Goal: Task Accomplishment & Management: Use online tool/utility

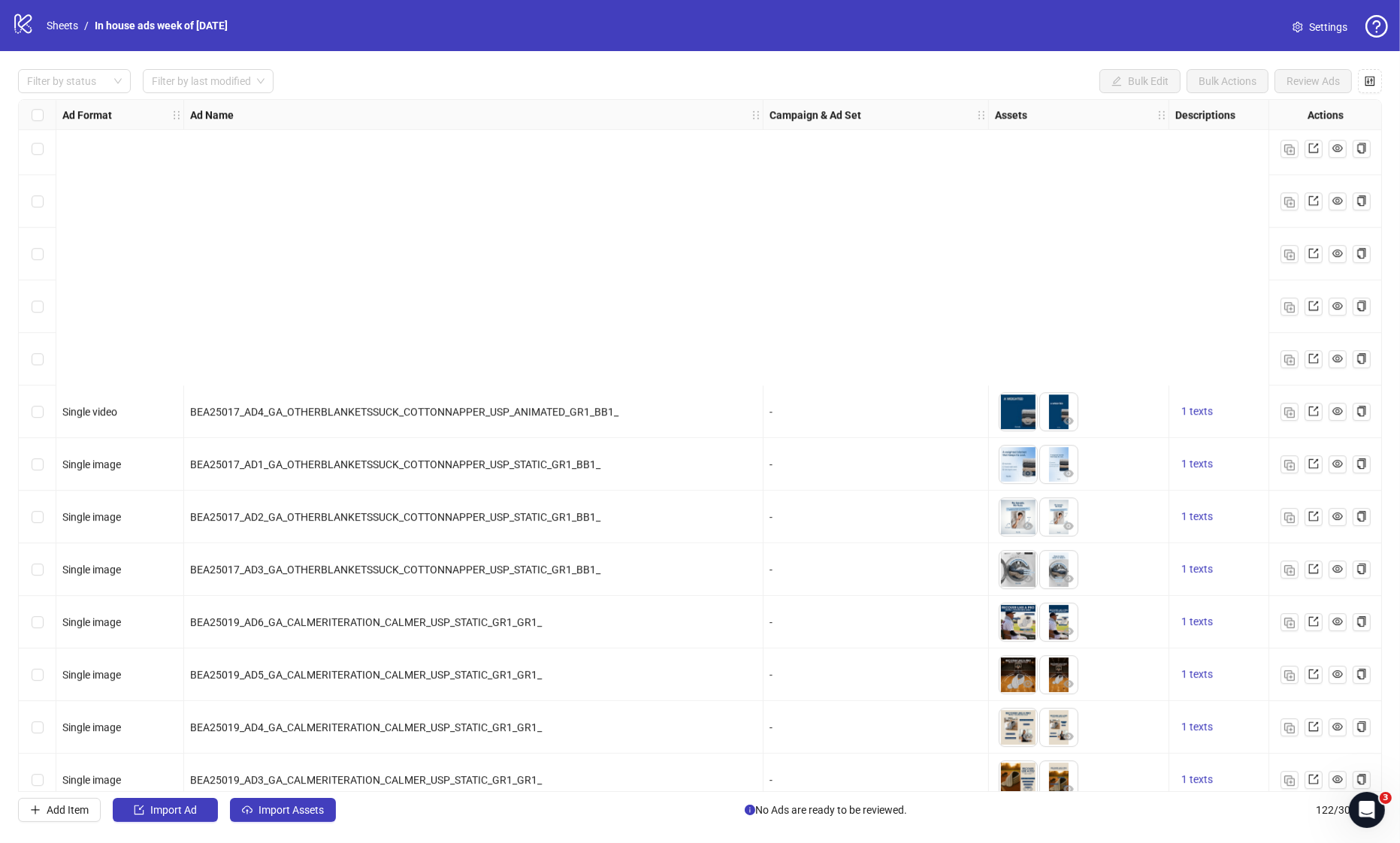
scroll to position [5754, 0]
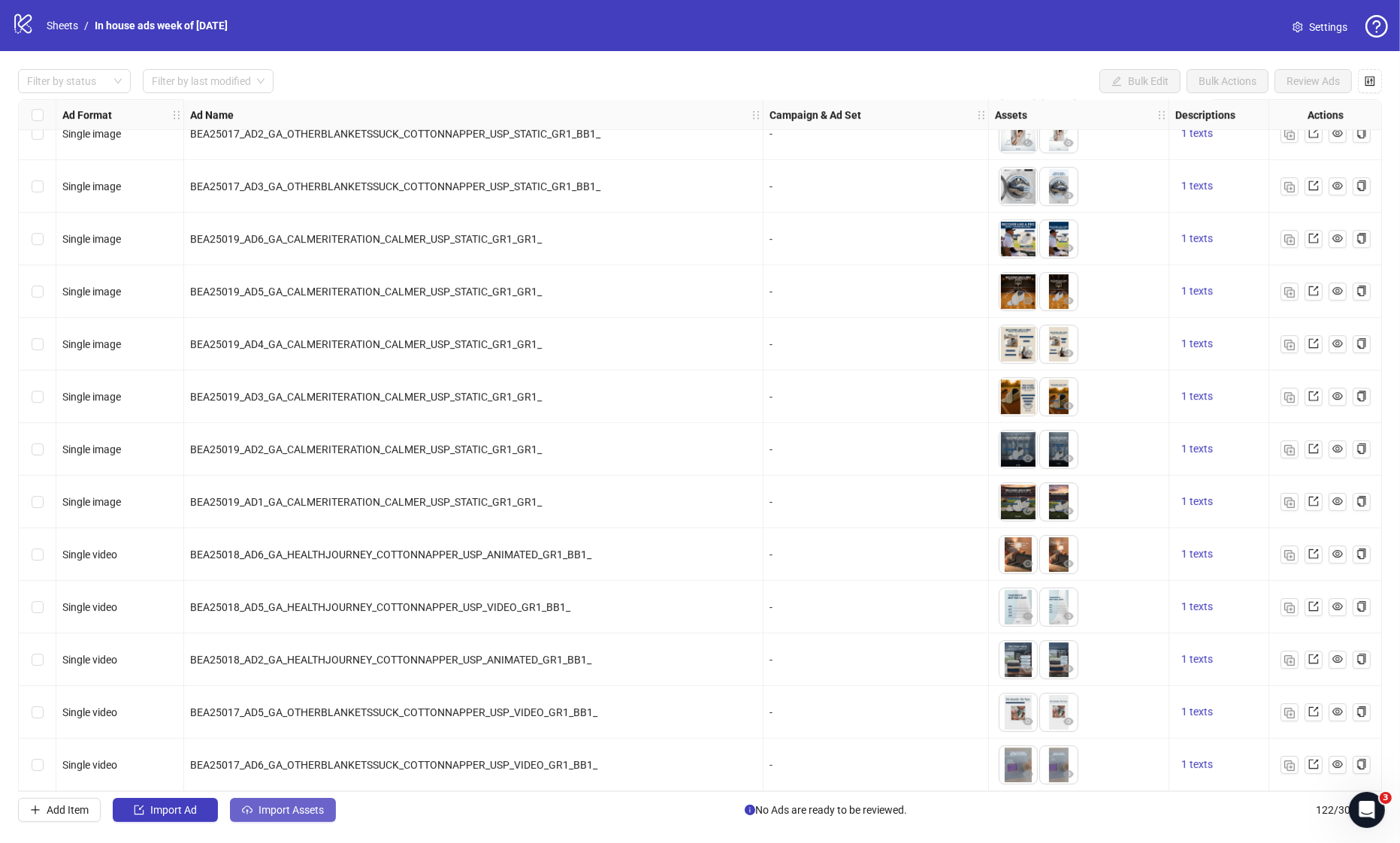
click at [293, 807] on span "Import Assets" at bounding box center [291, 810] width 66 height 12
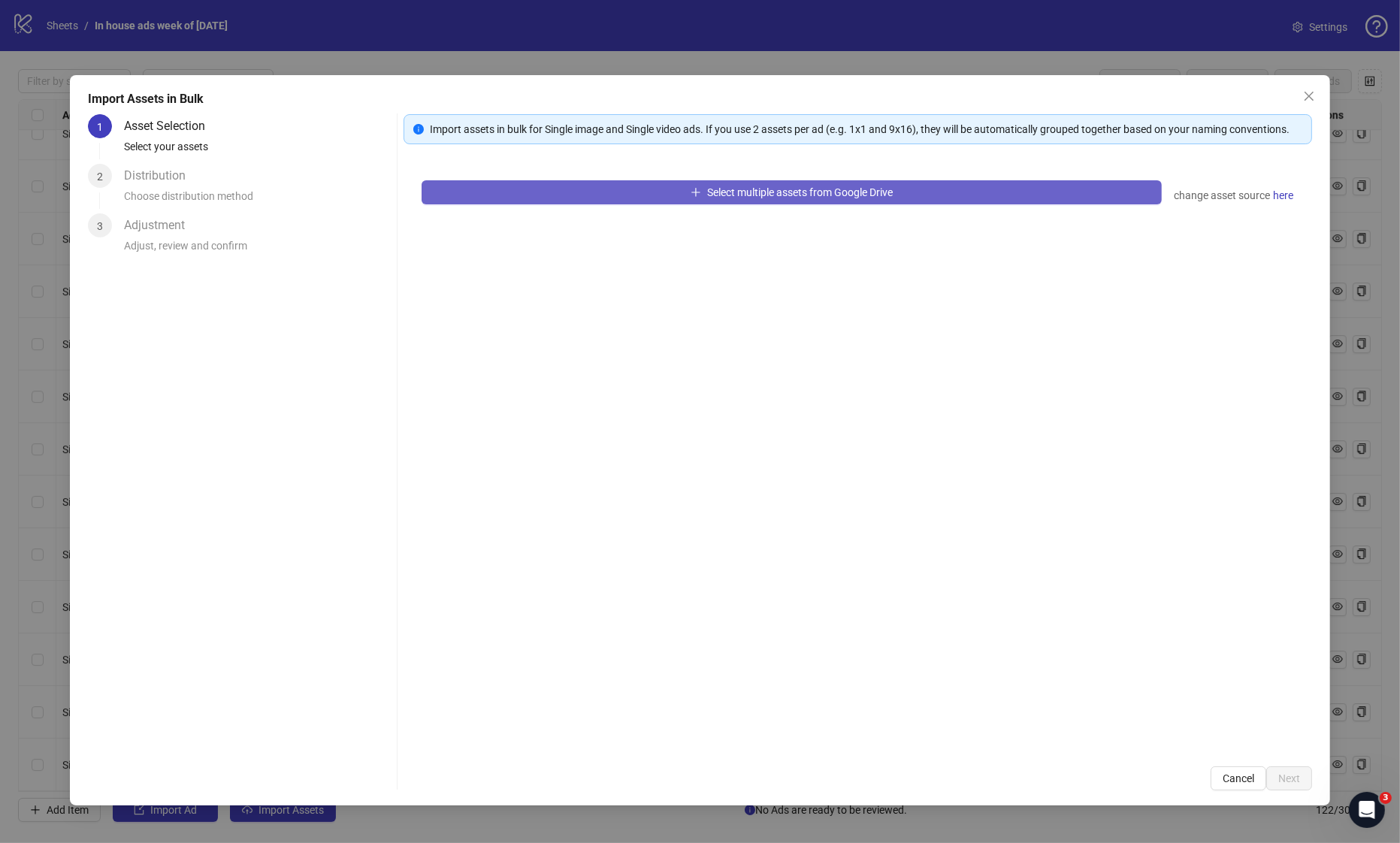
click at [580, 193] on button "Select multiple assets from Google Drive" at bounding box center [792, 193] width 741 height 24
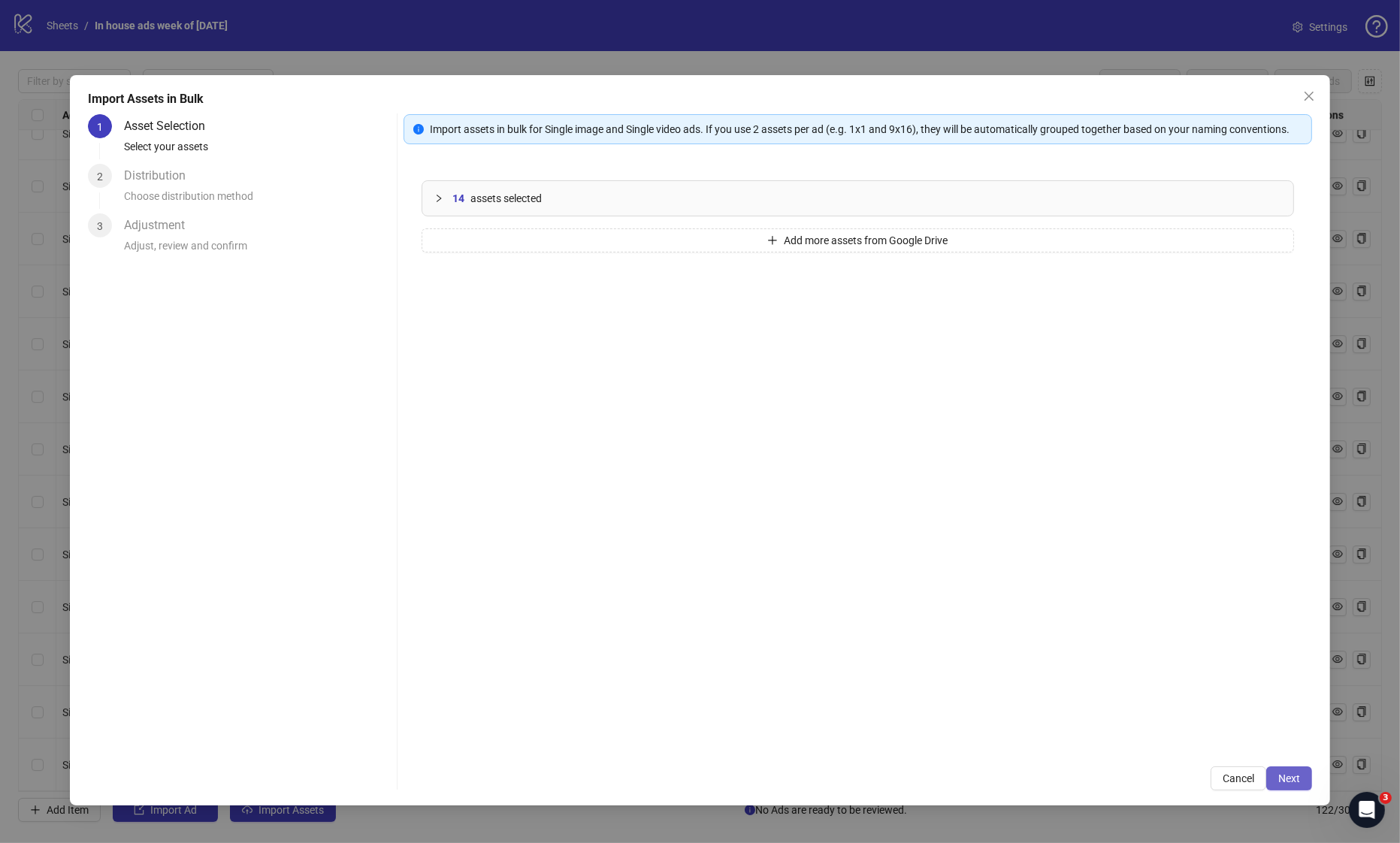
click at [1308, 787] on button "Next" at bounding box center [1289, 778] width 46 height 24
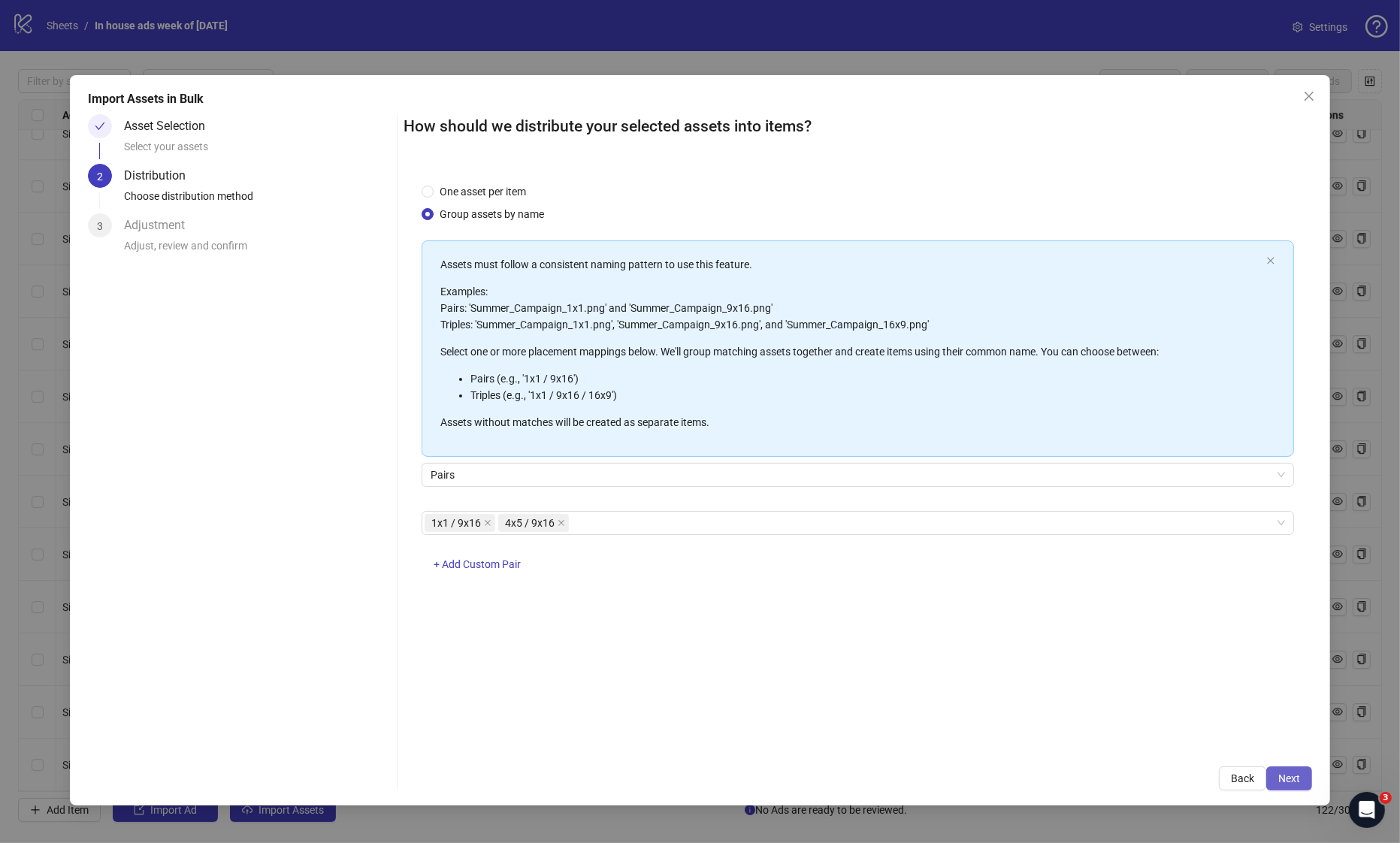
click at [1291, 778] on span "Next" at bounding box center [1289, 778] width 22 height 12
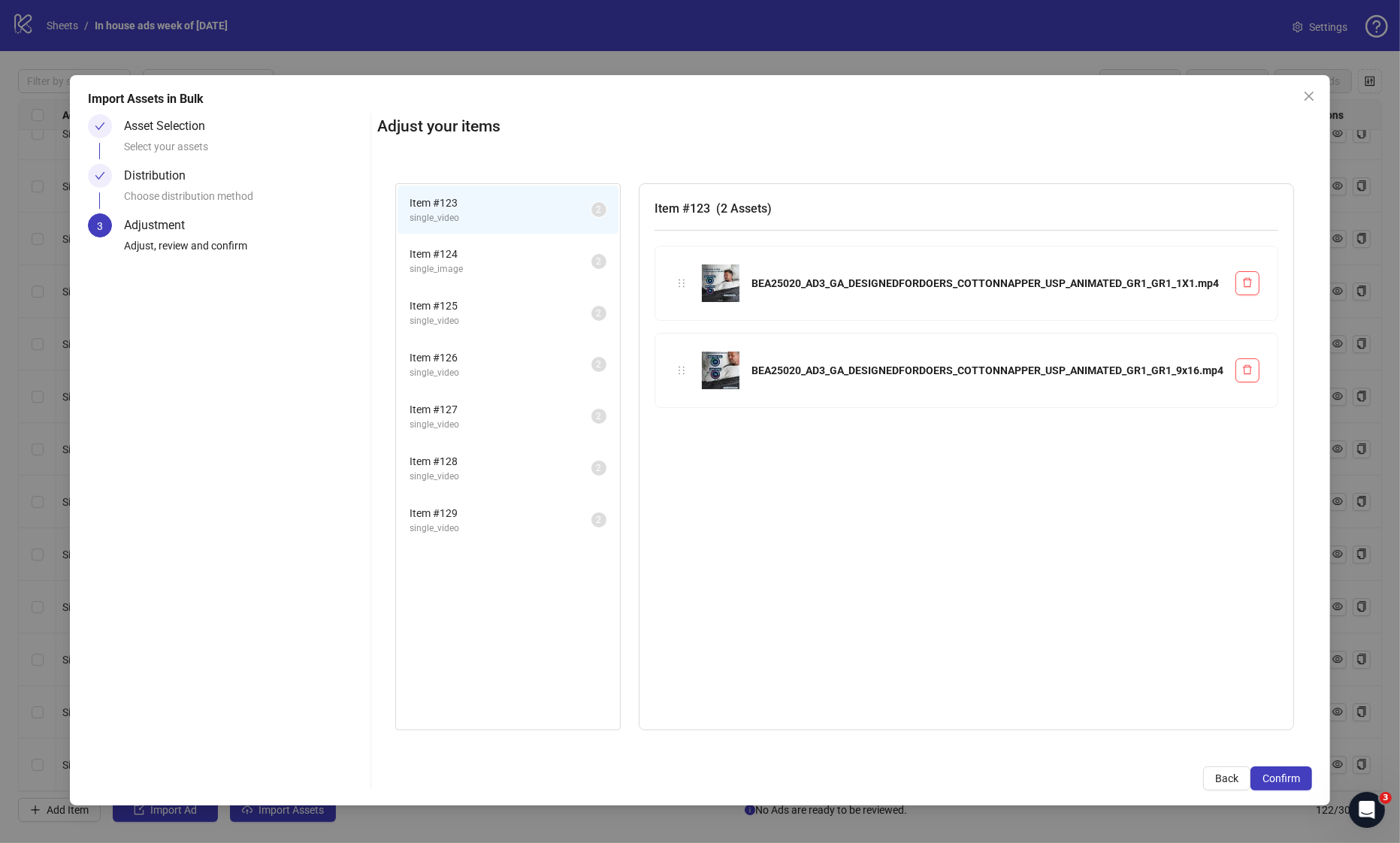
click at [504, 261] on span "Item # 124" at bounding box center [500, 253] width 181 height 16
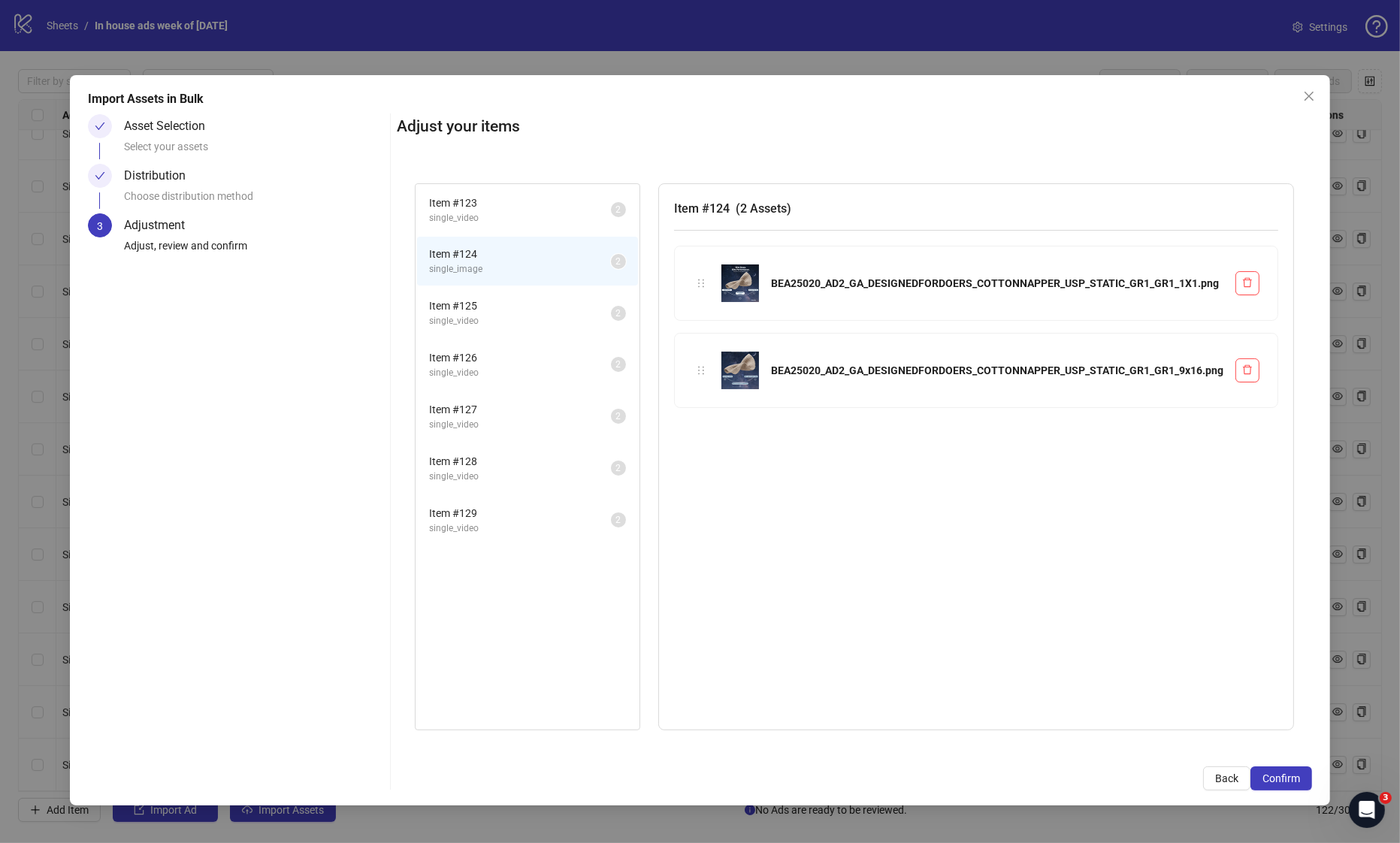
click at [519, 318] on span "single_video" at bounding box center [520, 321] width 181 height 15
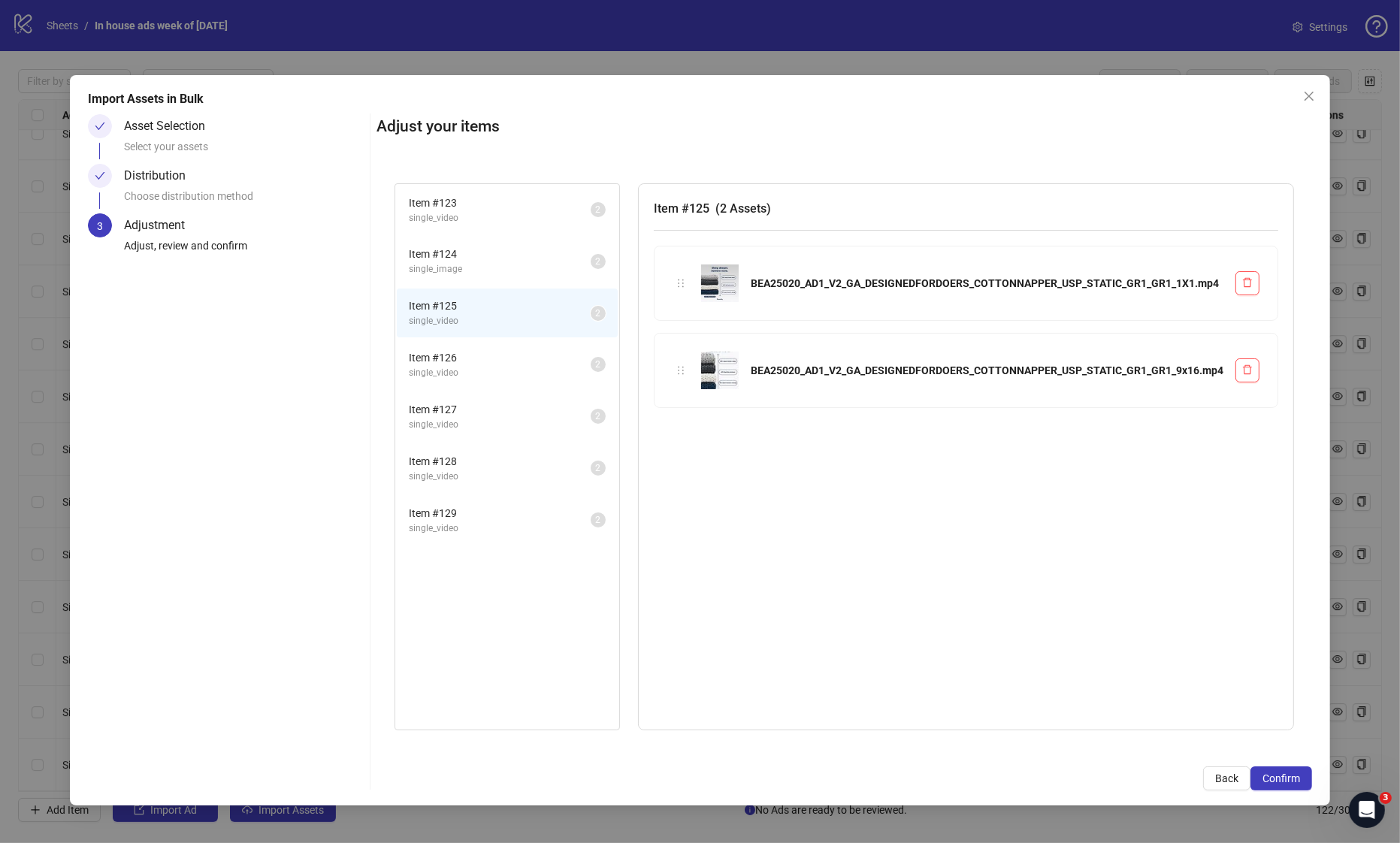
click at [515, 356] on span "Item # 126" at bounding box center [500, 357] width 181 height 16
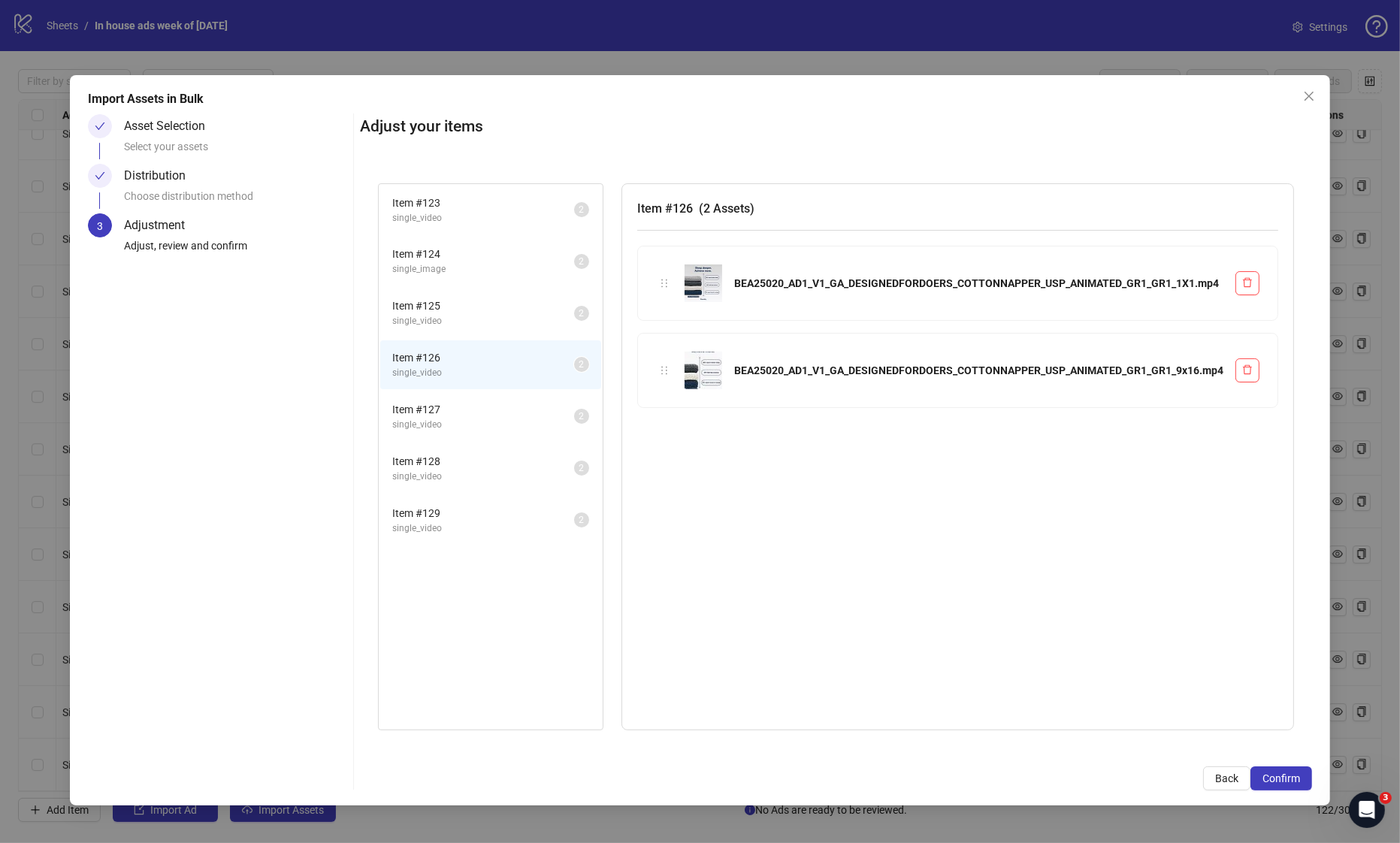
click at [503, 418] on span "single_video" at bounding box center [483, 425] width 181 height 15
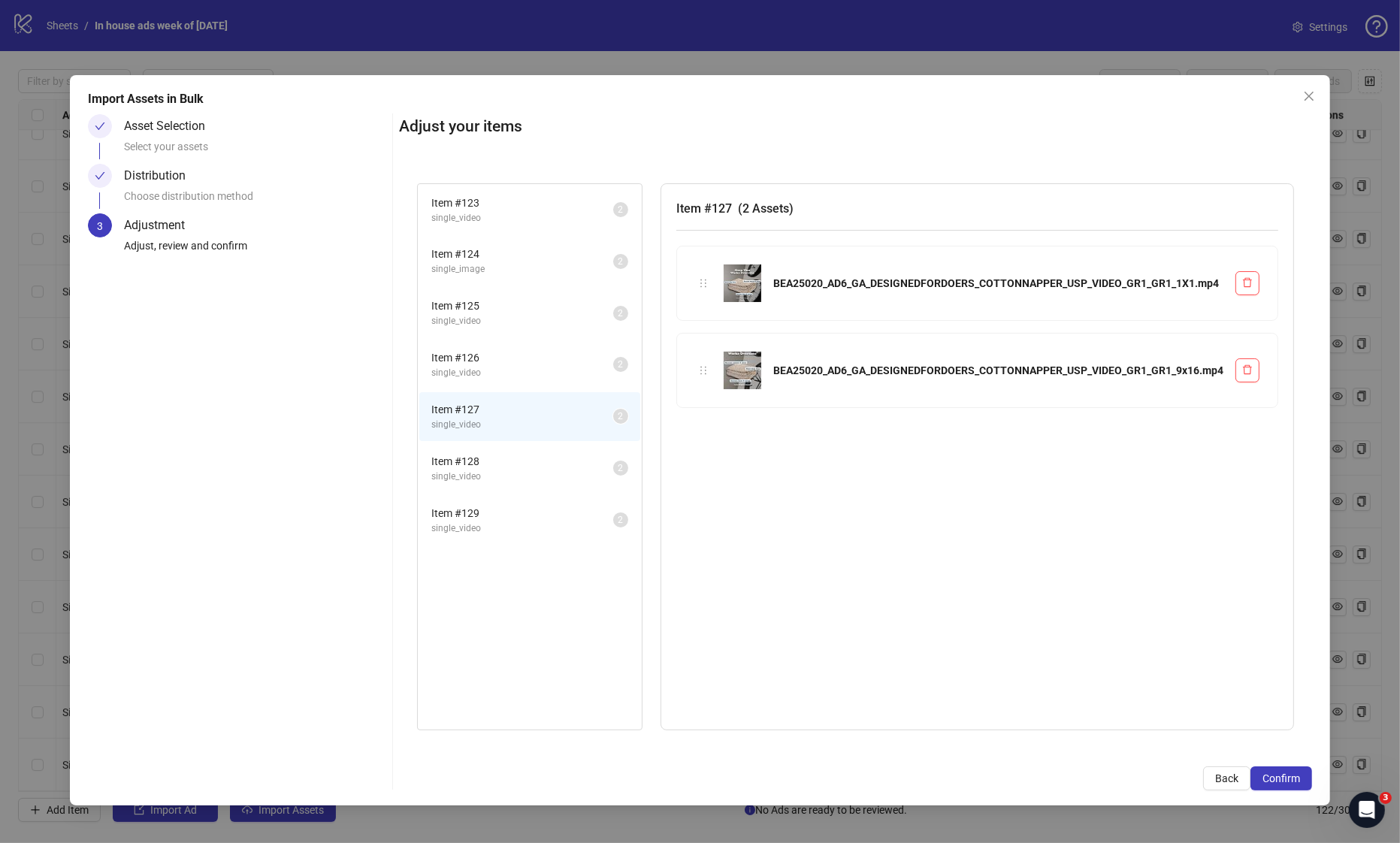
click at [509, 461] on span "Item # 128" at bounding box center [522, 460] width 181 height 16
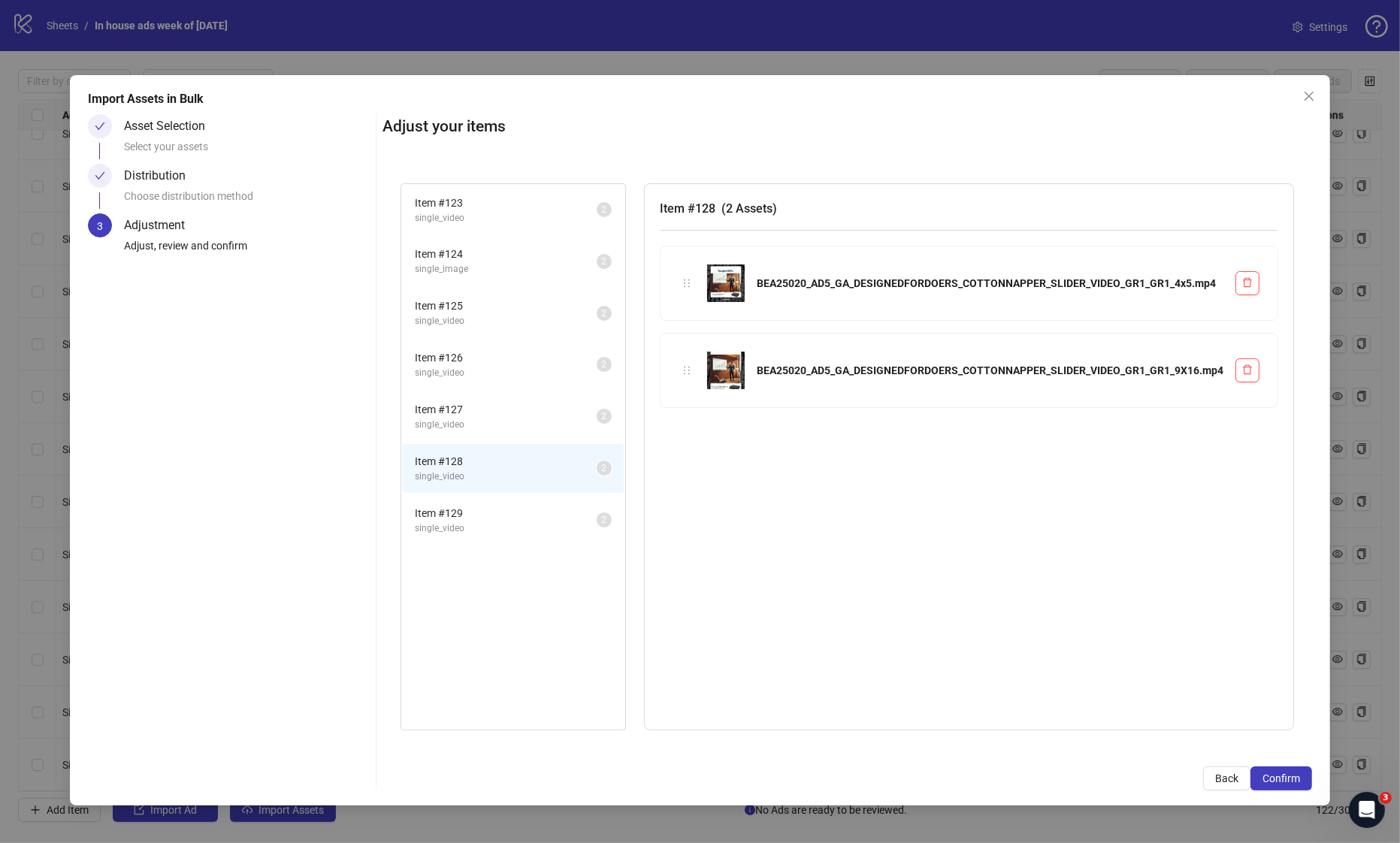
click at [507, 522] on span "single_video" at bounding box center [506, 529] width 181 height 15
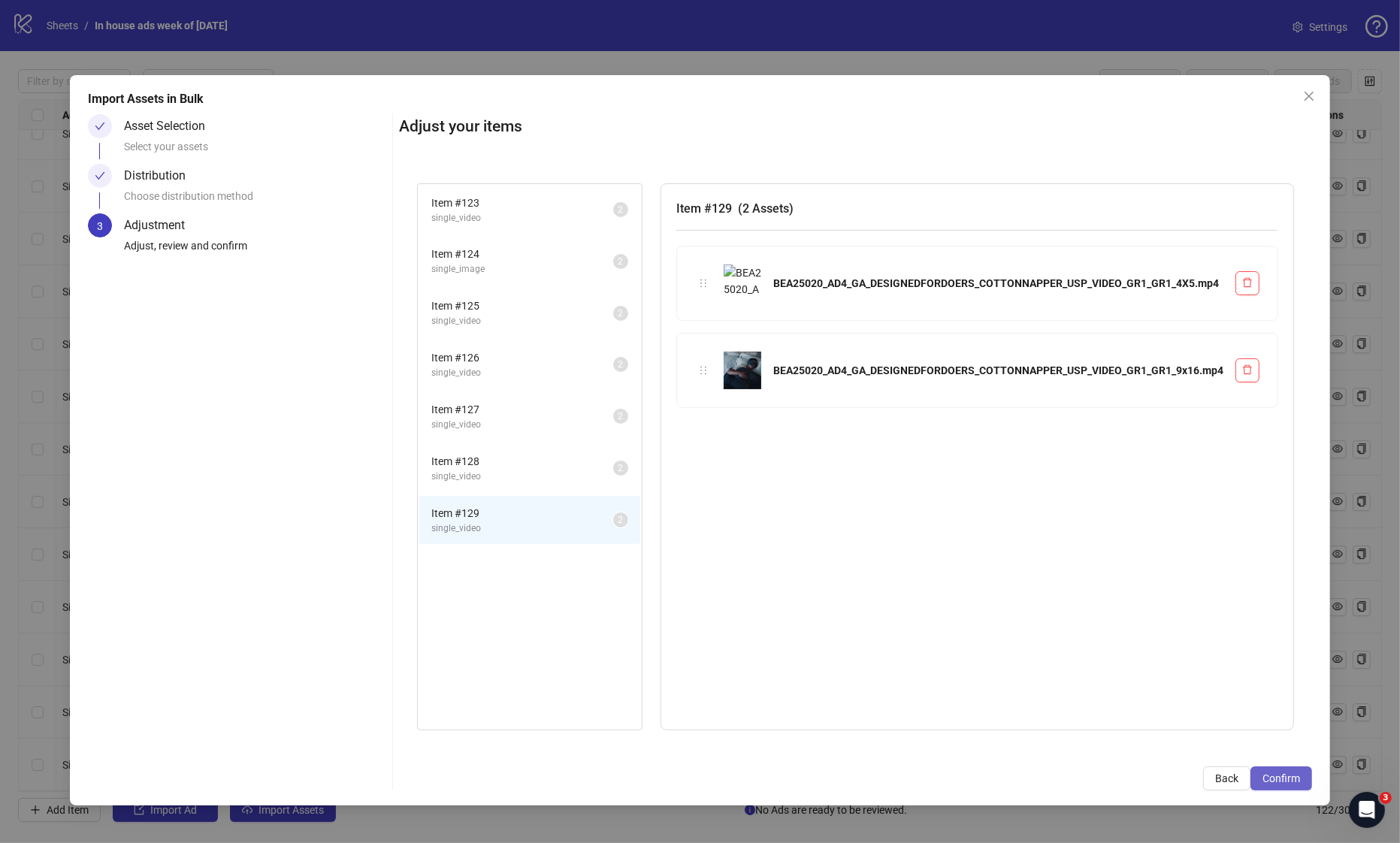
click at [1272, 774] on span "Confirm" at bounding box center [1281, 778] width 37 height 12
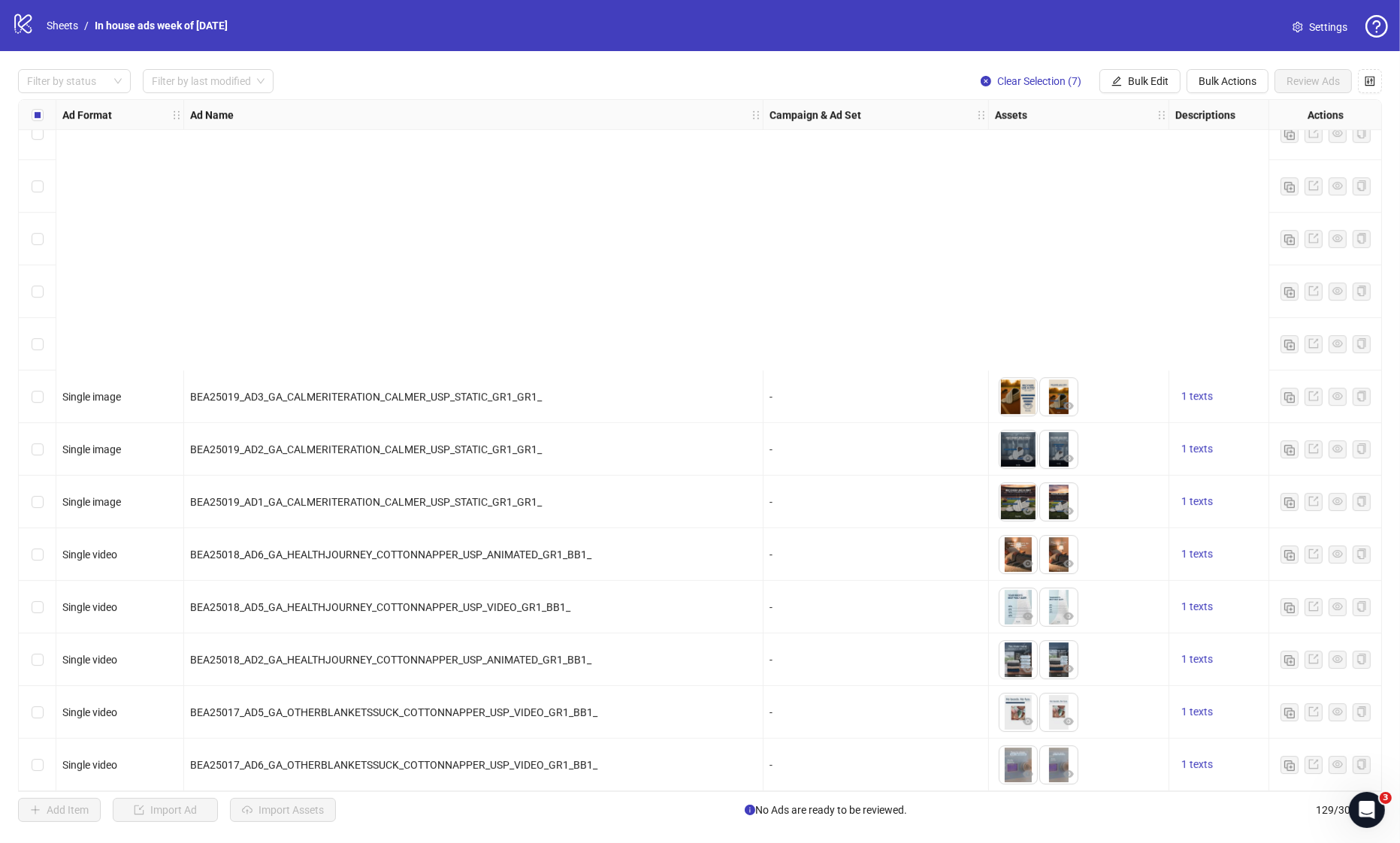
scroll to position [6121, 0]
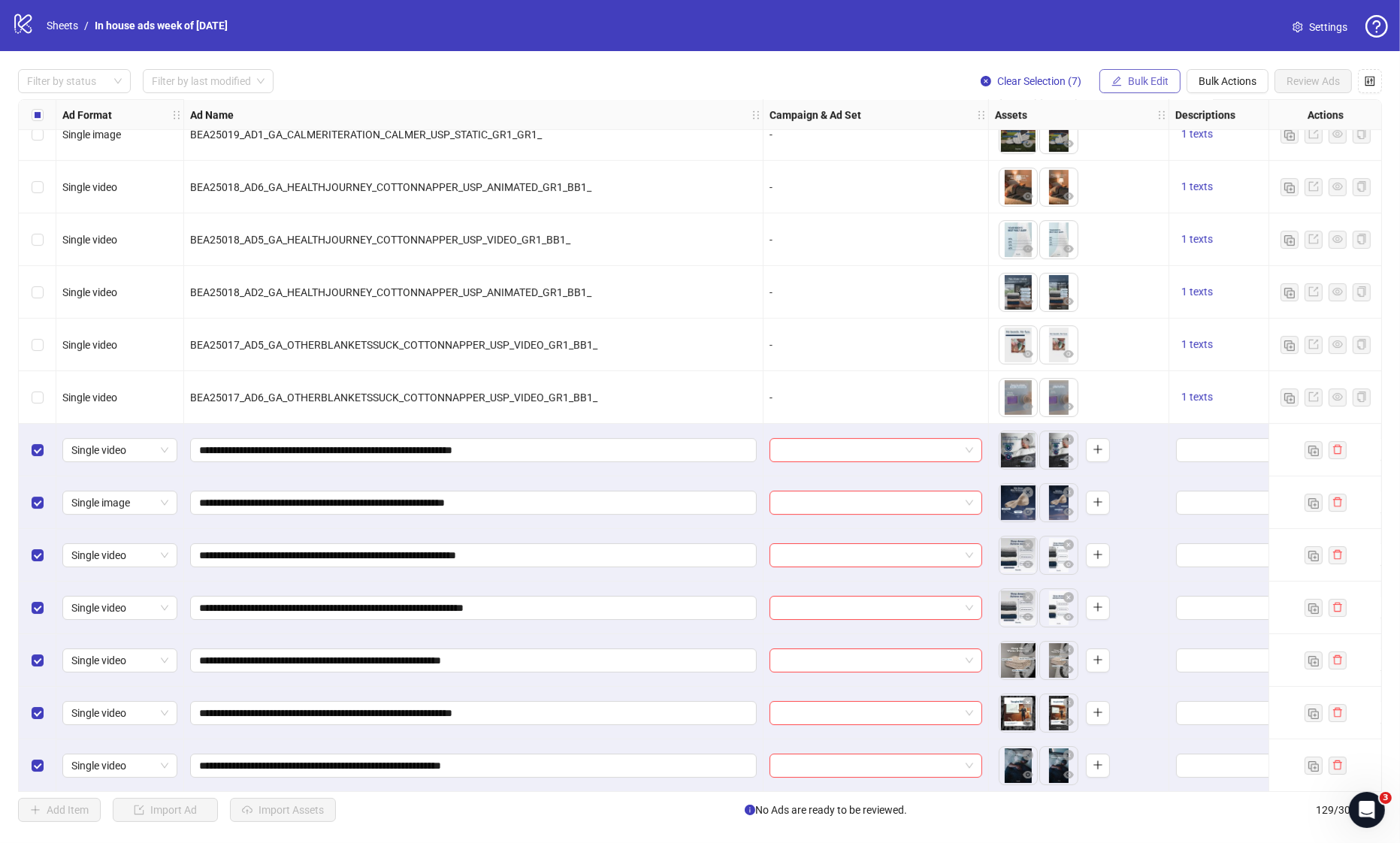
click at [1167, 82] on span "Bulk Edit" at bounding box center [1148, 81] width 41 height 12
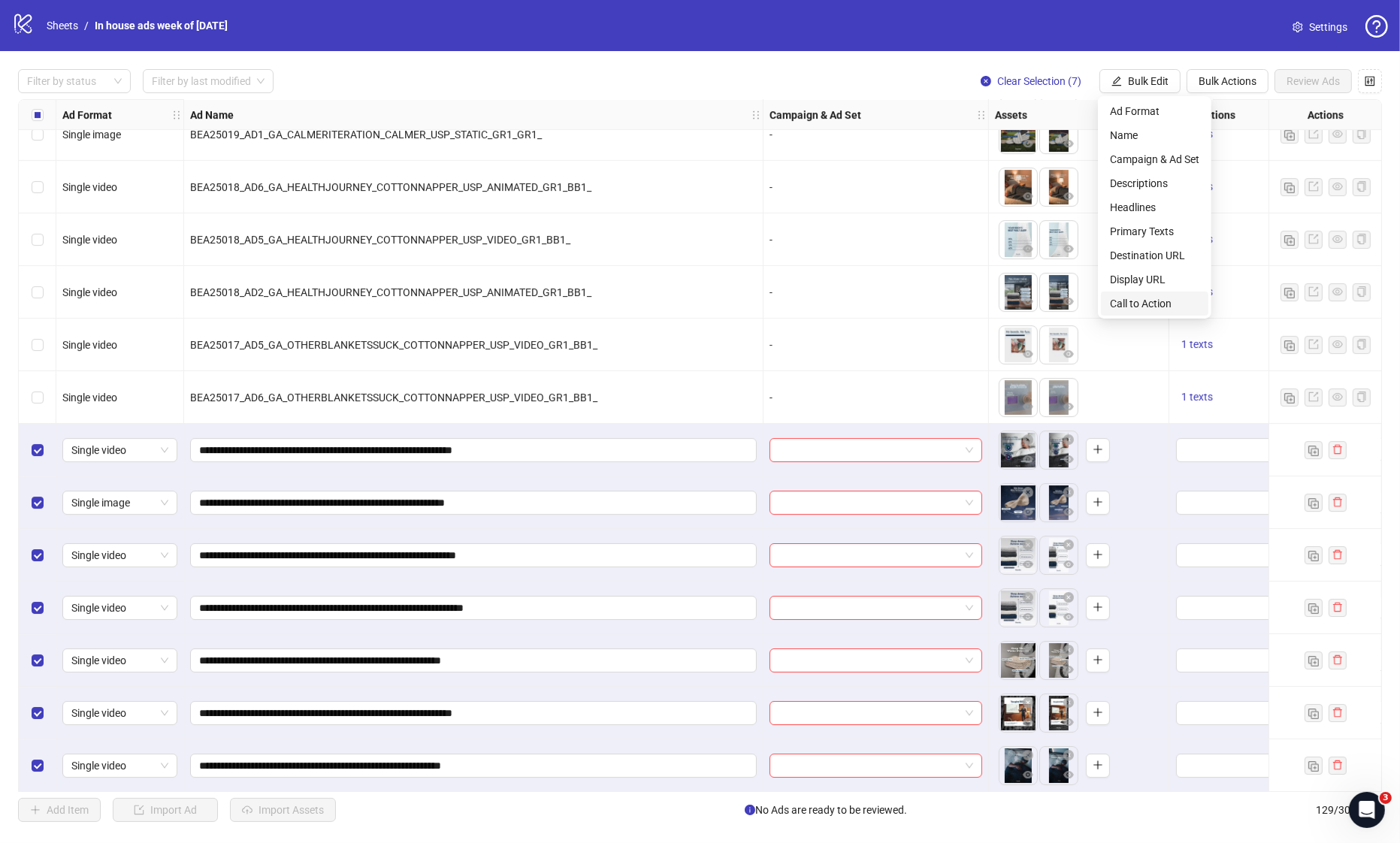
click at [1165, 305] on span "Call to Action" at bounding box center [1154, 303] width 89 height 16
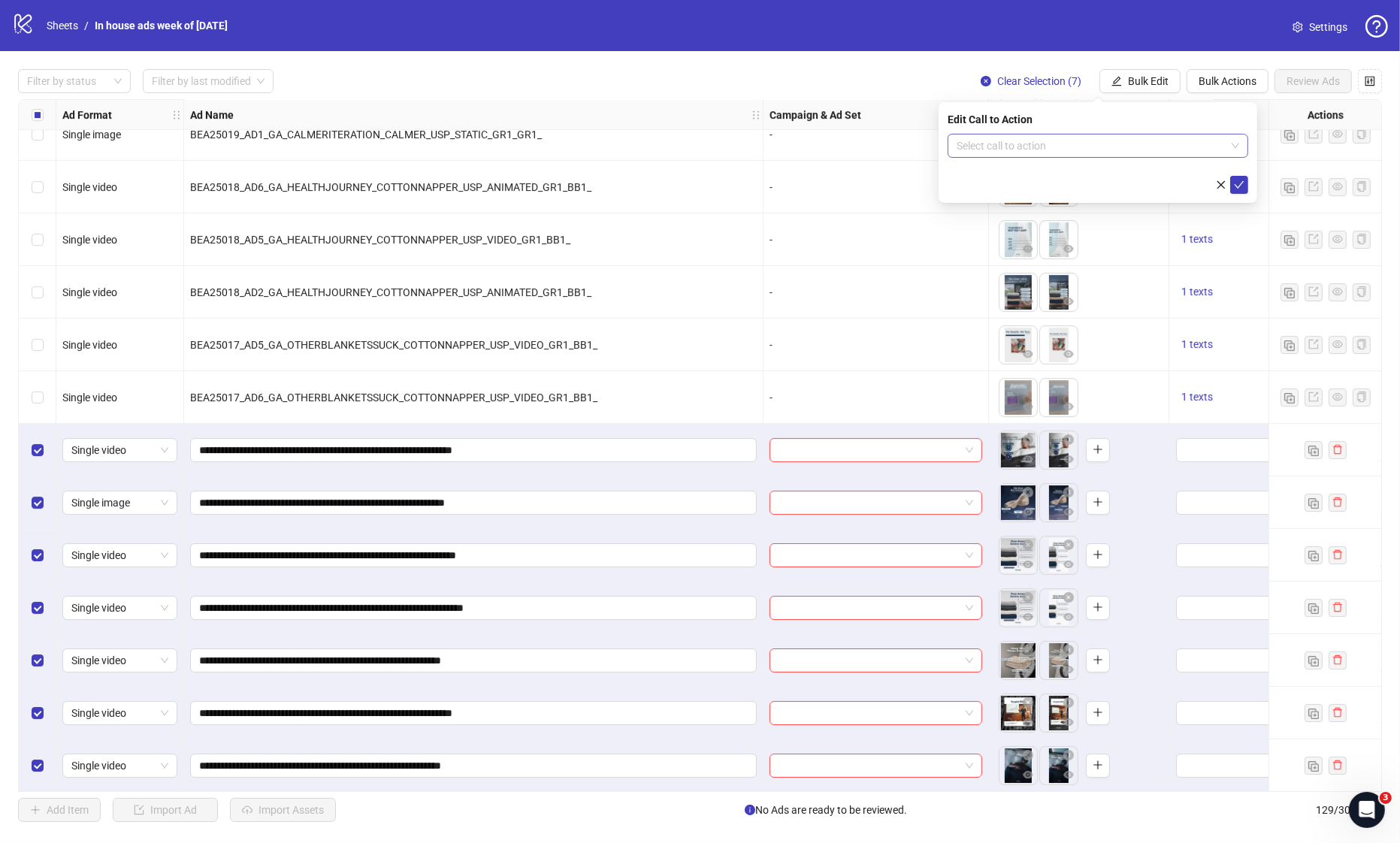
click at [1136, 152] on input "search" at bounding box center [1091, 146] width 269 height 22
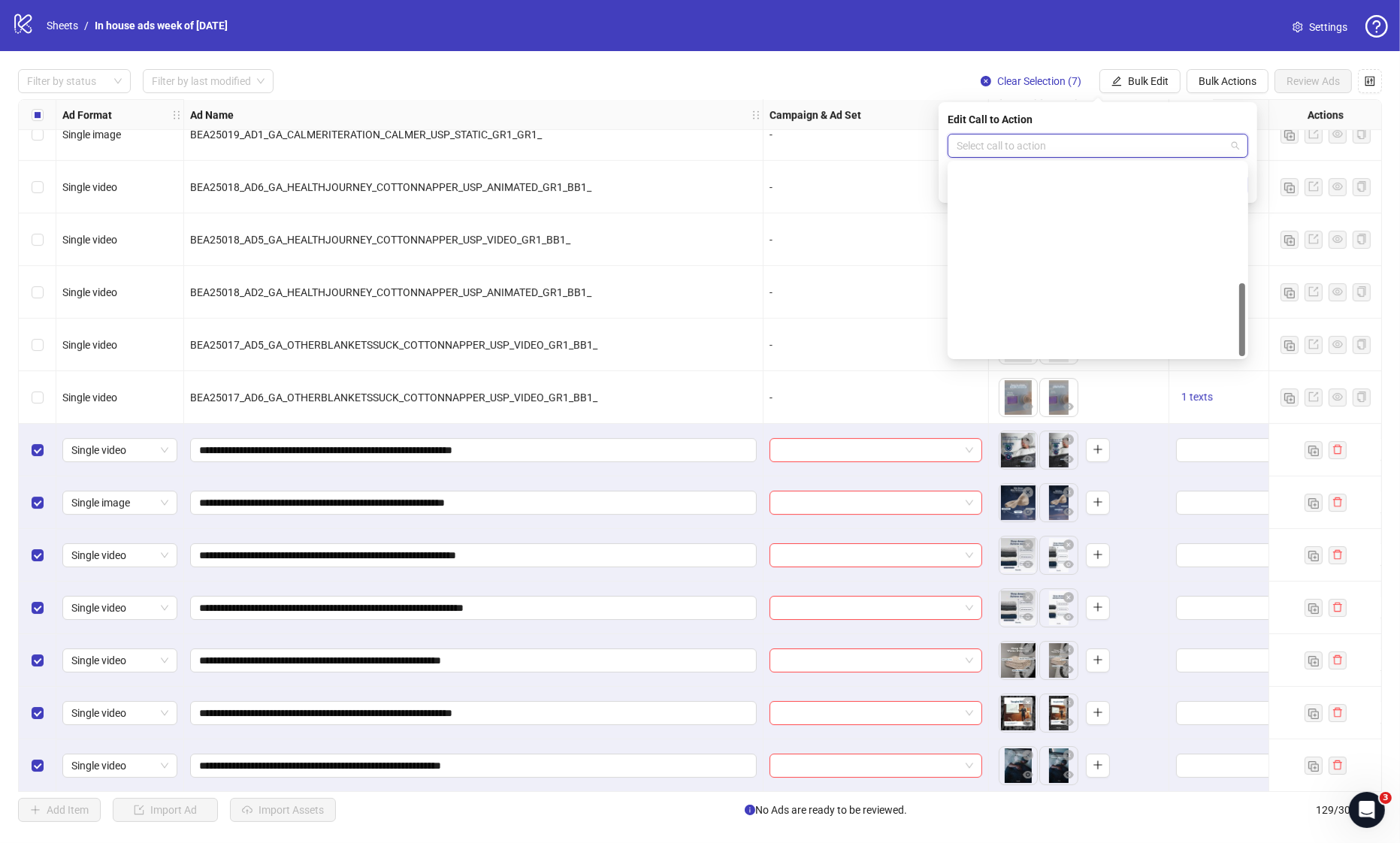
scroll to position [312, 0]
click at [1061, 224] on div "Shop now" at bounding box center [1098, 224] width 277 height 16
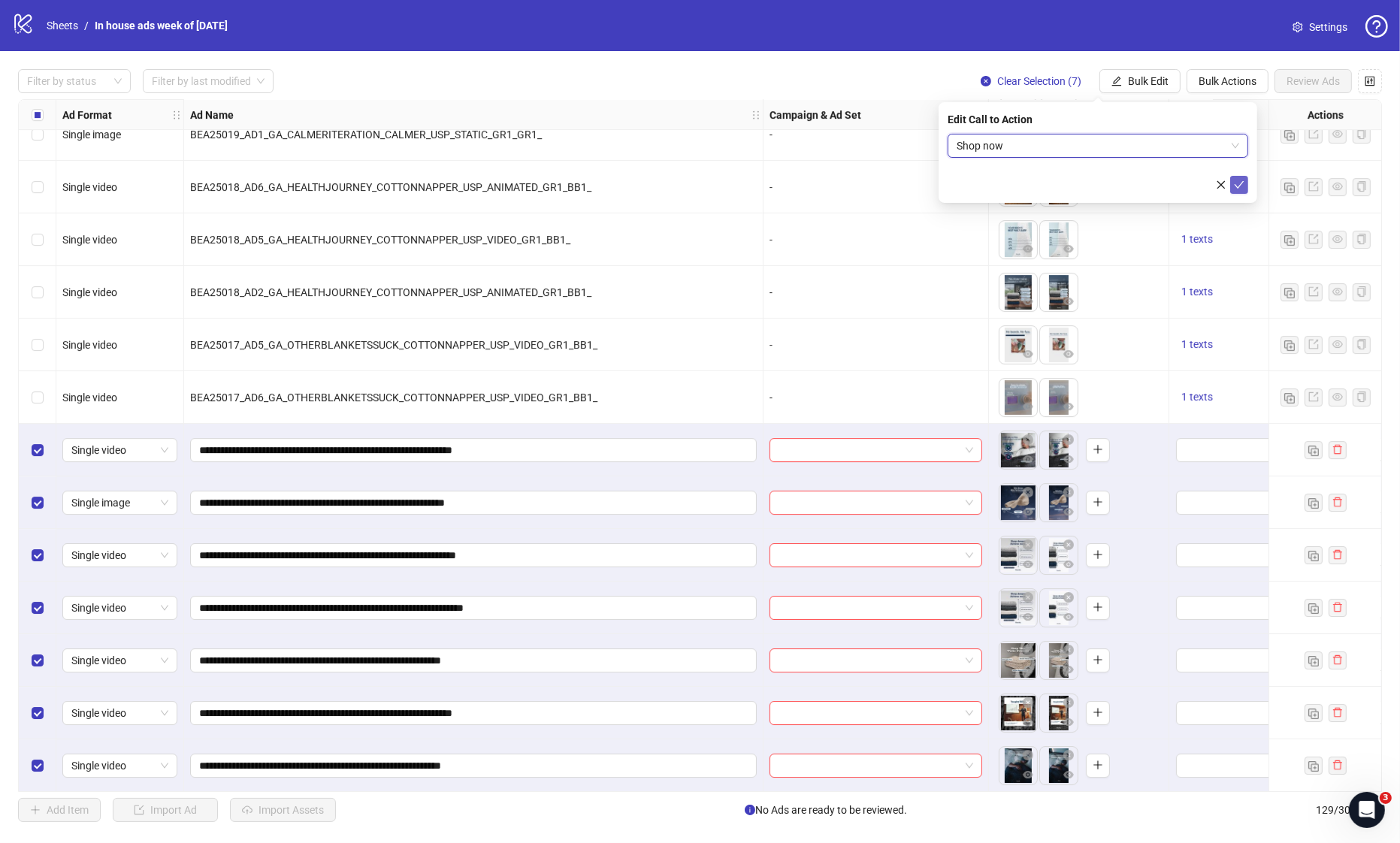
click at [1231, 185] on button "submit" at bounding box center [1239, 185] width 18 height 18
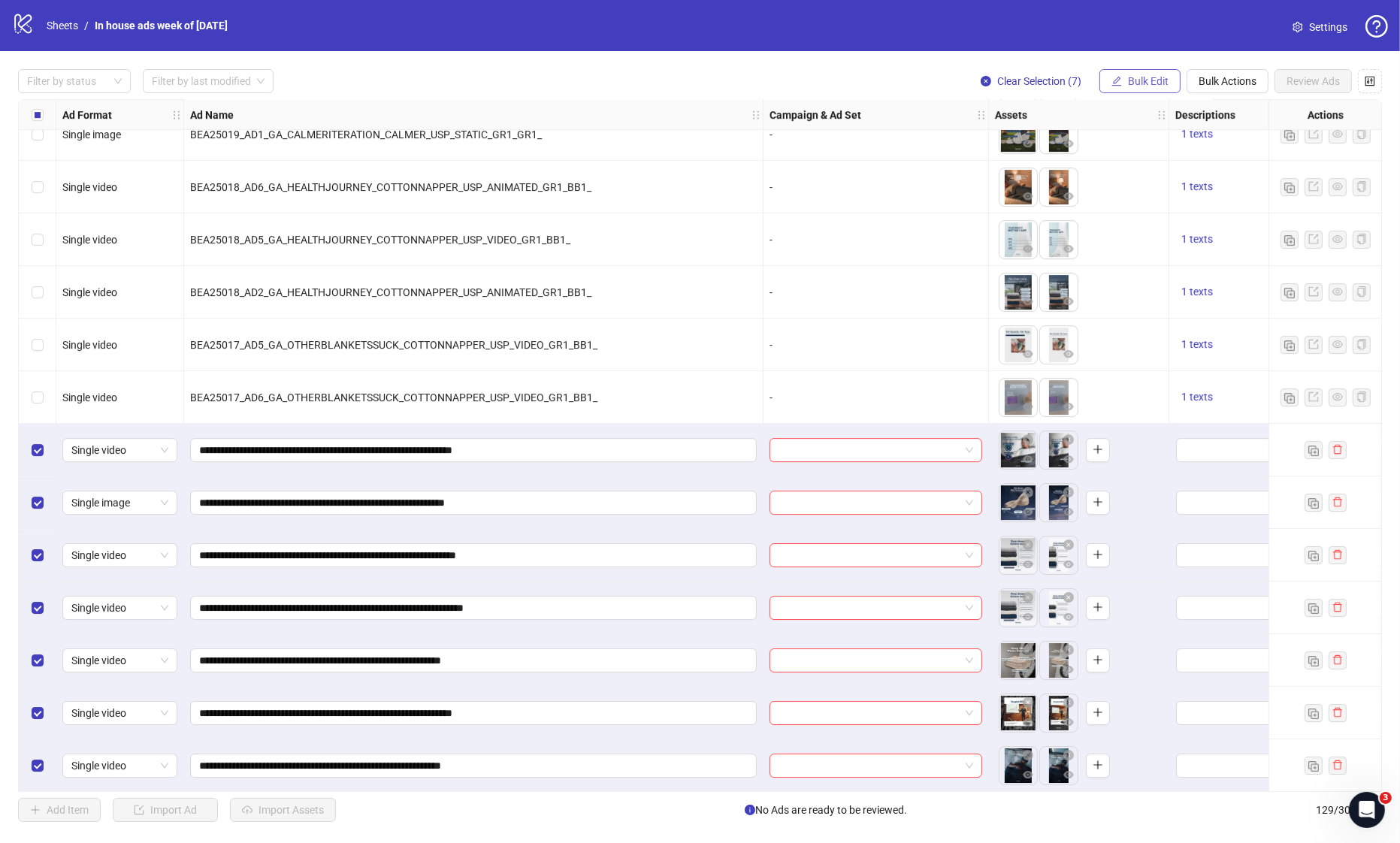
click at [1162, 77] on span "Bulk Edit" at bounding box center [1148, 81] width 41 height 12
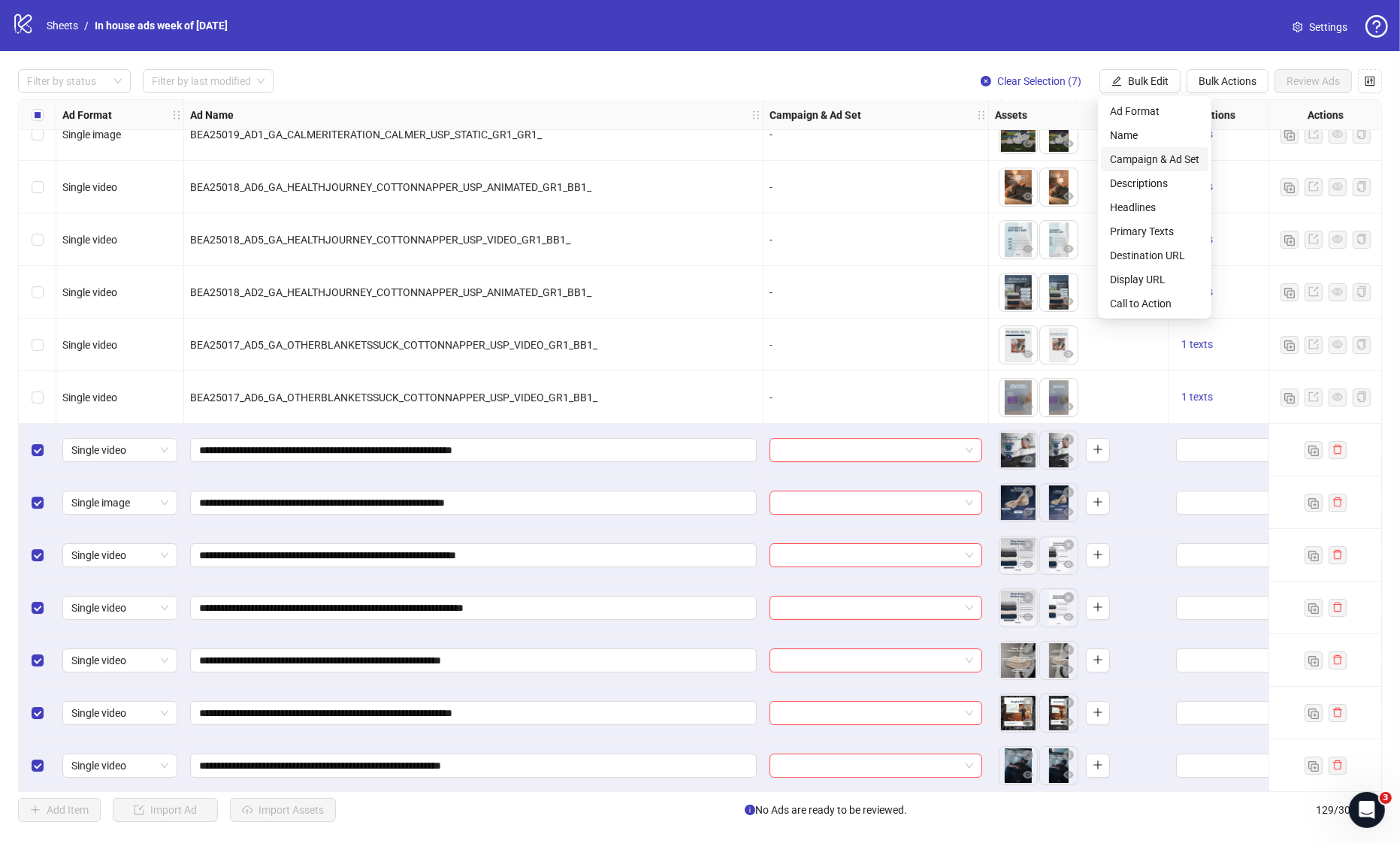
click at [1150, 164] on span "Campaign & Ad Set" at bounding box center [1154, 159] width 89 height 16
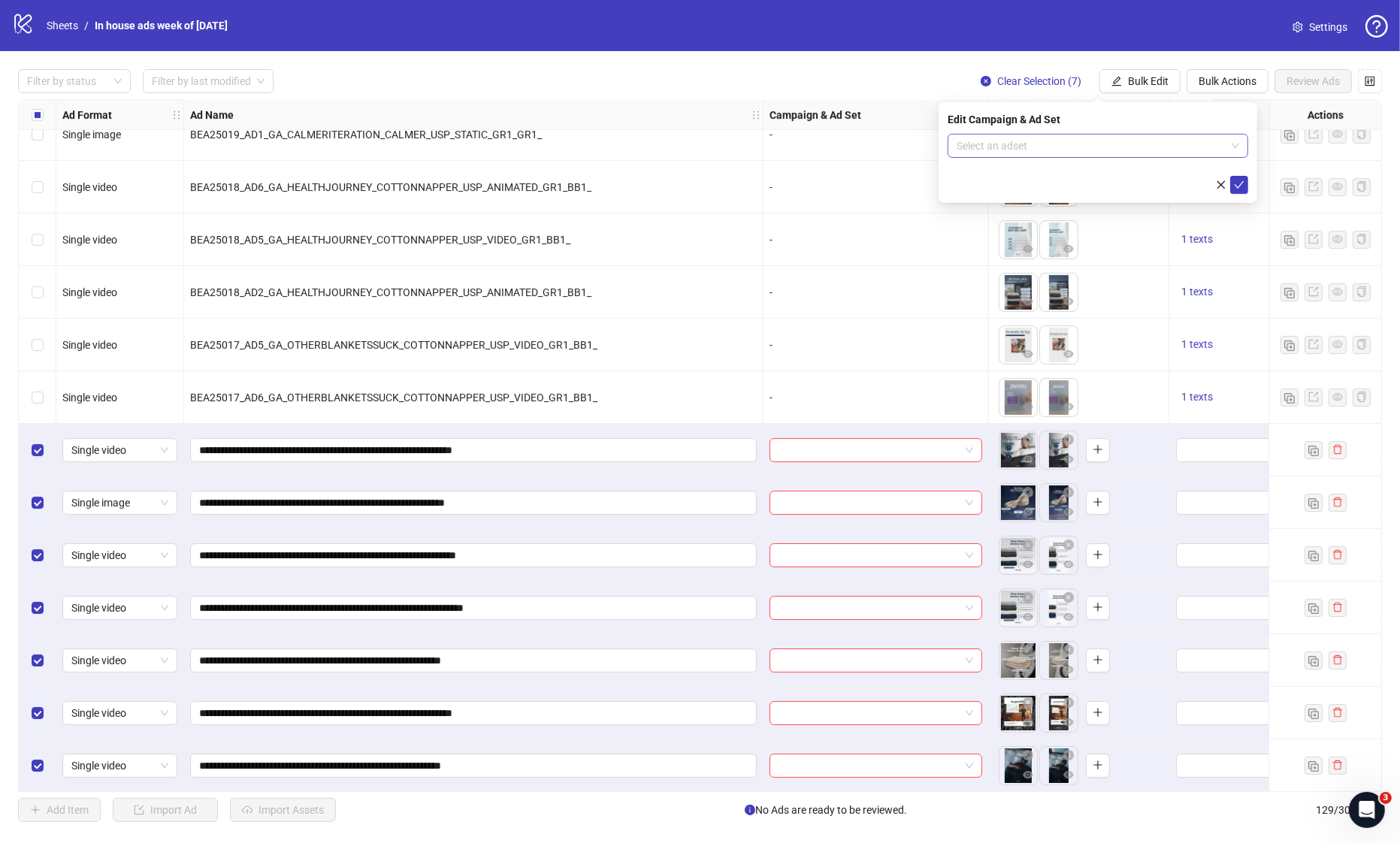
click at [1150, 147] on input "search" at bounding box center [1091, 146] width 269 height 22
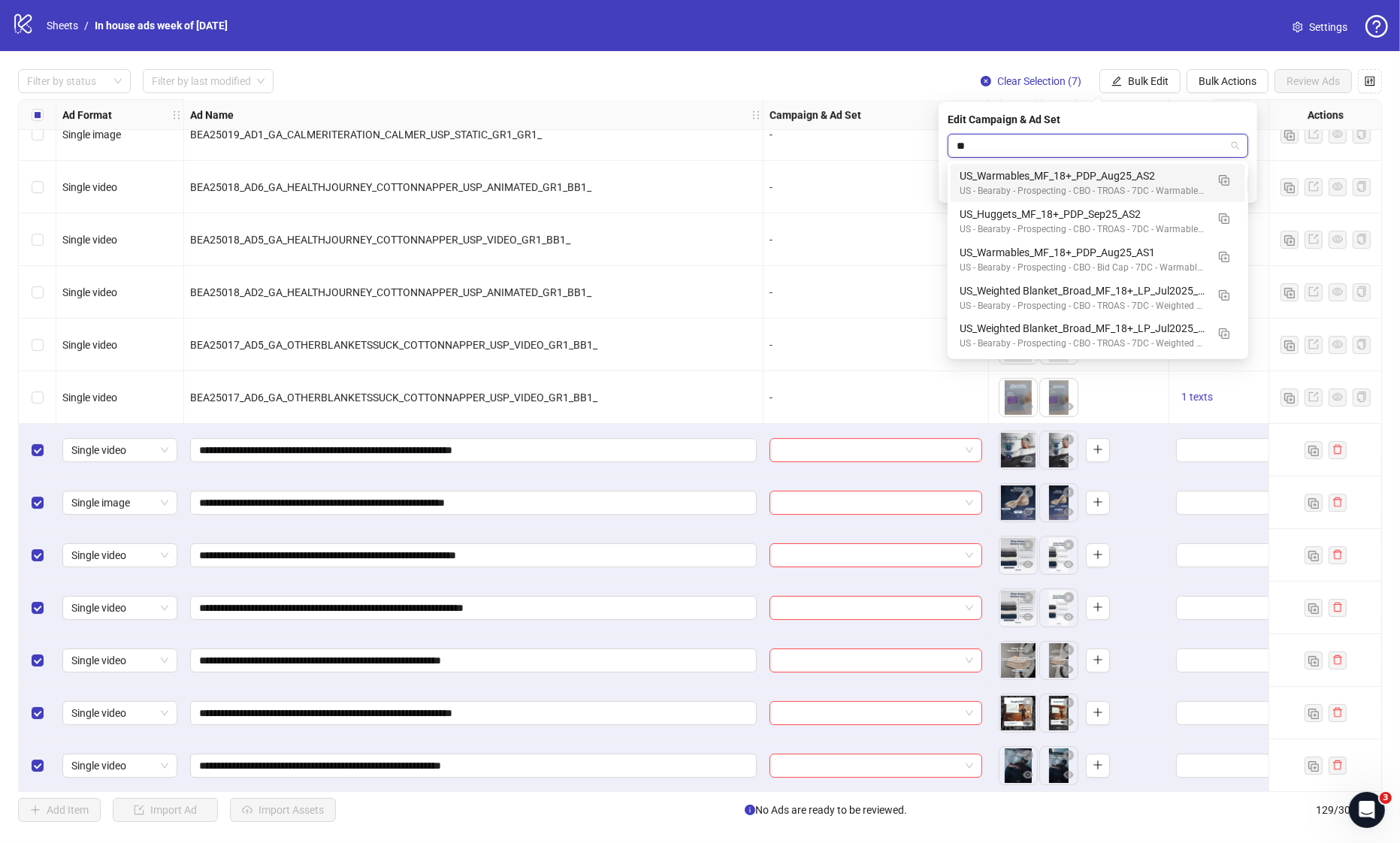
type input "*"
type input "****"
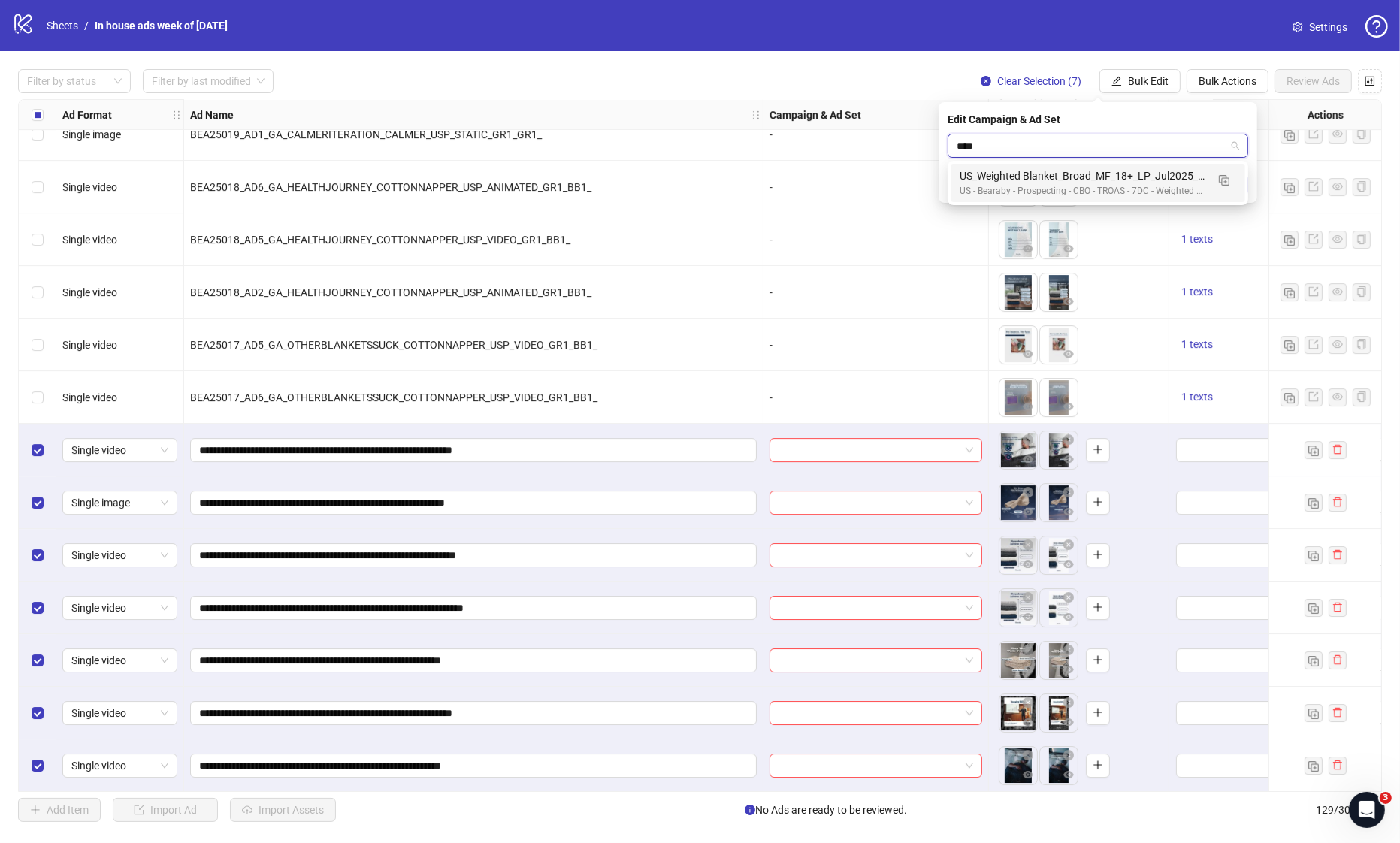
click at [1085, 175] on div "US_Weighted Blanket_Broad_MF_18+_LP_Jul2025_AS23" at bounding box center [1083, 175] width 246 height 16
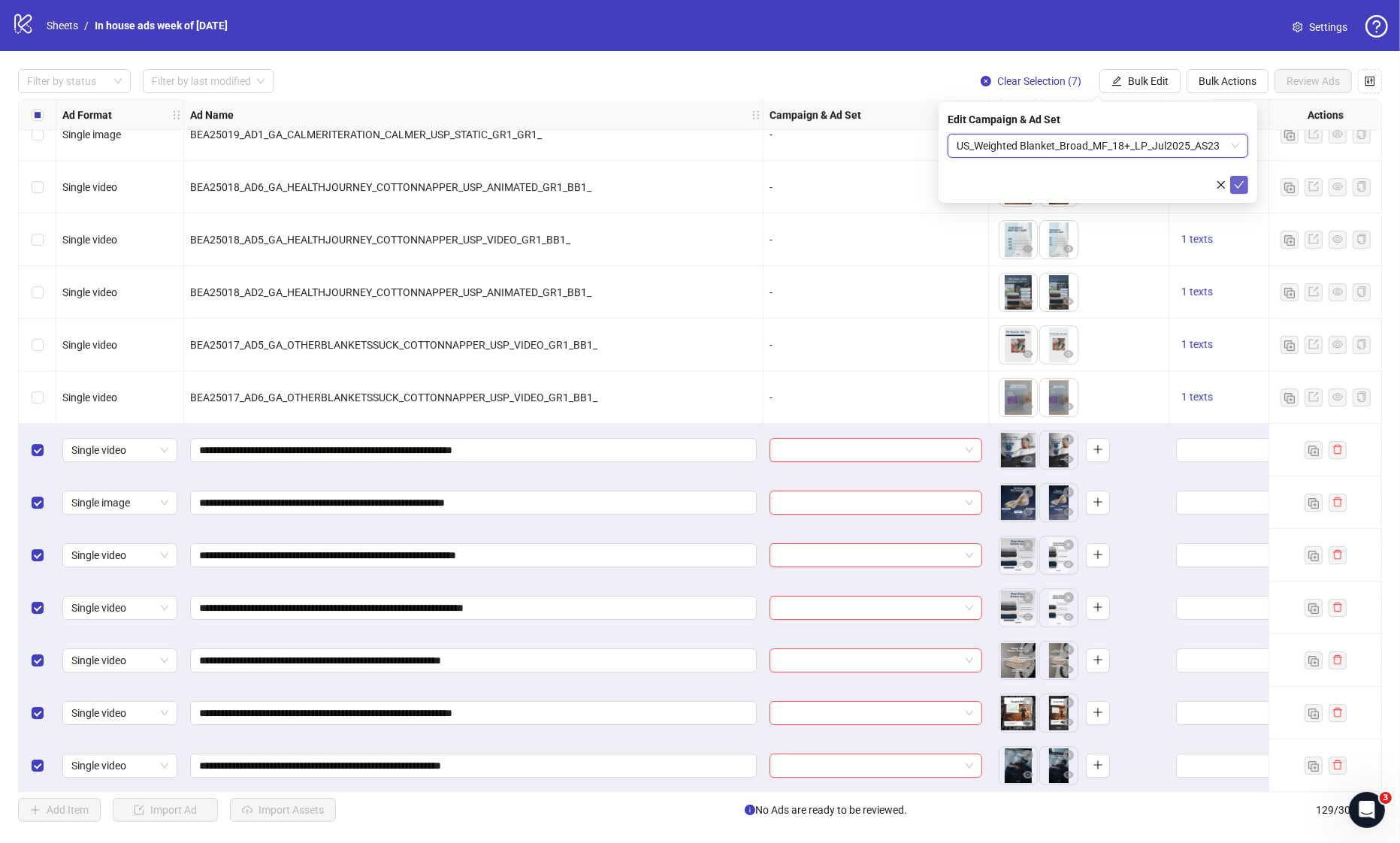
click at [1240, 179] on span "submit" at bounding box center [1239, 185] width 10 height 12
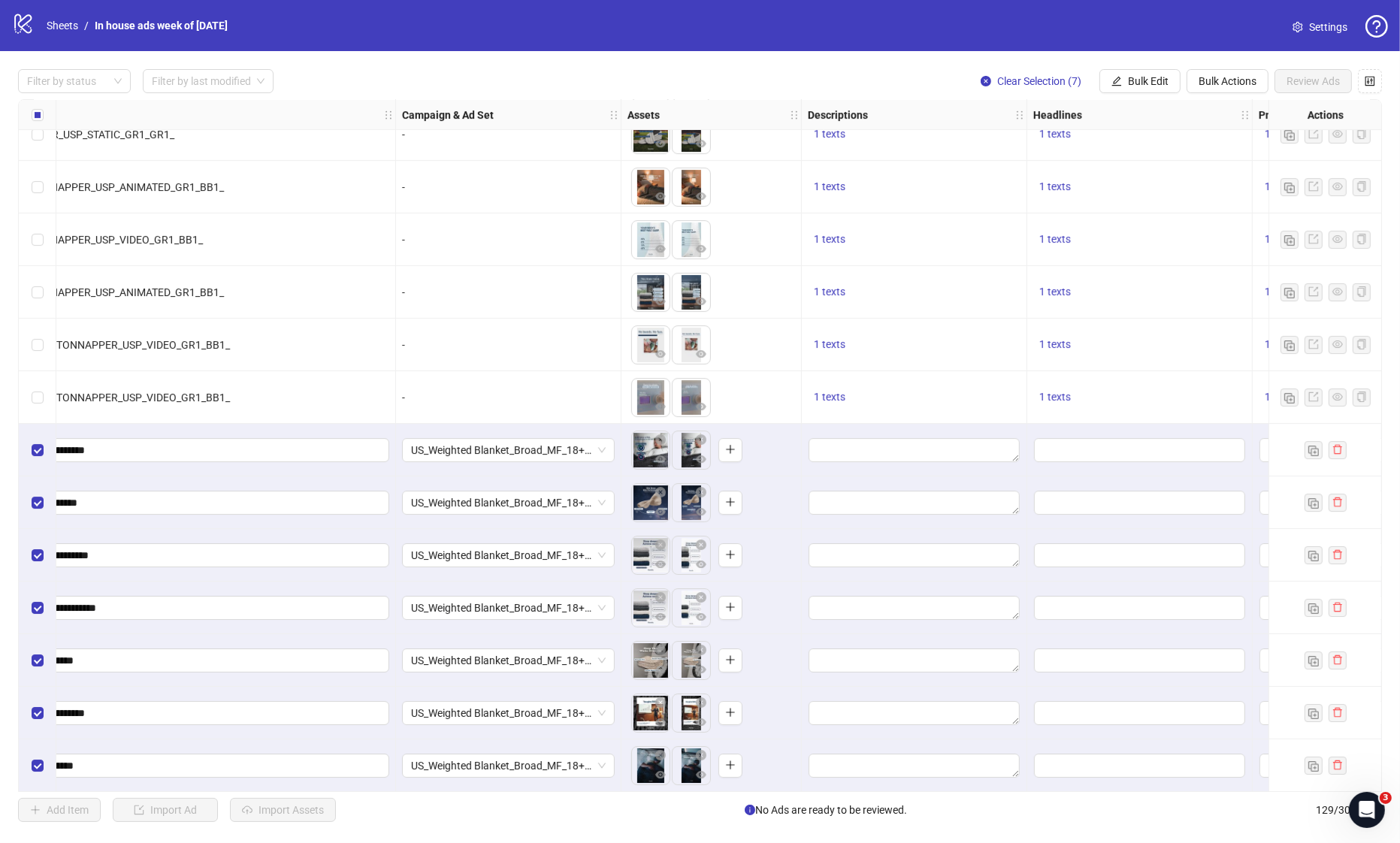
scroll to position [6121, 920]
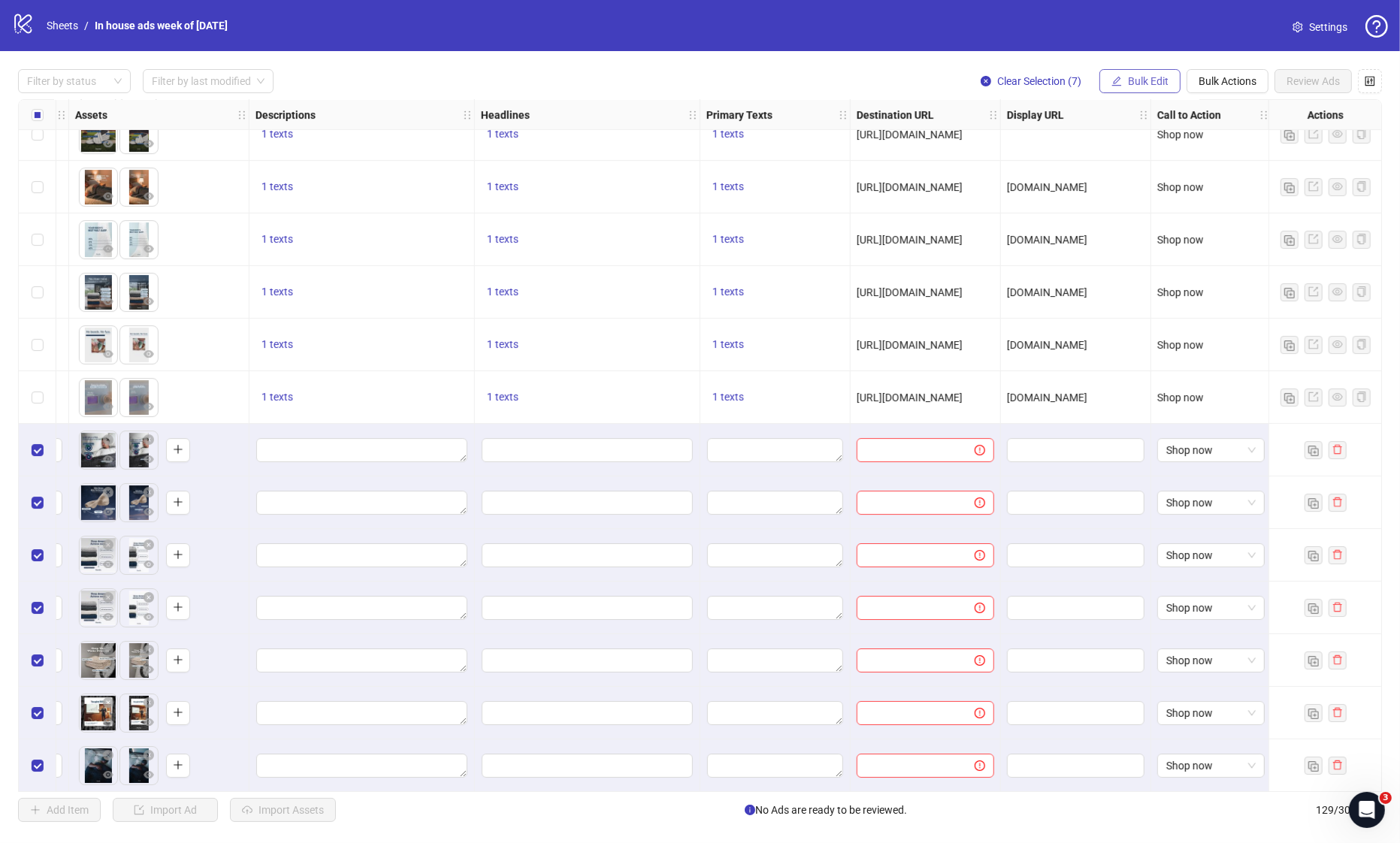
click at [1155, 83] on span "Bulk Edit" at bounding box center [1148, 81] width 41 height 12
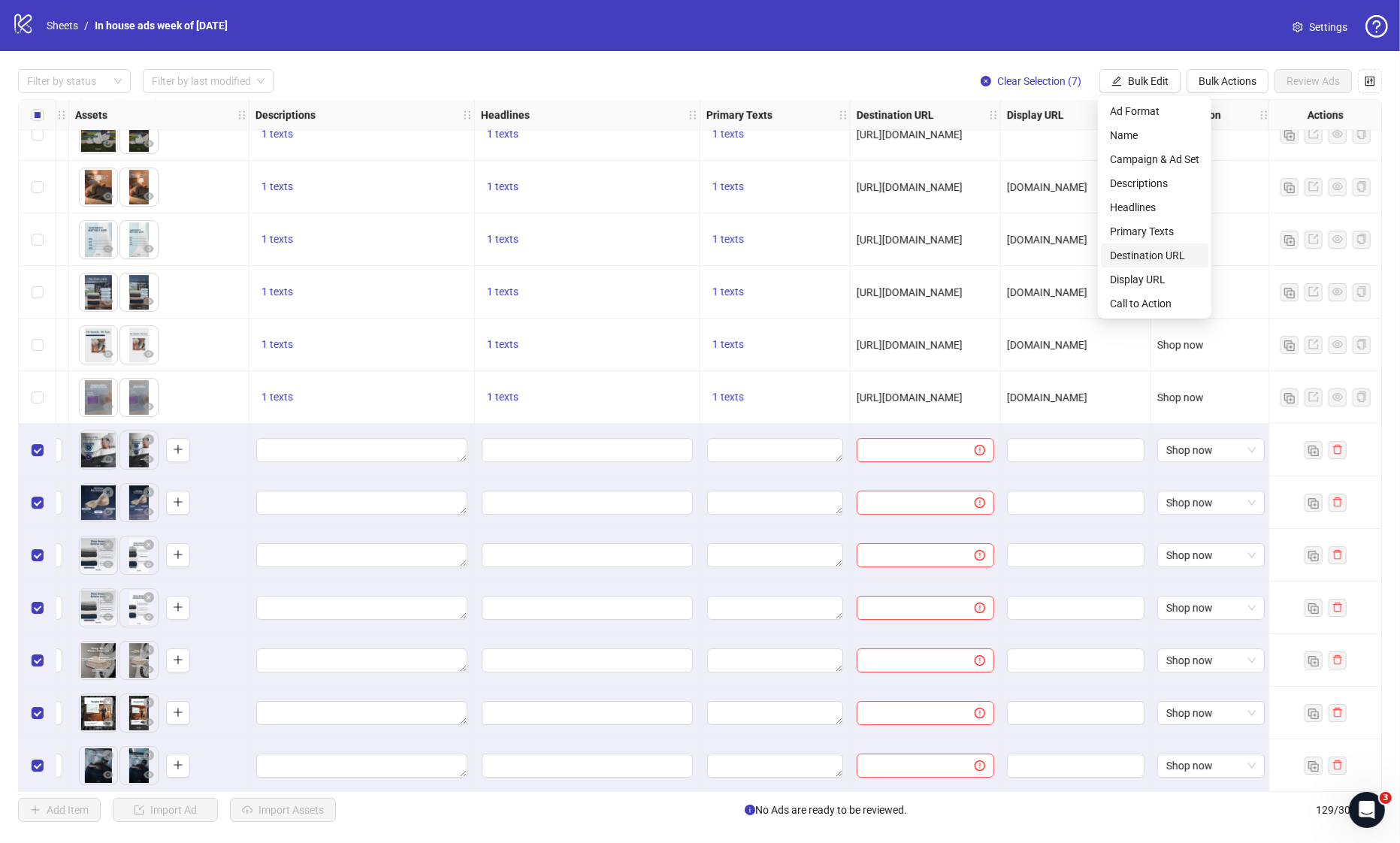
click at [1148, 250] on span "Destination URL" at bounding box center [1154, 255] width 89 height 16
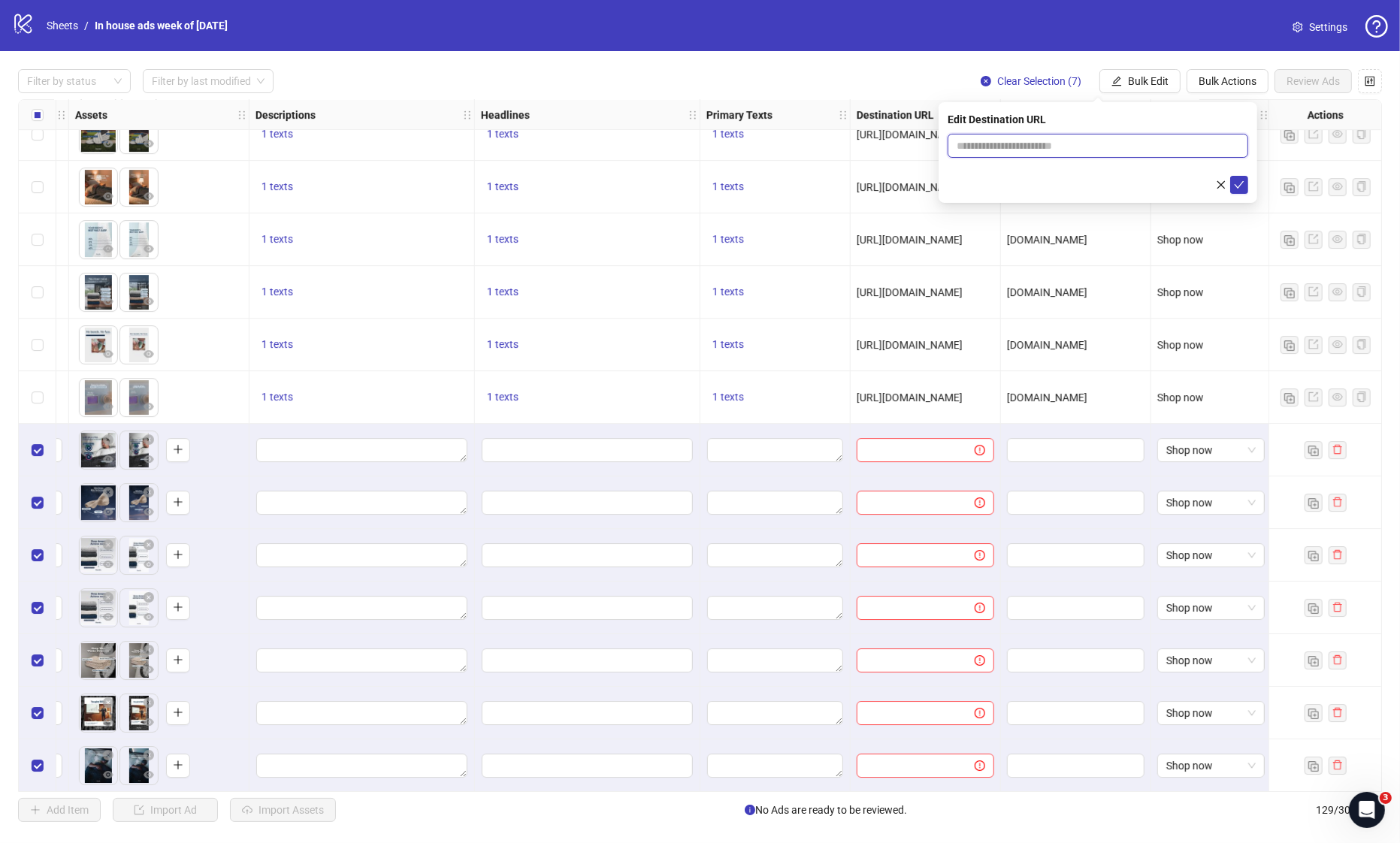
click at [996, 144] on input "text" at bounding box center [1091, 145] width 270 height 16
click at [989, 152] on input "text" at bounding box center [1091, 145] width 270 height 16
type input "**********"
click at [1242, 182] on icon "check" at bounding box center [1239, 185] width 10 height 10
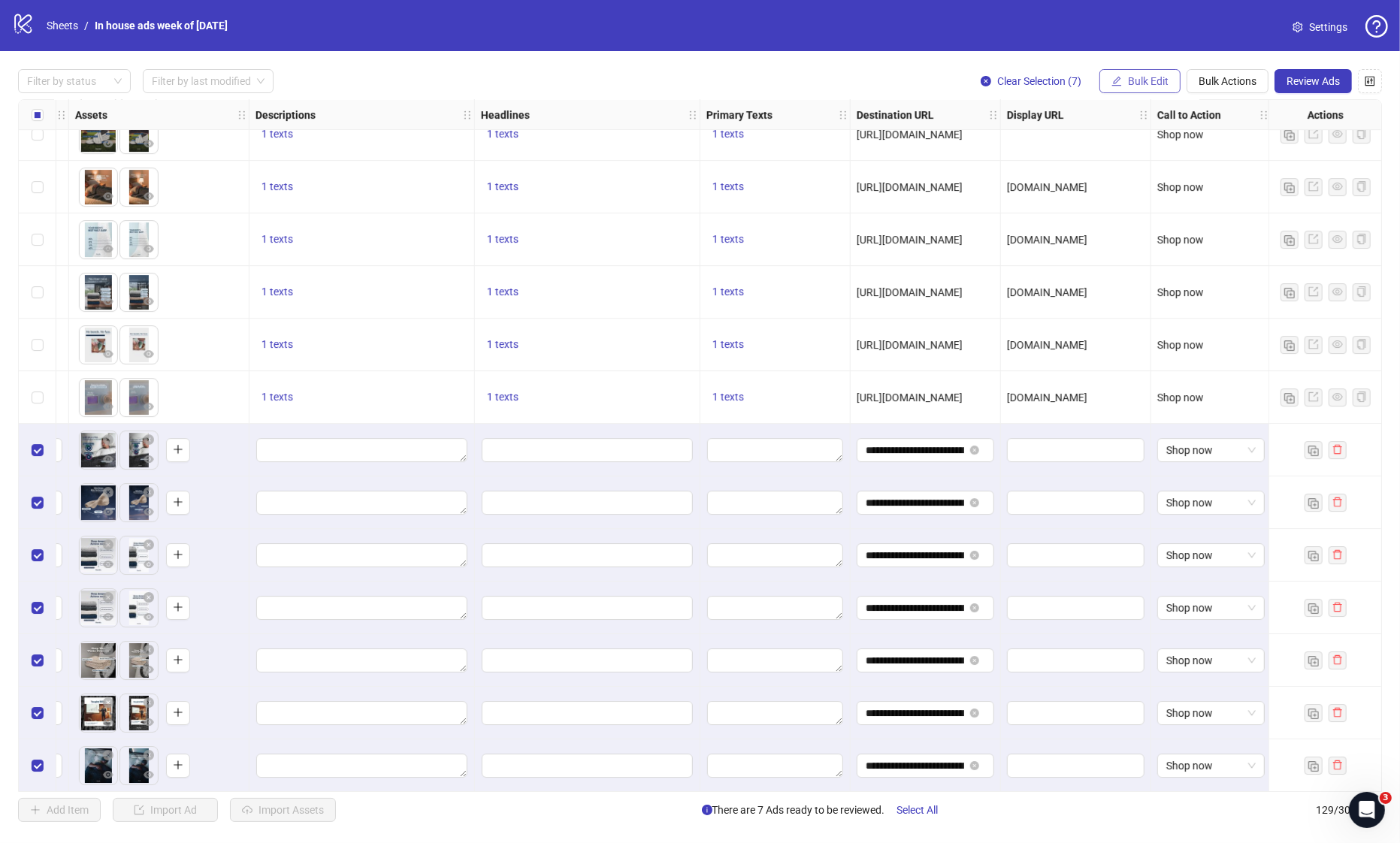
click at [1150, 77] on span "Bulk Edit" at bounding box center [1148, 81] width 41 height 12
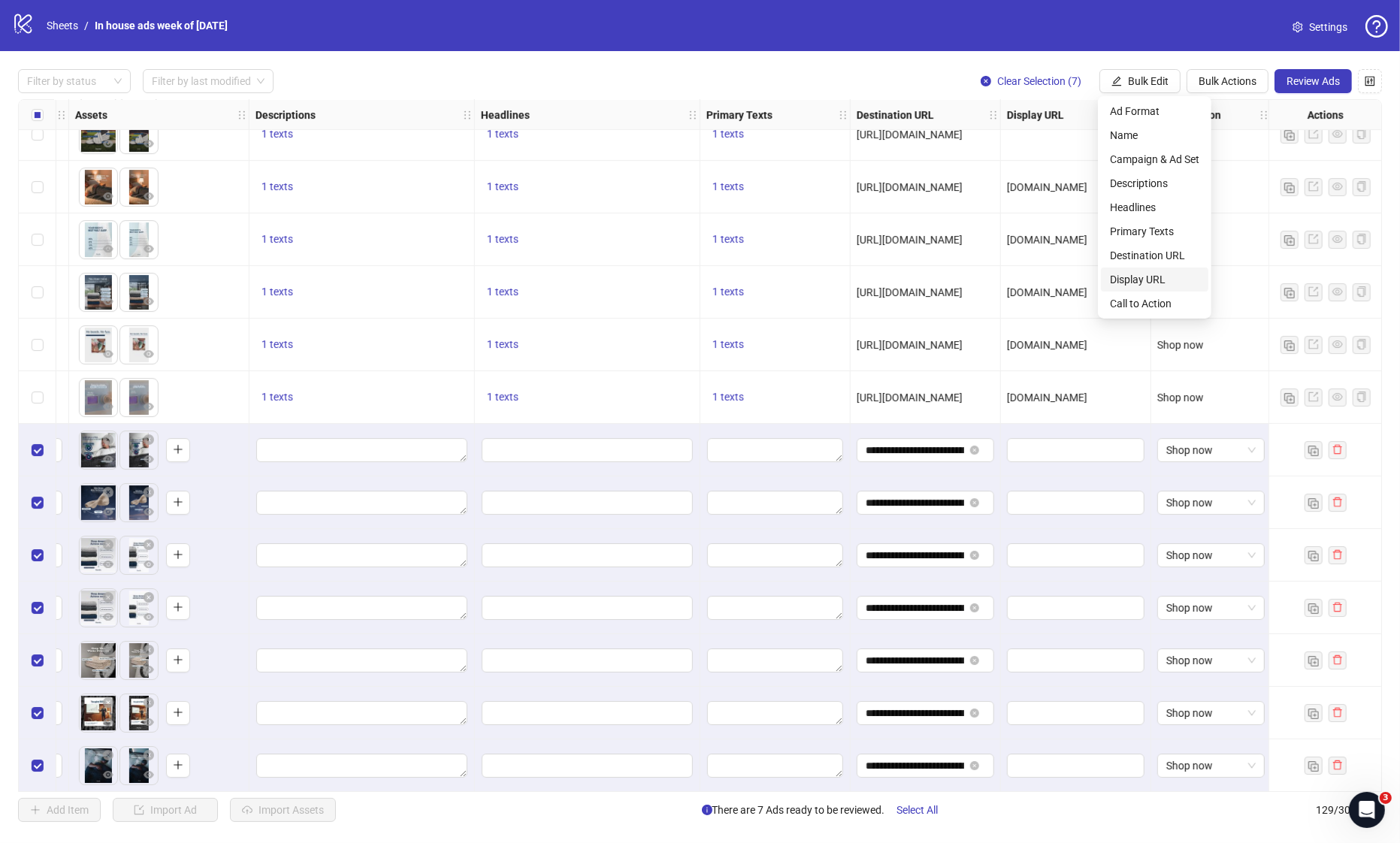
click at [1150, 282] on span "Display URL" at bounding box center [1154, 279] width 89 height 16
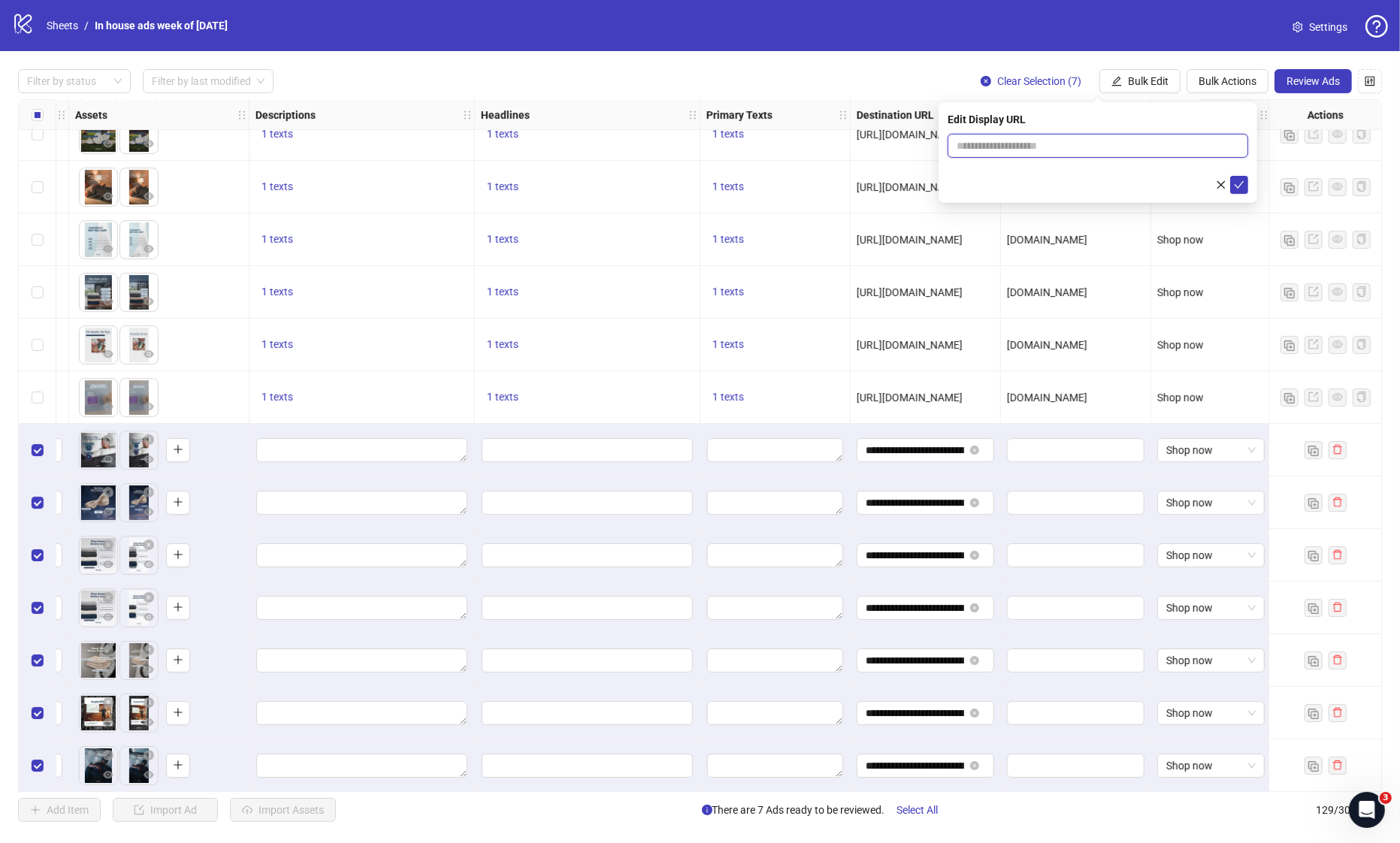
click at [1100, 153] on input "text" at bounding box center [1098, 146] width 301 height 24
click at [1098, 152] on input "text" at bounding box center [1098, 146] width 301 height 24
type input "**********"
click at [1244, 189] on icon "check" at bounding box center [1239, 185] width 10 height 10
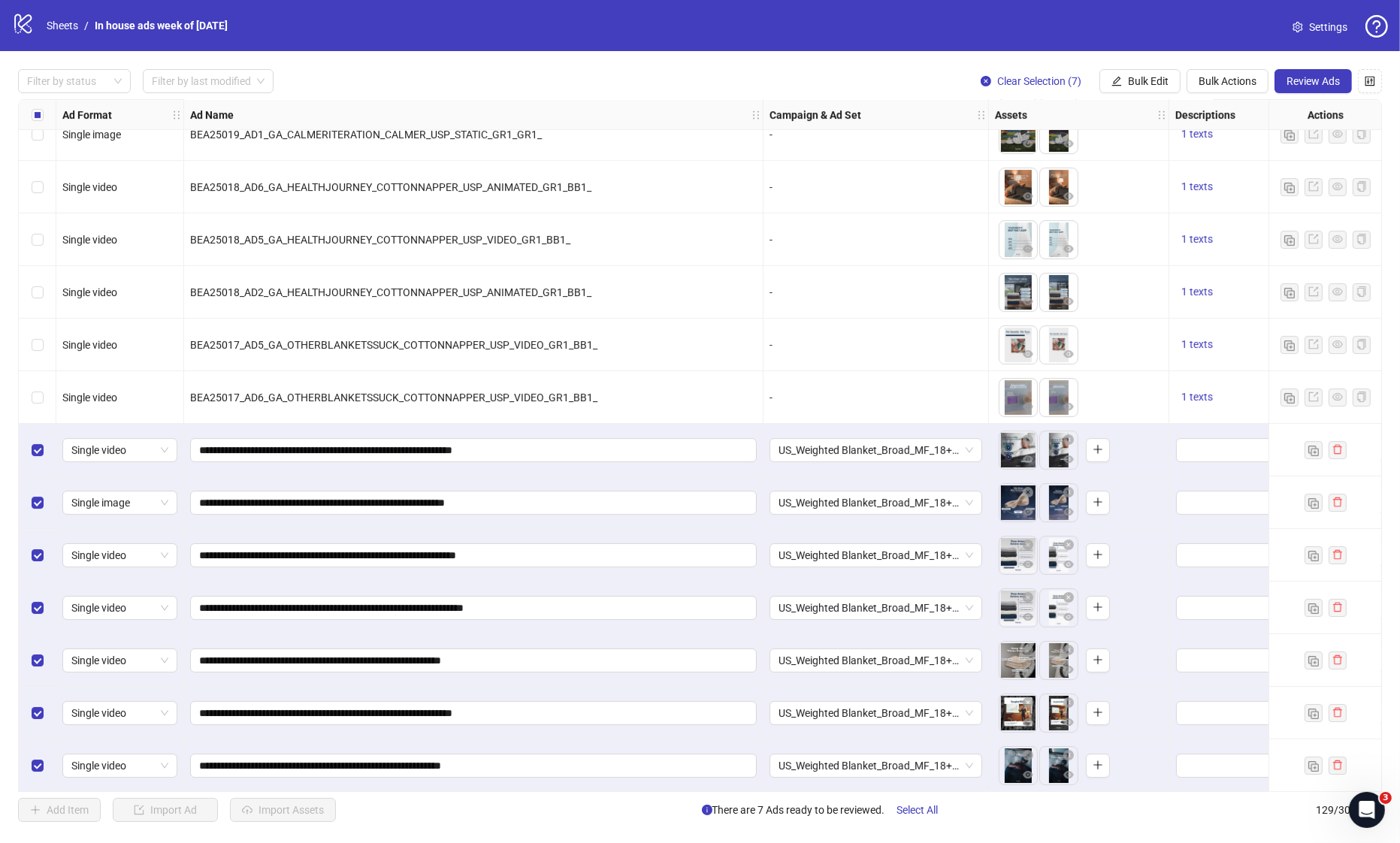
scroll to position [6121, 614]
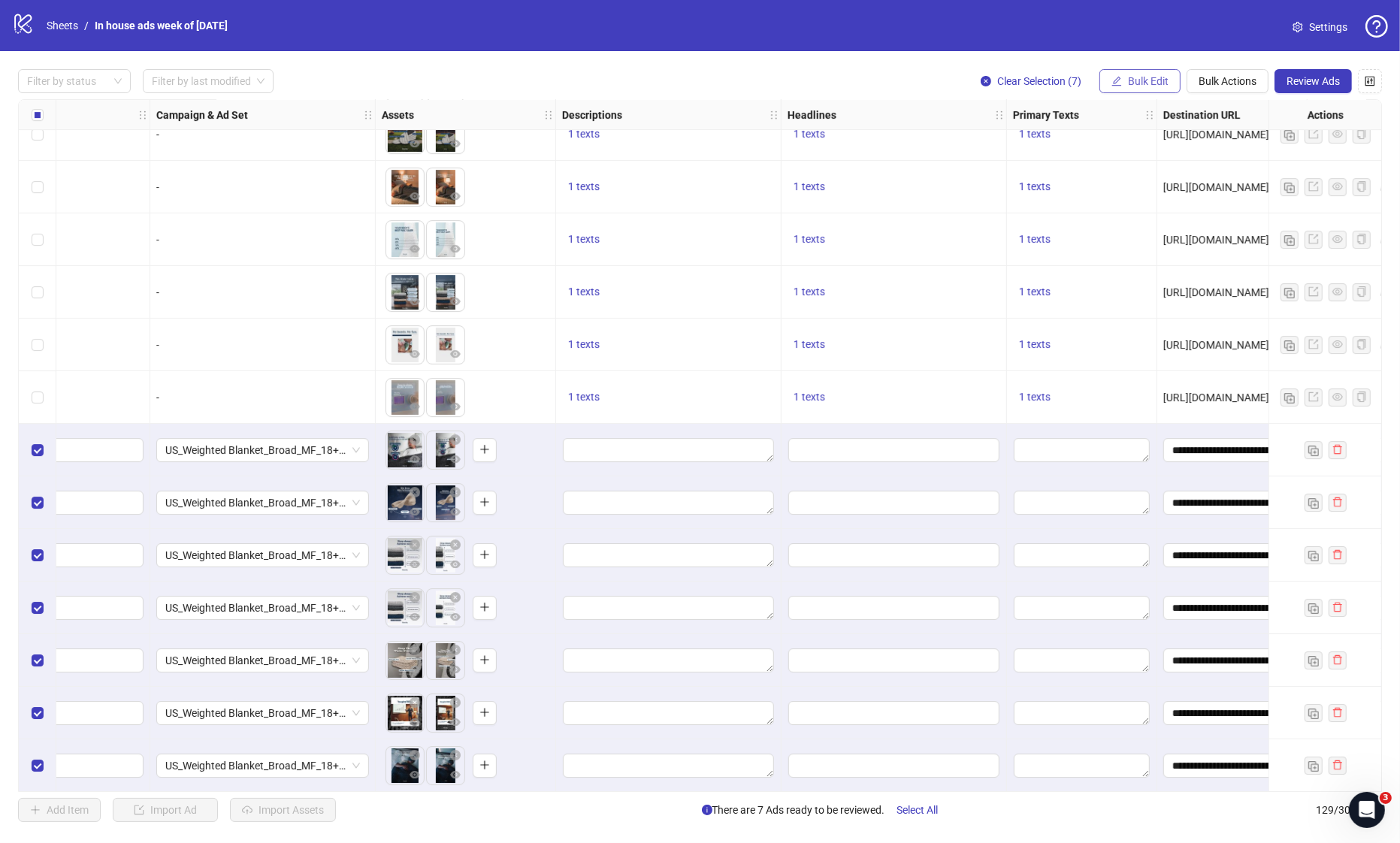
click at [1125, 86] on button "Bulk Edit" at bounding box center [1140, 81] width 81 height 24
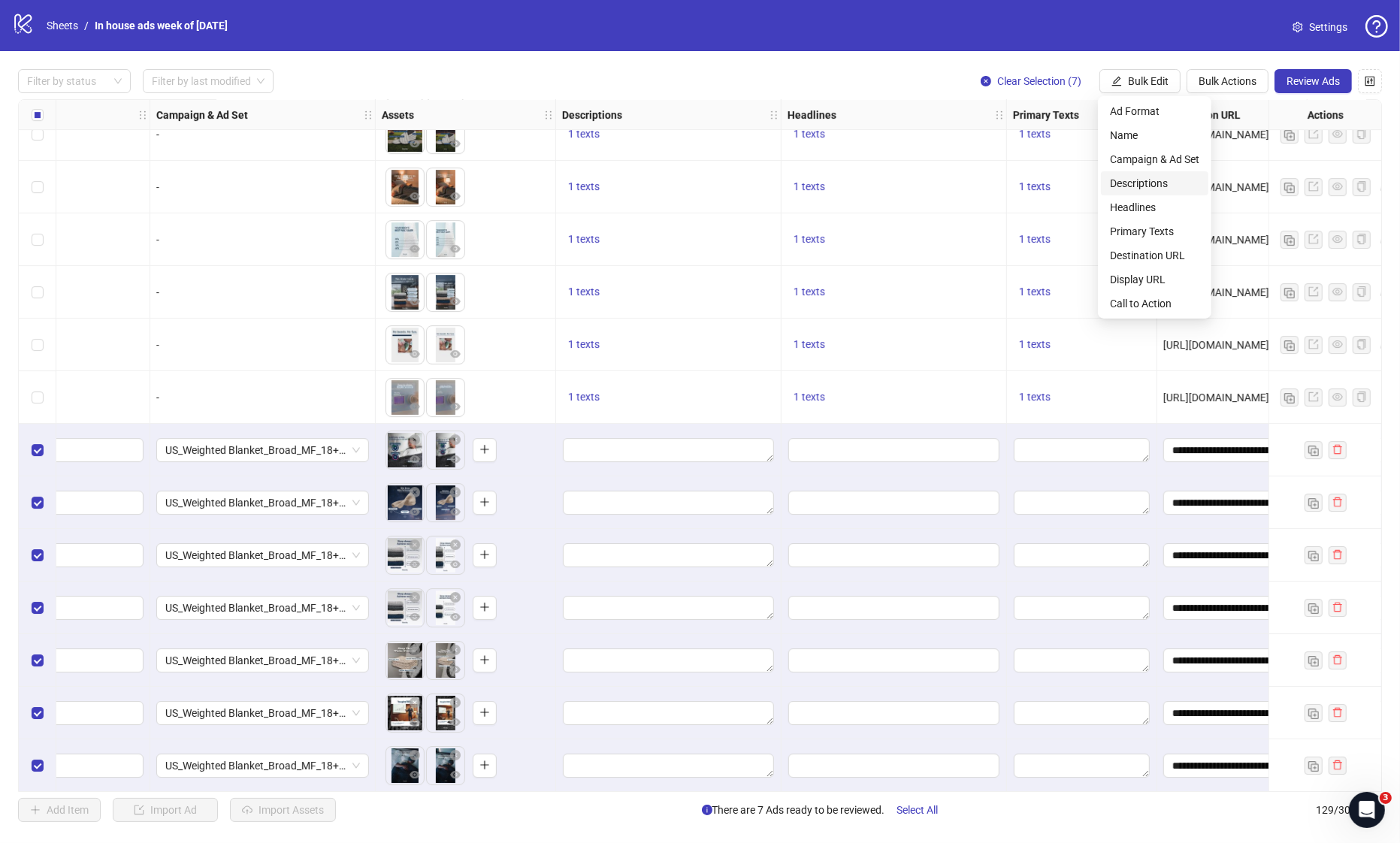
click at [1150, 191] on span "Descriptions" at bounding box center [1154, 183] width 89 height 16
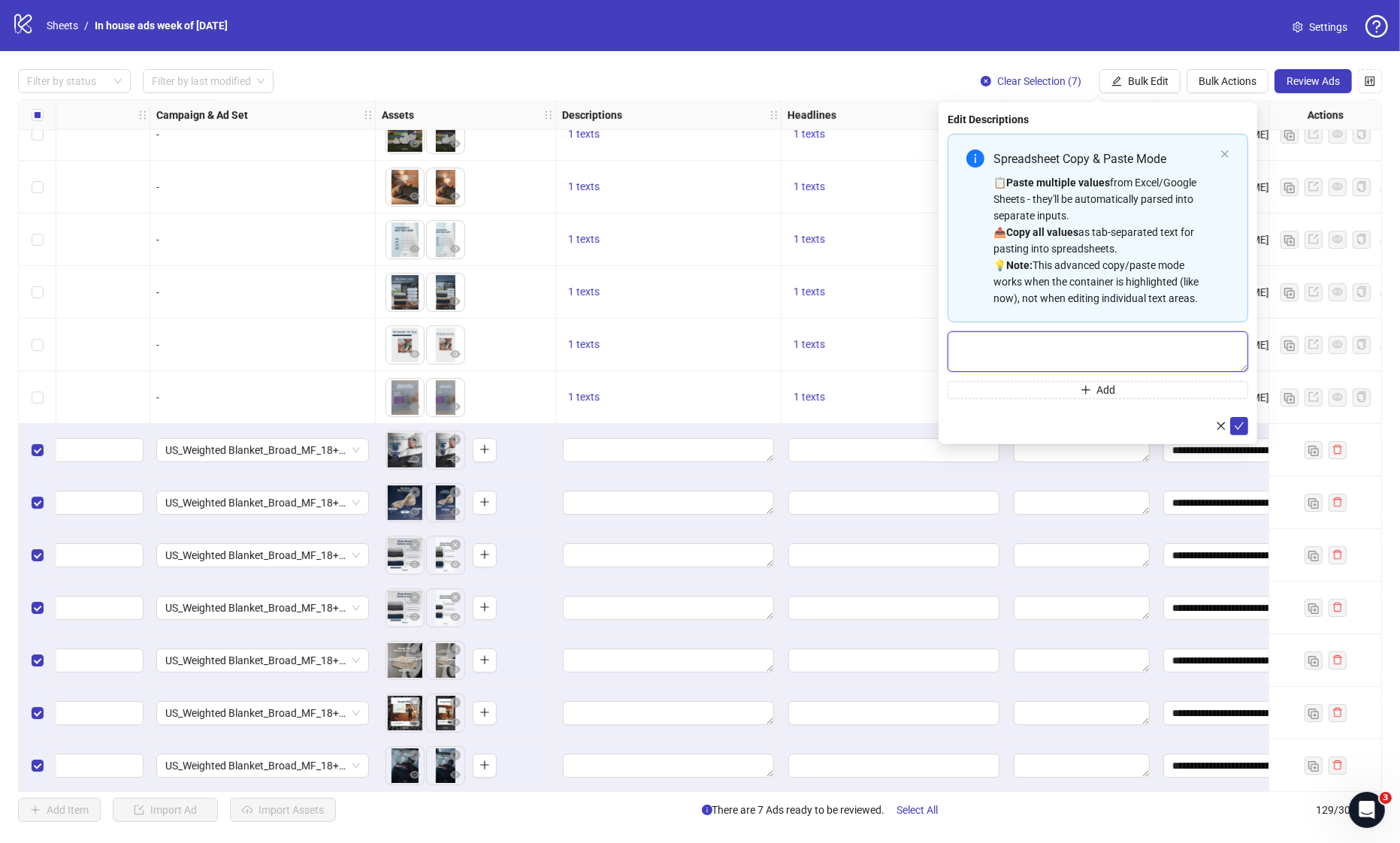
click at [1103, 339] on textarea "Multi-text input container - paste or copy values" at bounding box center [1098, 352] width 301 height 41
paste textarea "**********"
type textarea "**********"
drag, startPoint x: 1236, startPoint y: 426, endPoint x: 1346, endPoint y: 432, distance: 110.2
click at [1236, 425] on icon "check" at bounding box center [1239, 426] width 10 height 10
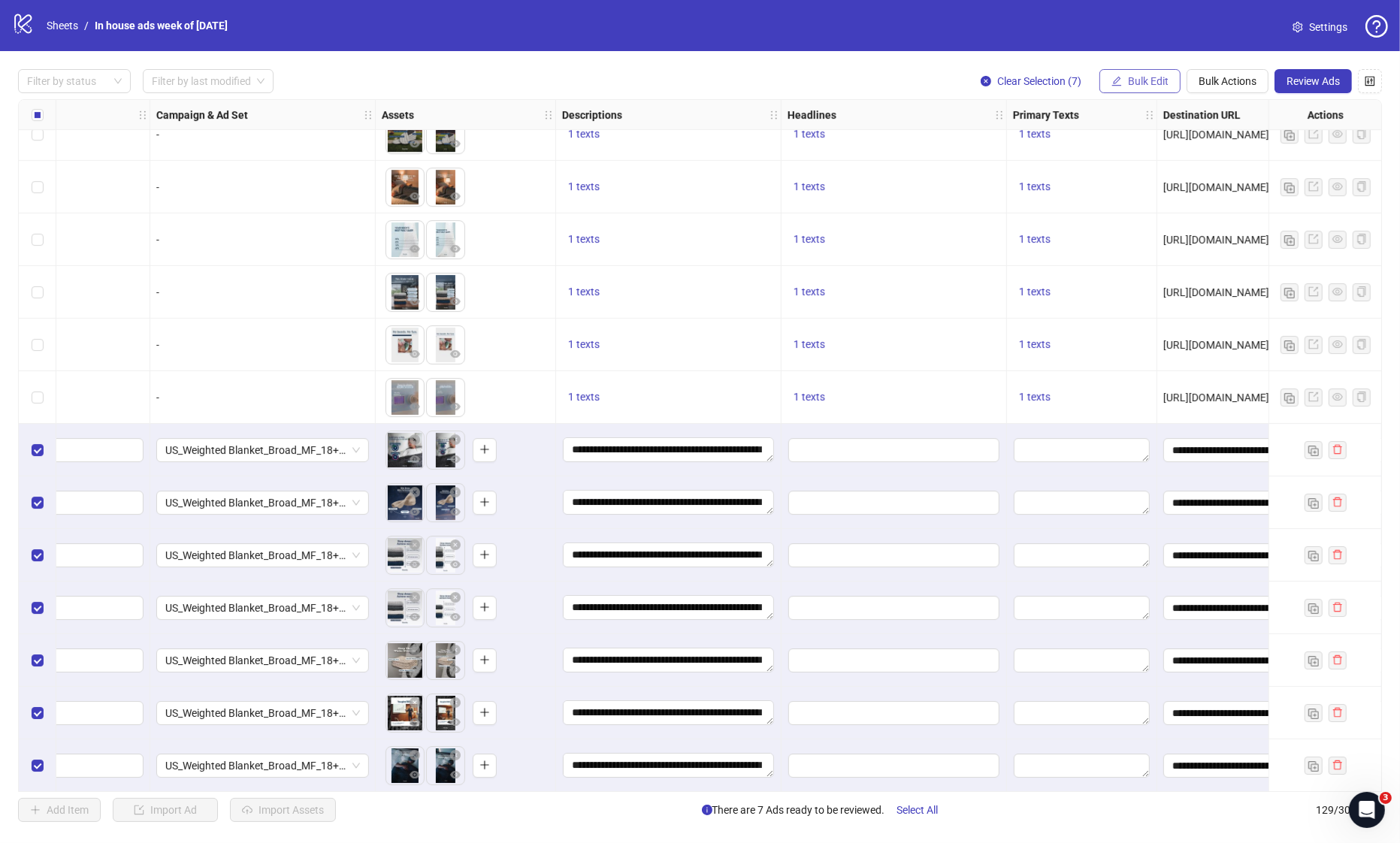
click at [1139, 89] on button "Bulk Edit" at bounding box center [1140, 81] width 81 height 24
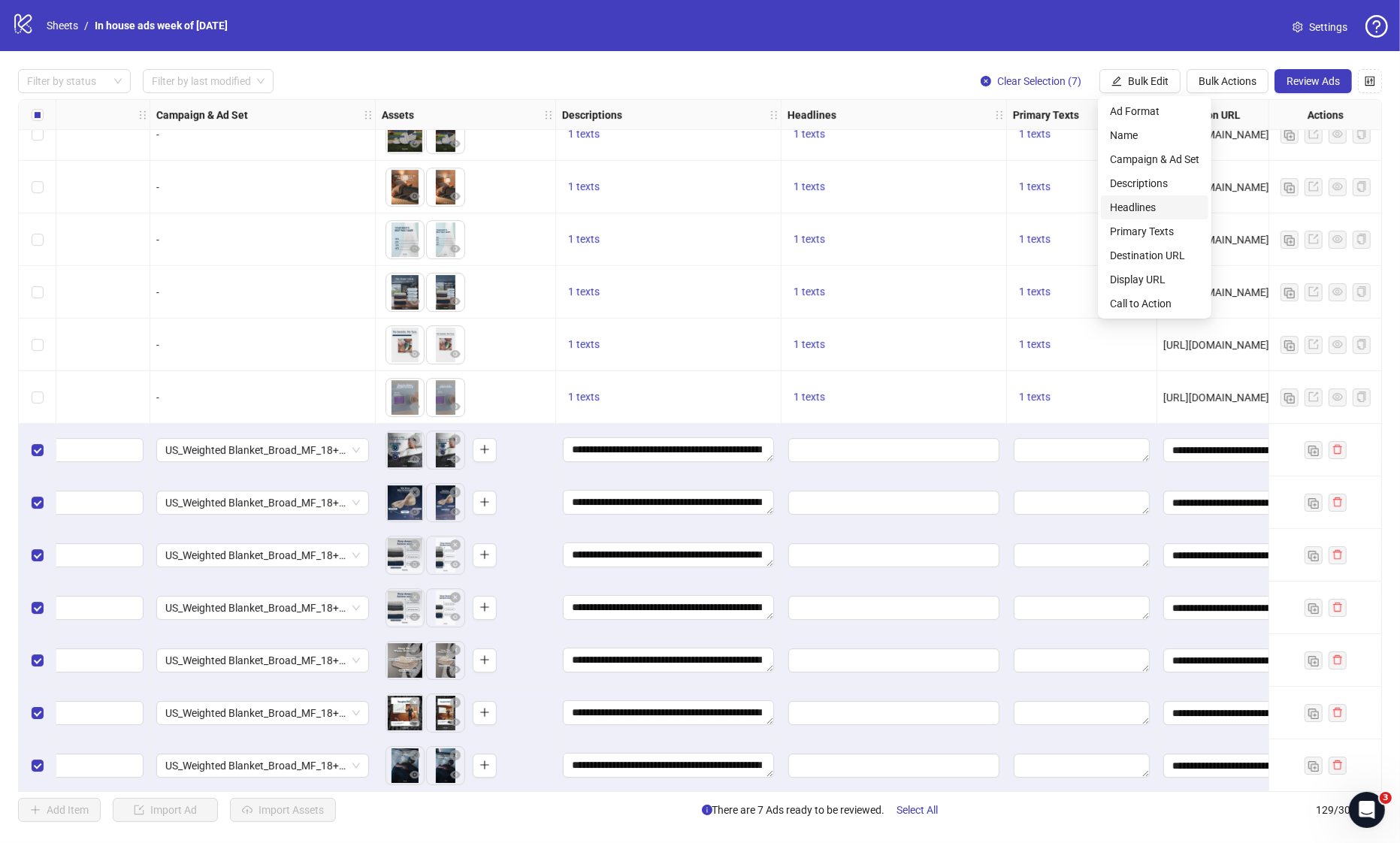
click at [1138, 202] on span "Headlines" at bounding box center [1154, 206] width 89 height 16
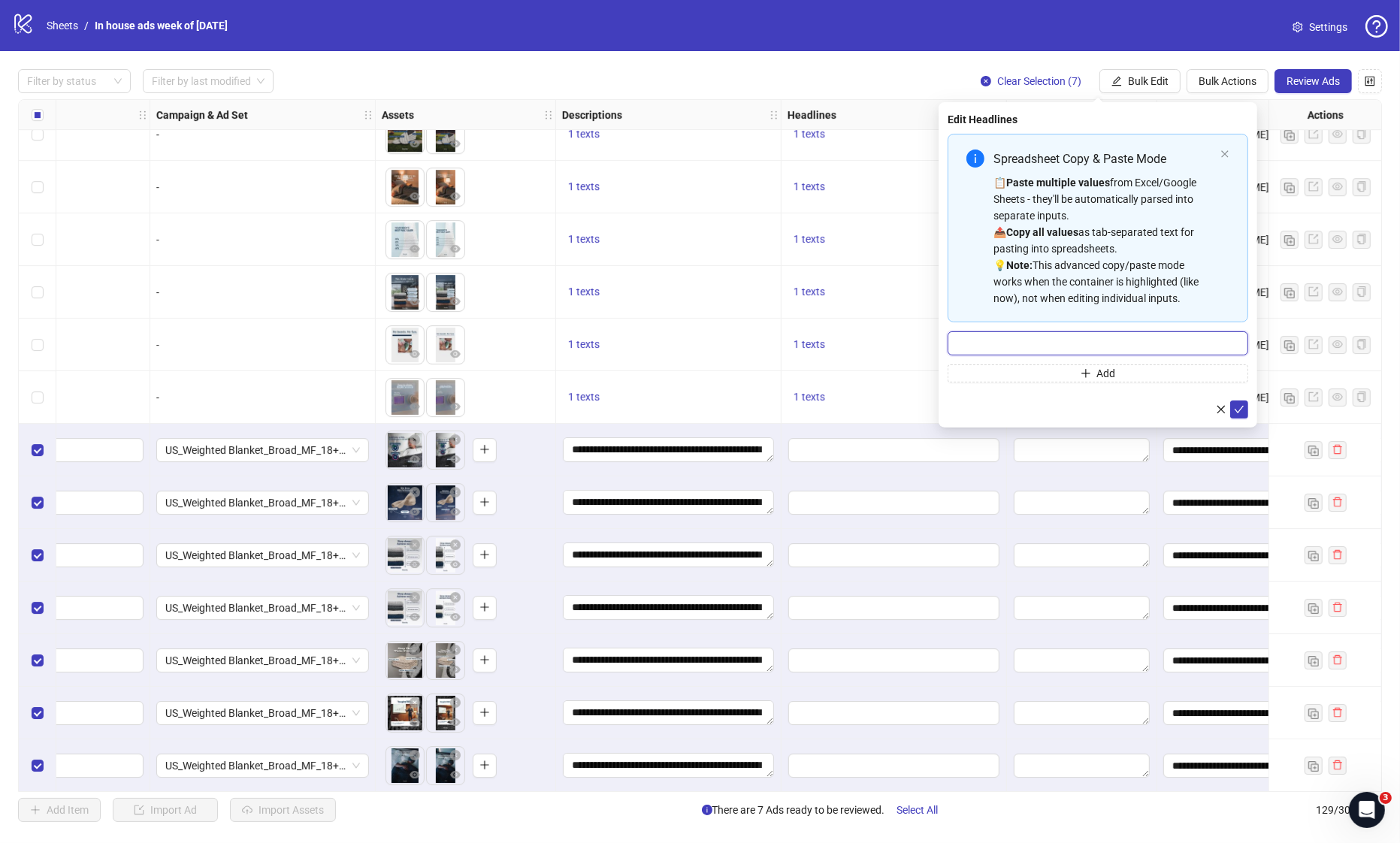
click at [1053, 345] on input "Multi-input container - paste or copy values" at bounding box center [1098, 344] width 301 height 24
paste input "**********"
type input "**********"
click at [1240, 411] on icon "check" at bounding box center [1239, 409] width 10 height 10
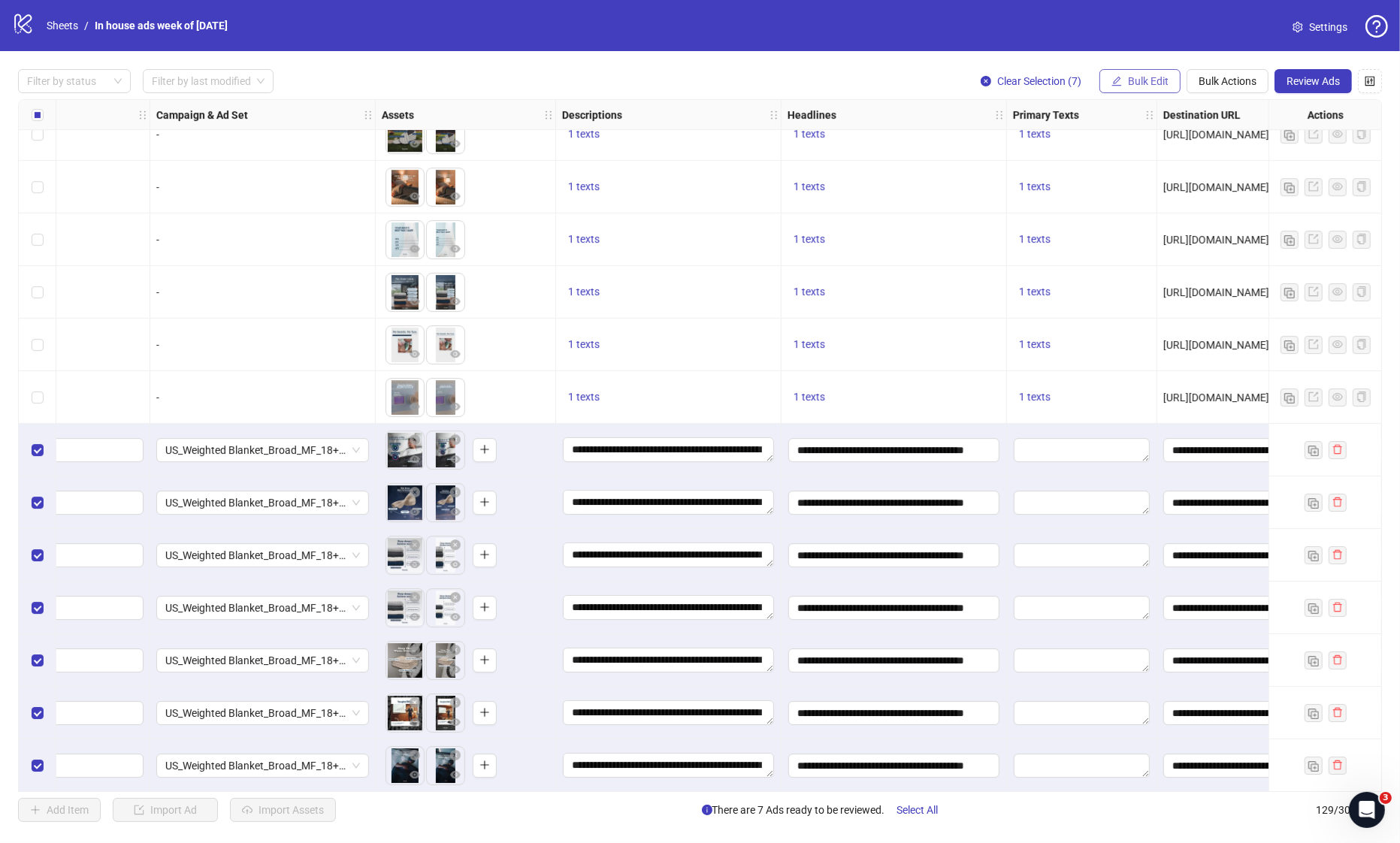
click at [1146, 80] on span "Bulk Edit" at bounding box center [1148, 81] width 41 height 12
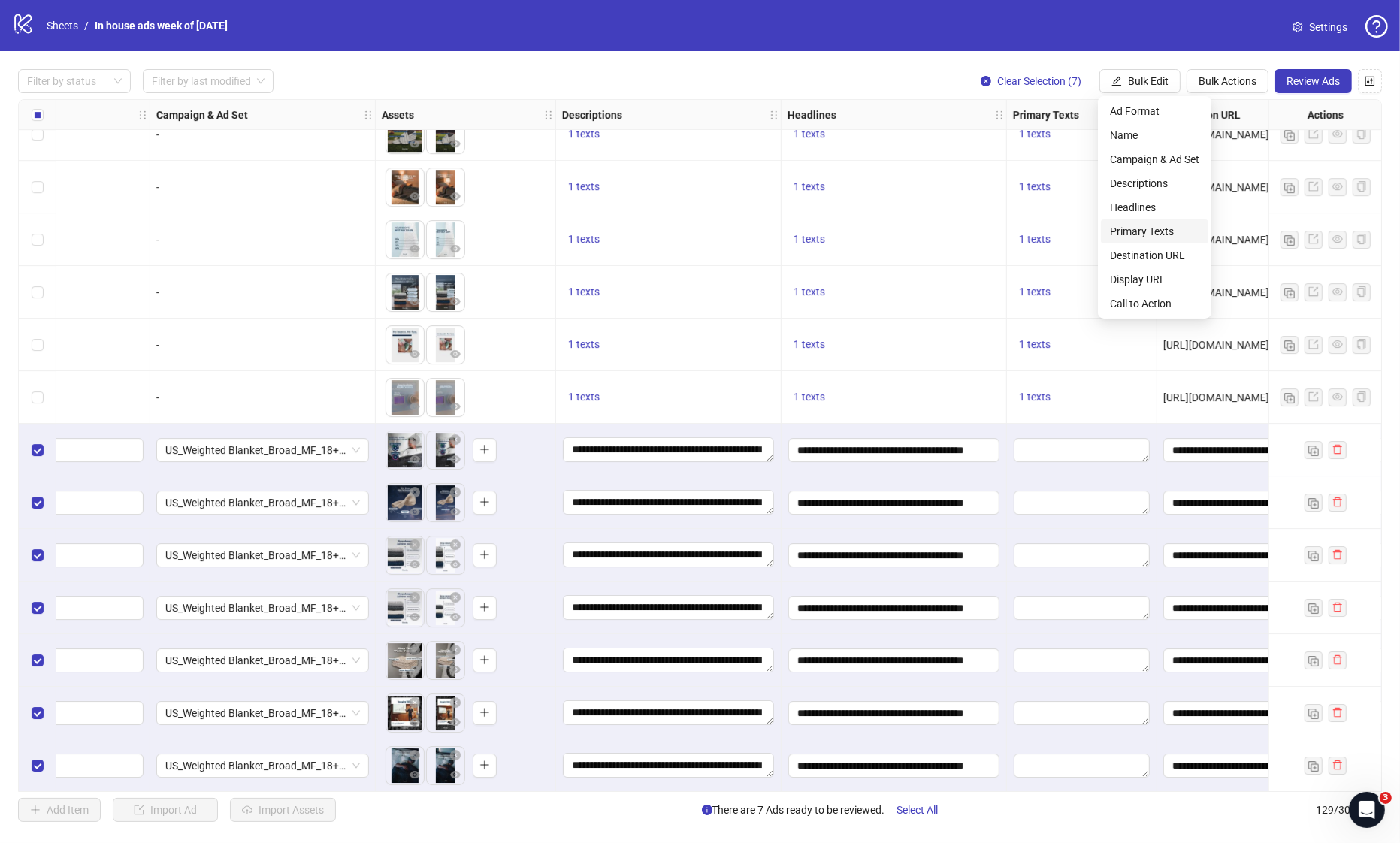
click at [1142, 231] on span "Primary Texts" at bounding box center [1154, 231] width 89 height 16
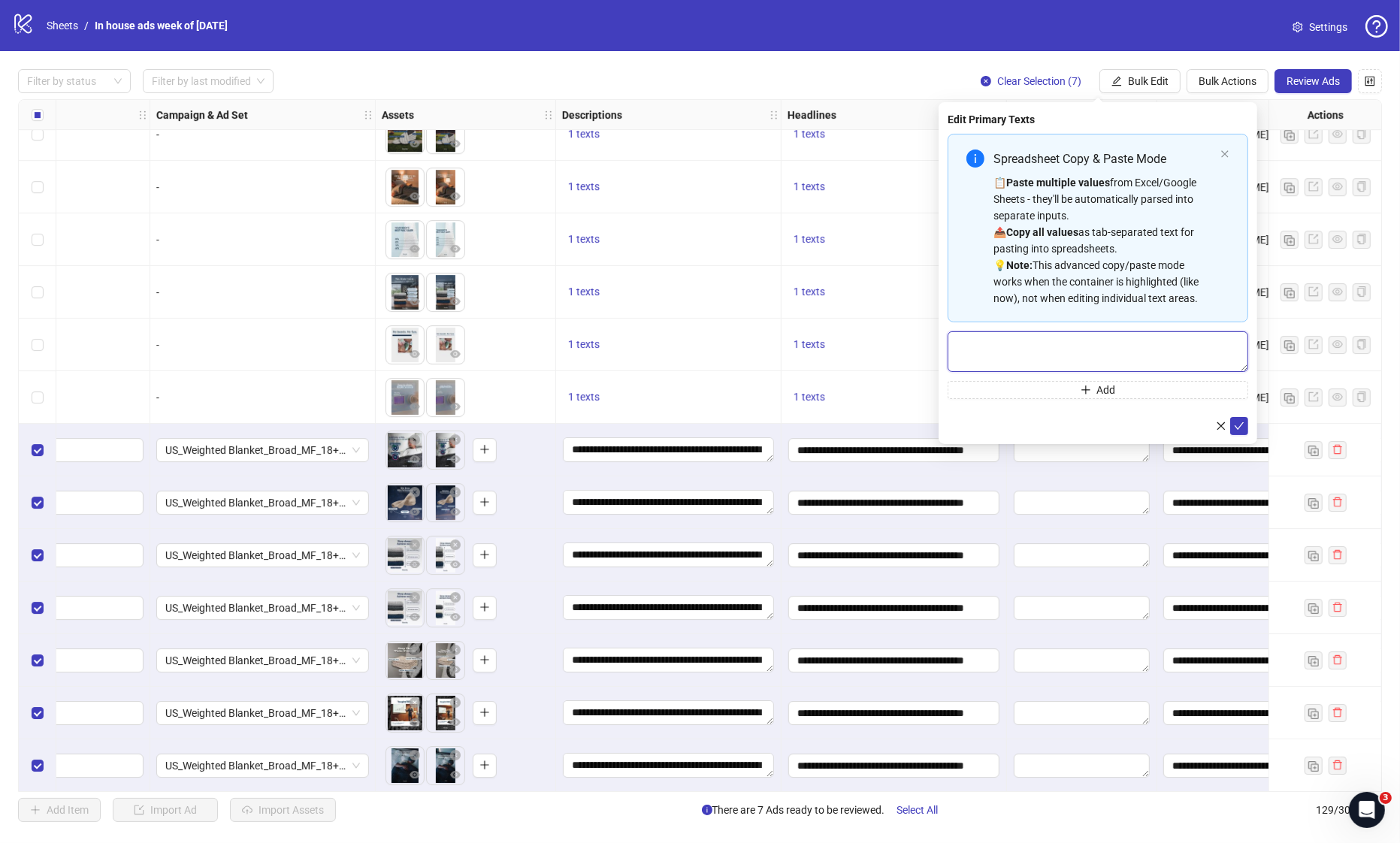
click at [1048, 347] on textarea "Multi-text input container - paste or copy values" at bounding box center [1098, 352] width 301 height 41
paste textarea "**********"
click at [963, 344] on textarea "**********" at bounding box center [1098, 352] width 301 height 41
type textarea "**********"
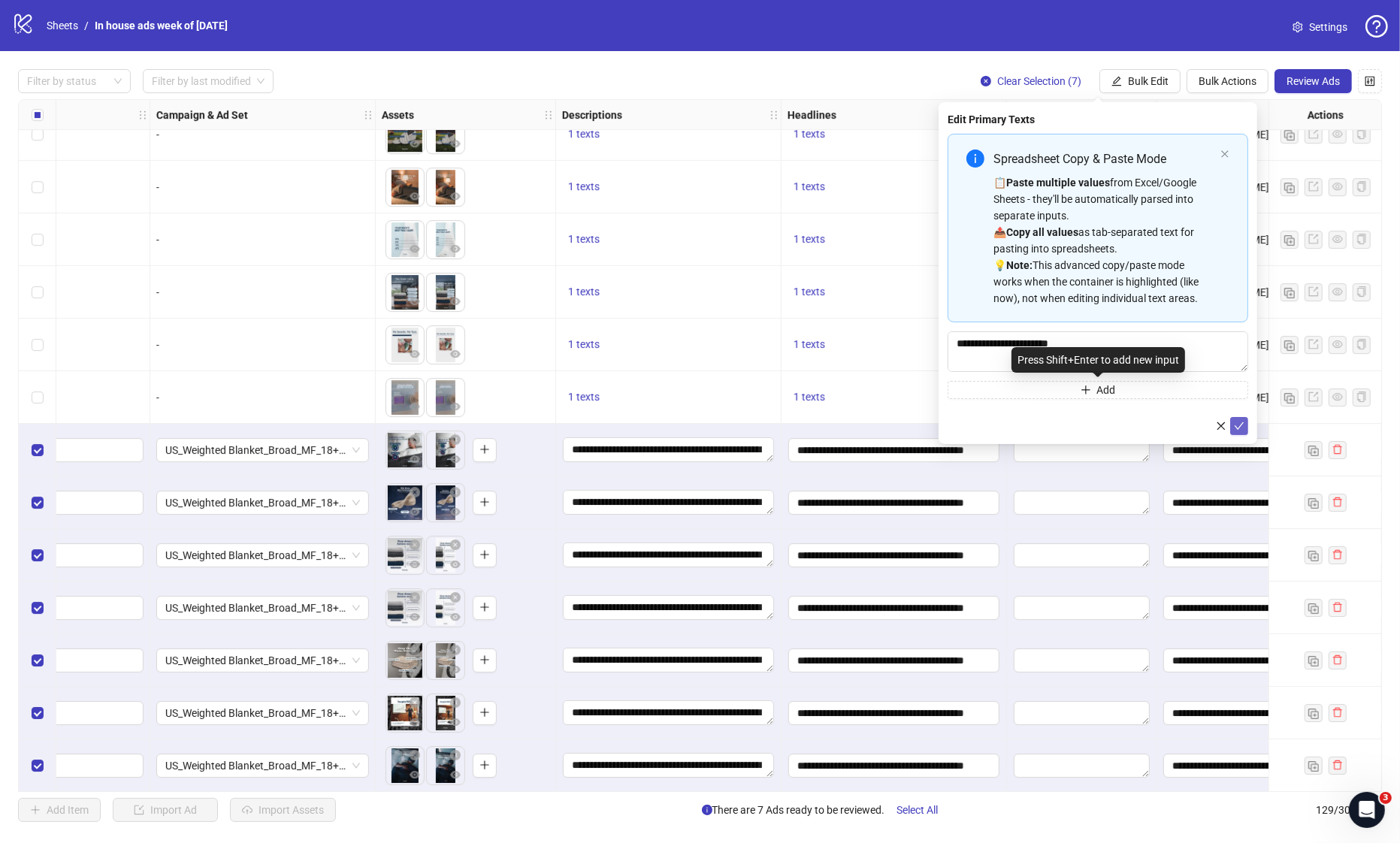
click at [1243, 421] on span "submit" at bounding box center [1239, 426] width 10 height 12
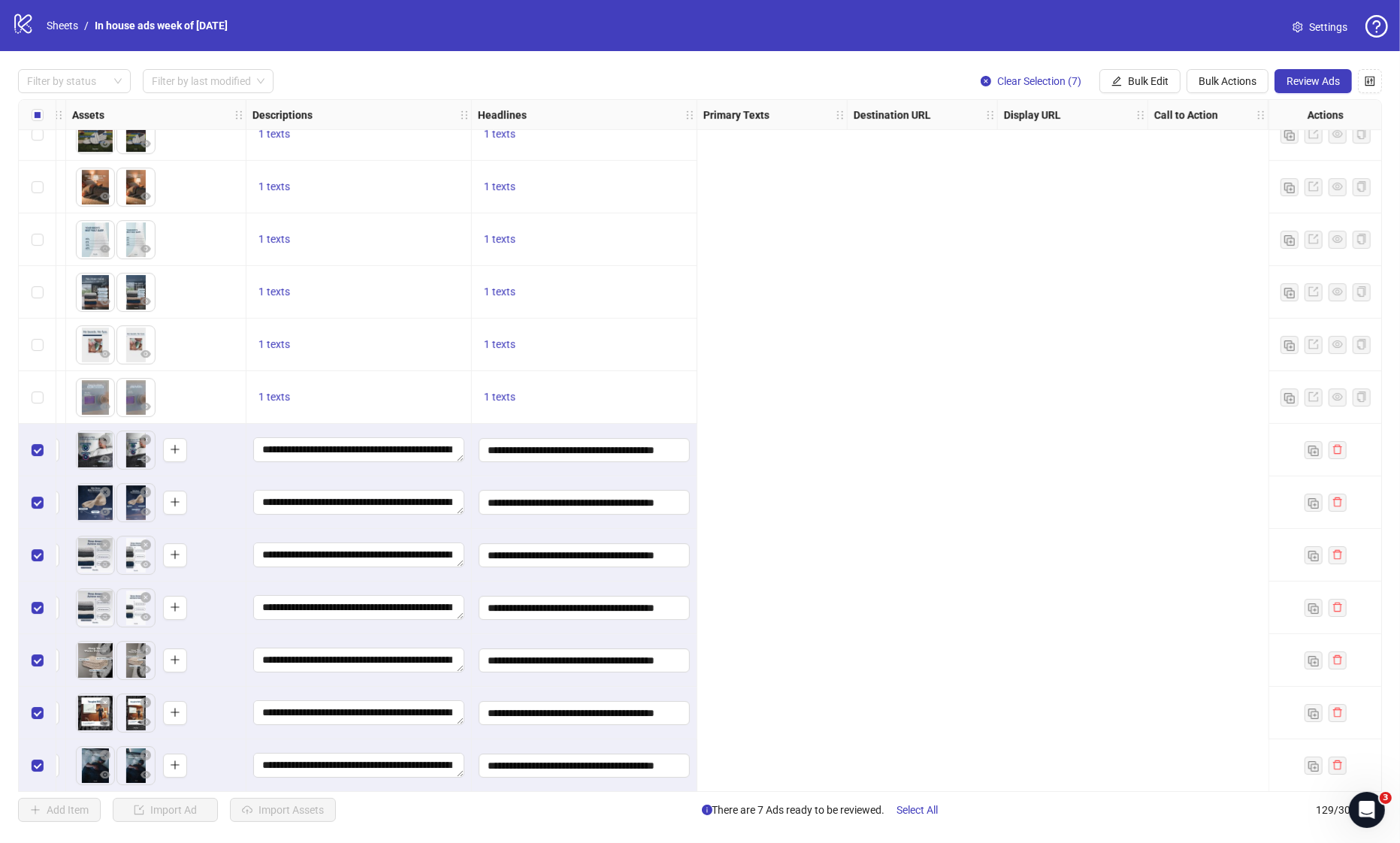
scroll to position [6121, 0]
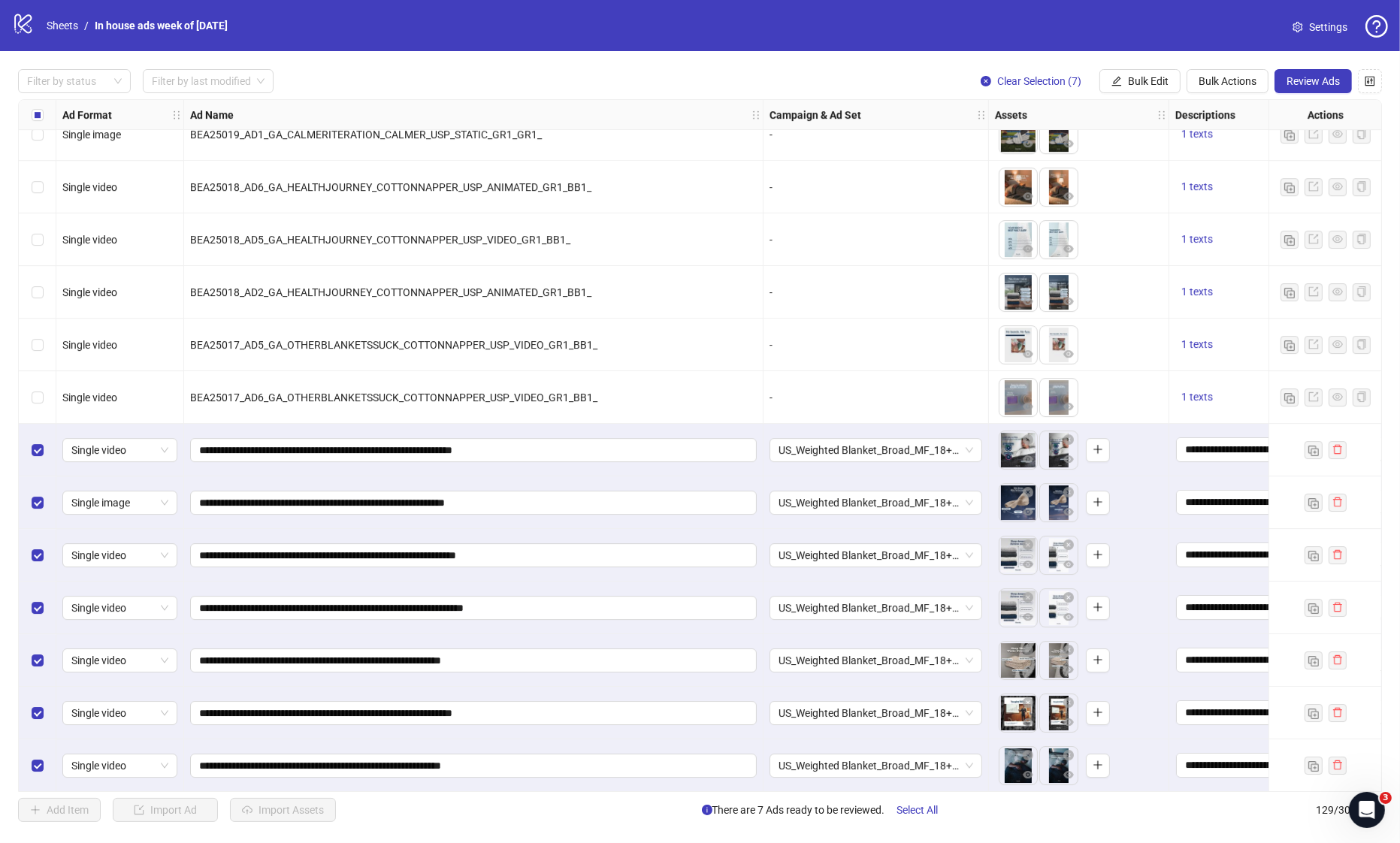
click at [1291, 86] on span "Review Ads" at bounding box center [1314, 81] width 54 height 12
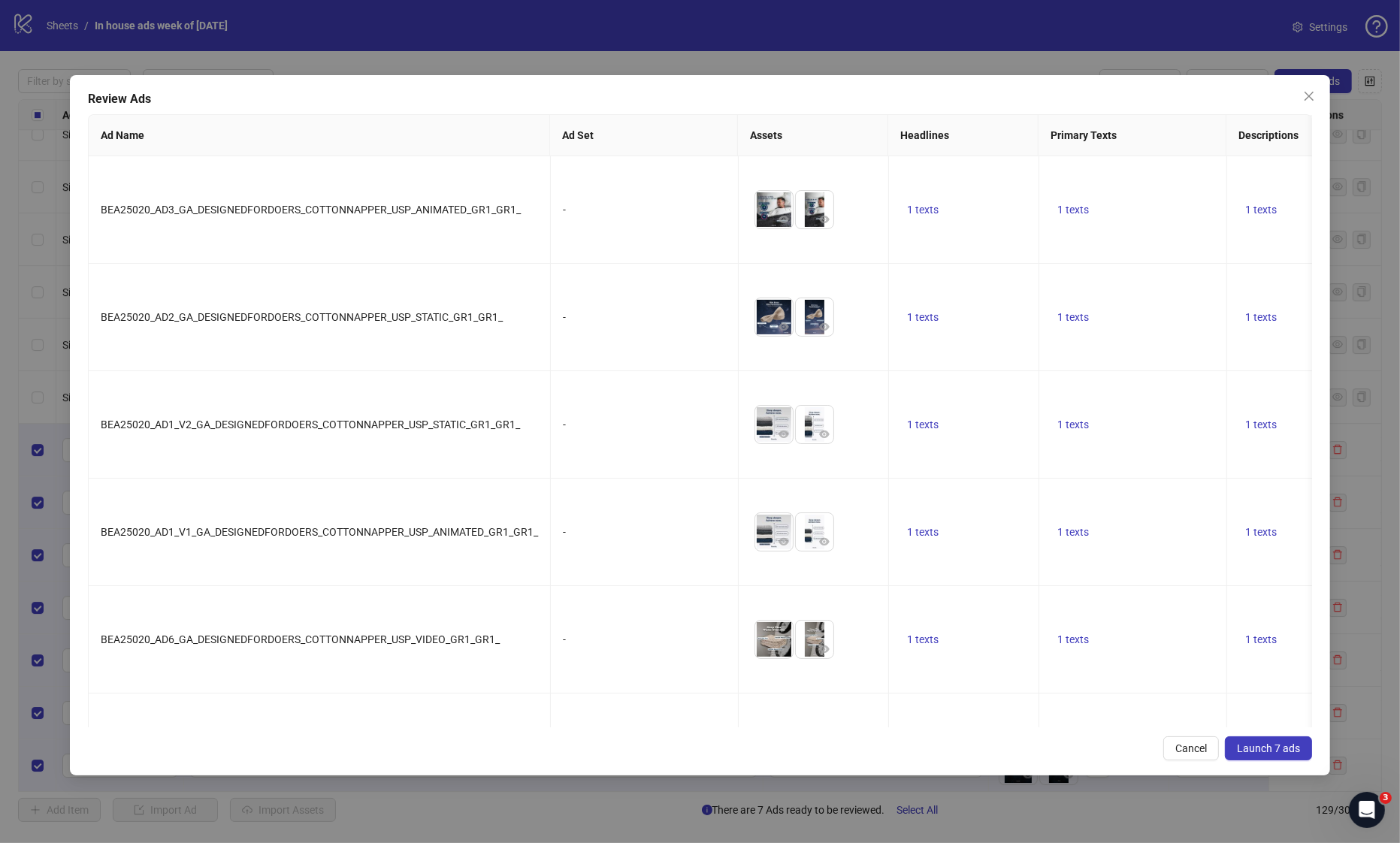
click at [1289, 745] on span "Launch 7 ads" at bounding box center [1268, 748] width 63 height 12
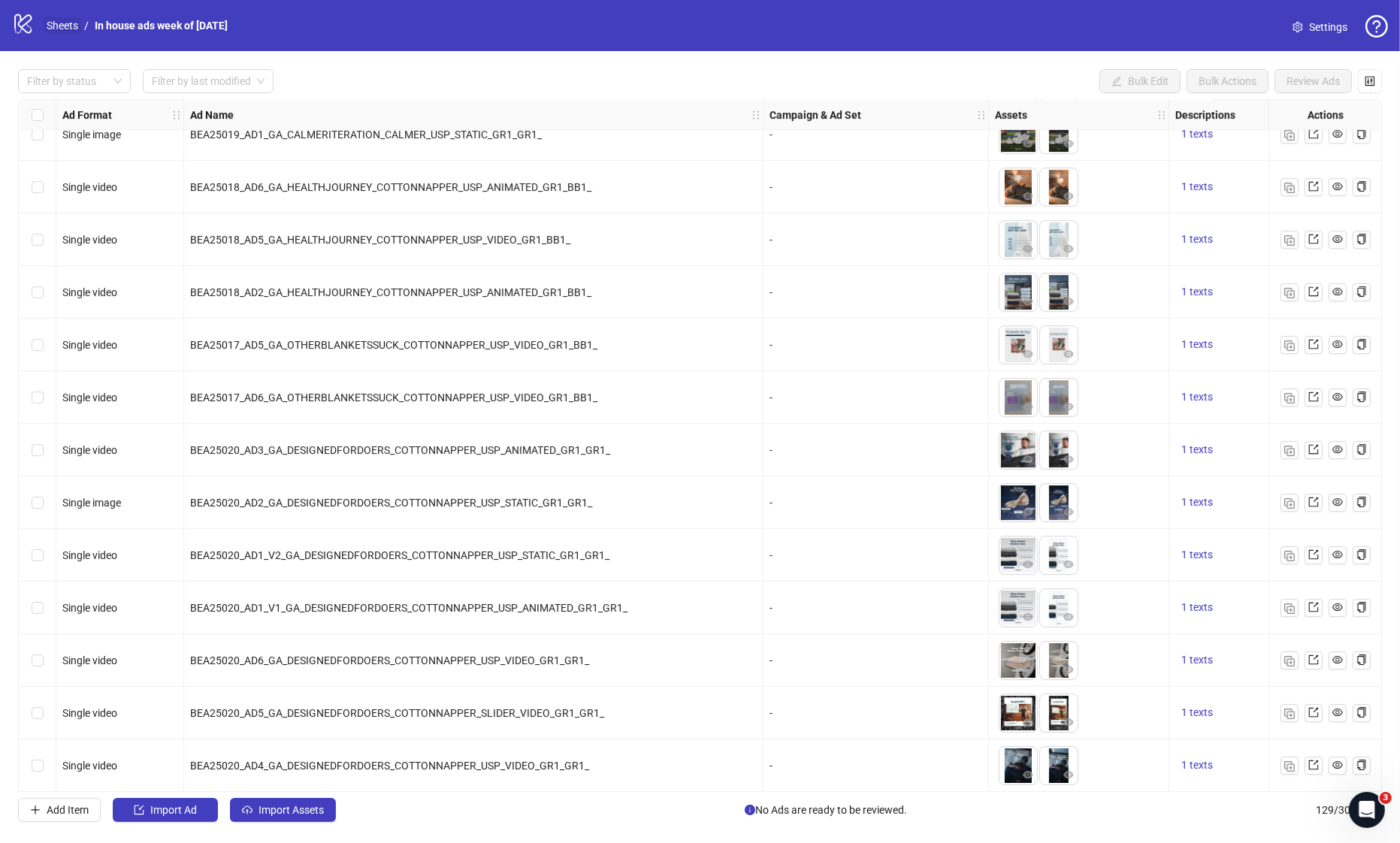
click at [60, 25] on link "Sheets" at bounding box center [61, 25] width 37 height 16
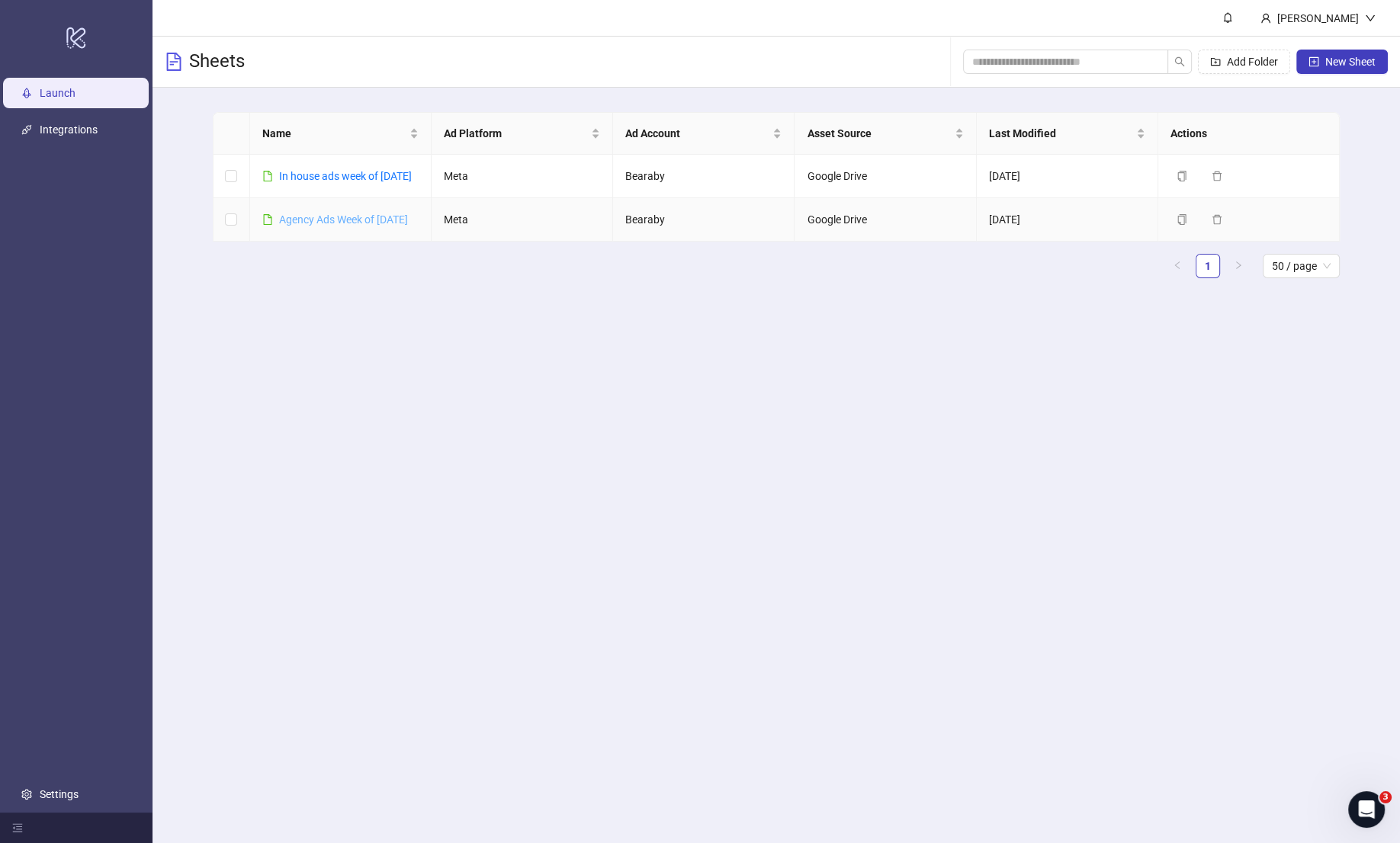
click at [342, 225] on link "Agency Ads Week of [DATE]" at bounding box center [343, 220] width 129 height 12
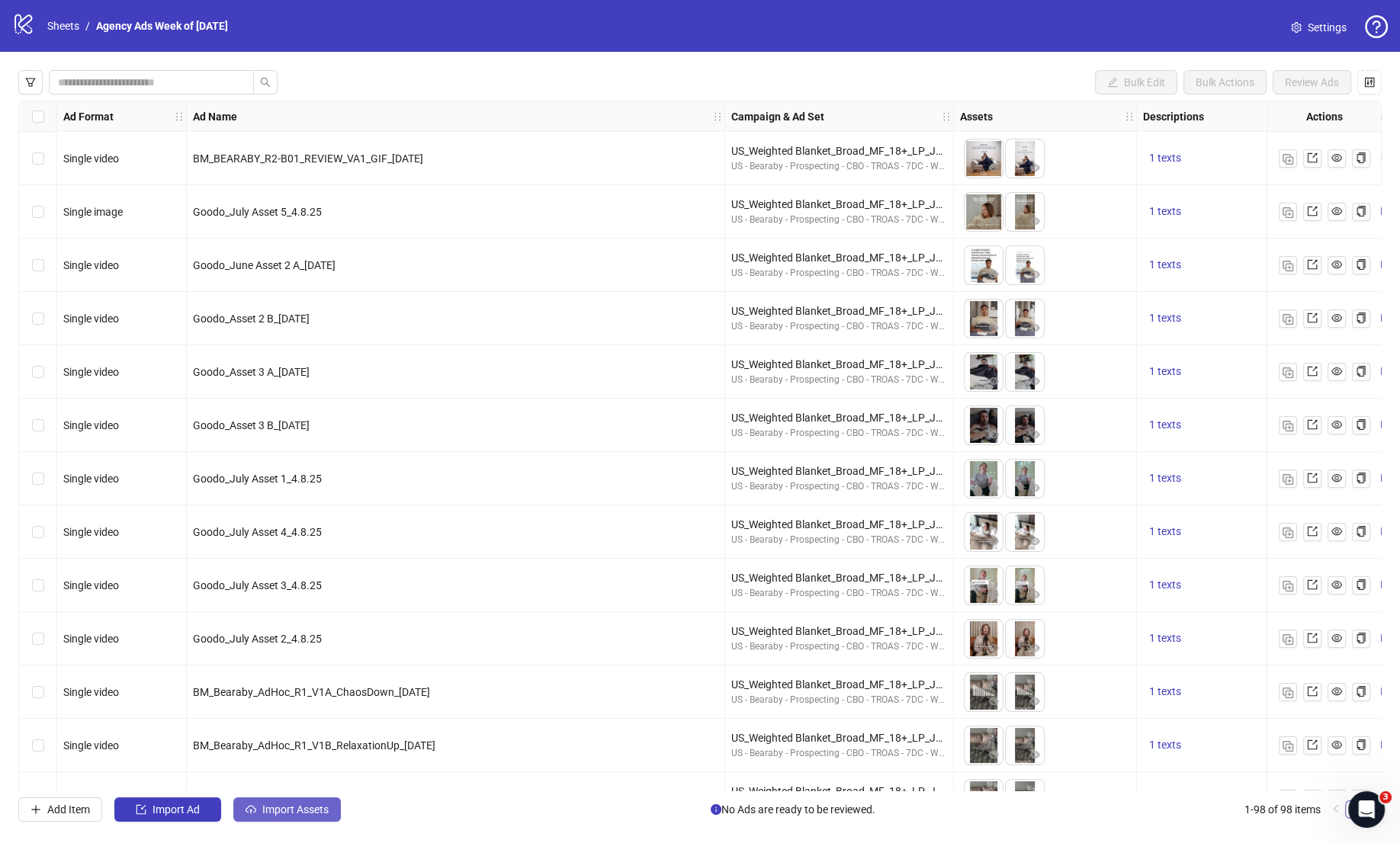
click at [289, 811] on span "Import Assets" at bounding box center [295, 810] width 67 height 12
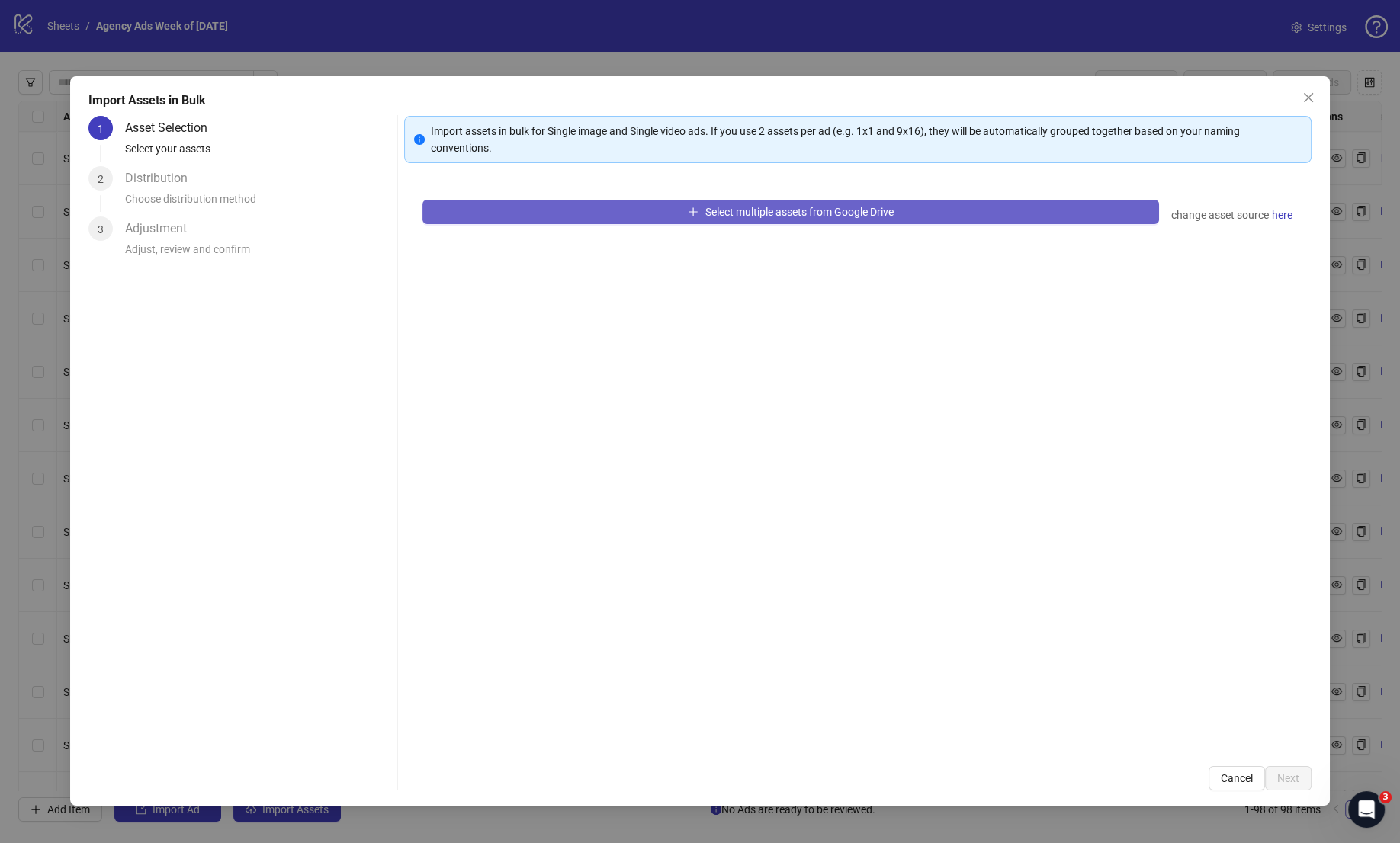
click at [562, 223] on button "Select multiple assets from Google Drive" at bounding box center [791, 212] width 737 height 25
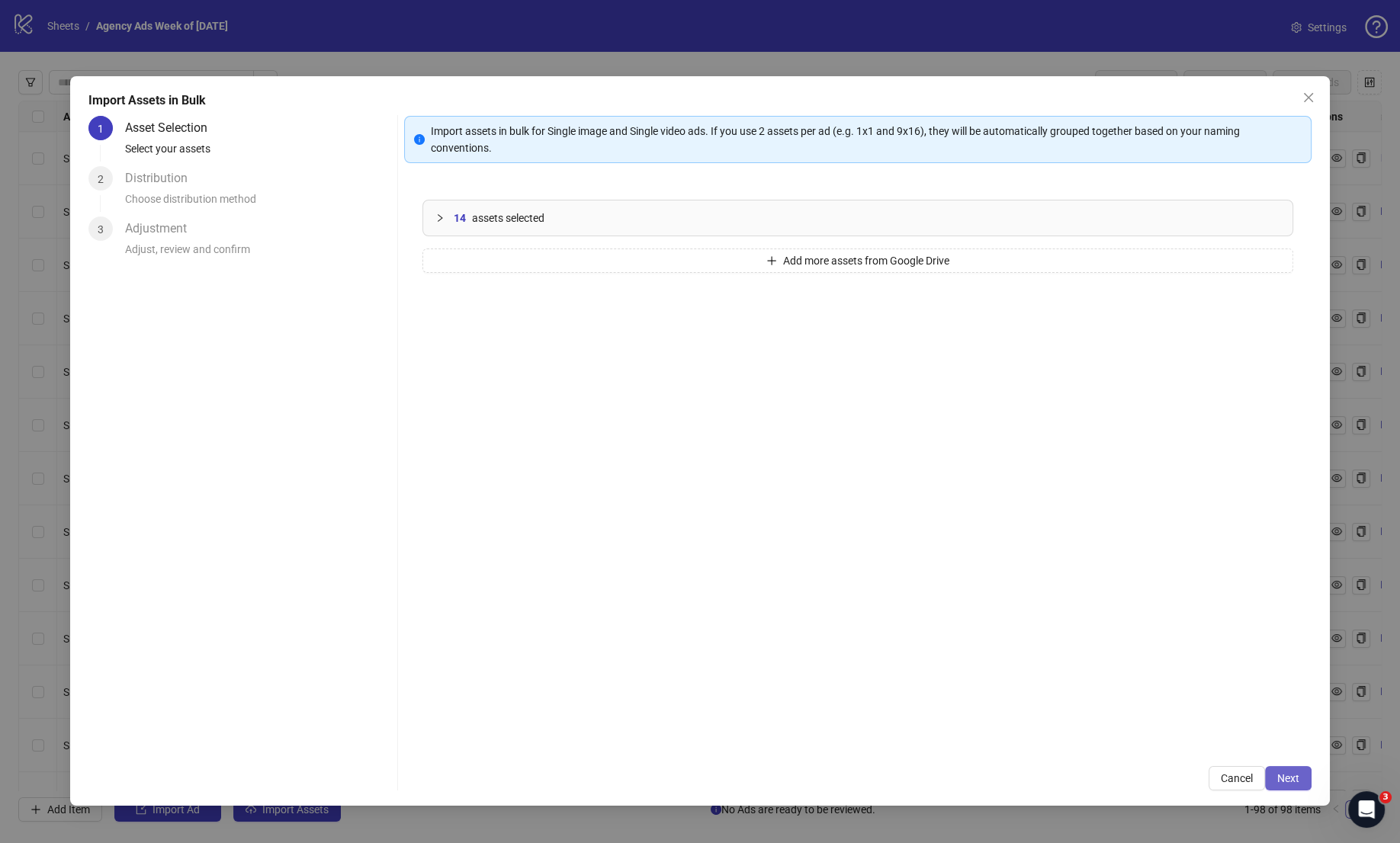
click at [1301, 780] on button "Next" at bounding box center [1288, 778] width 46 height 25
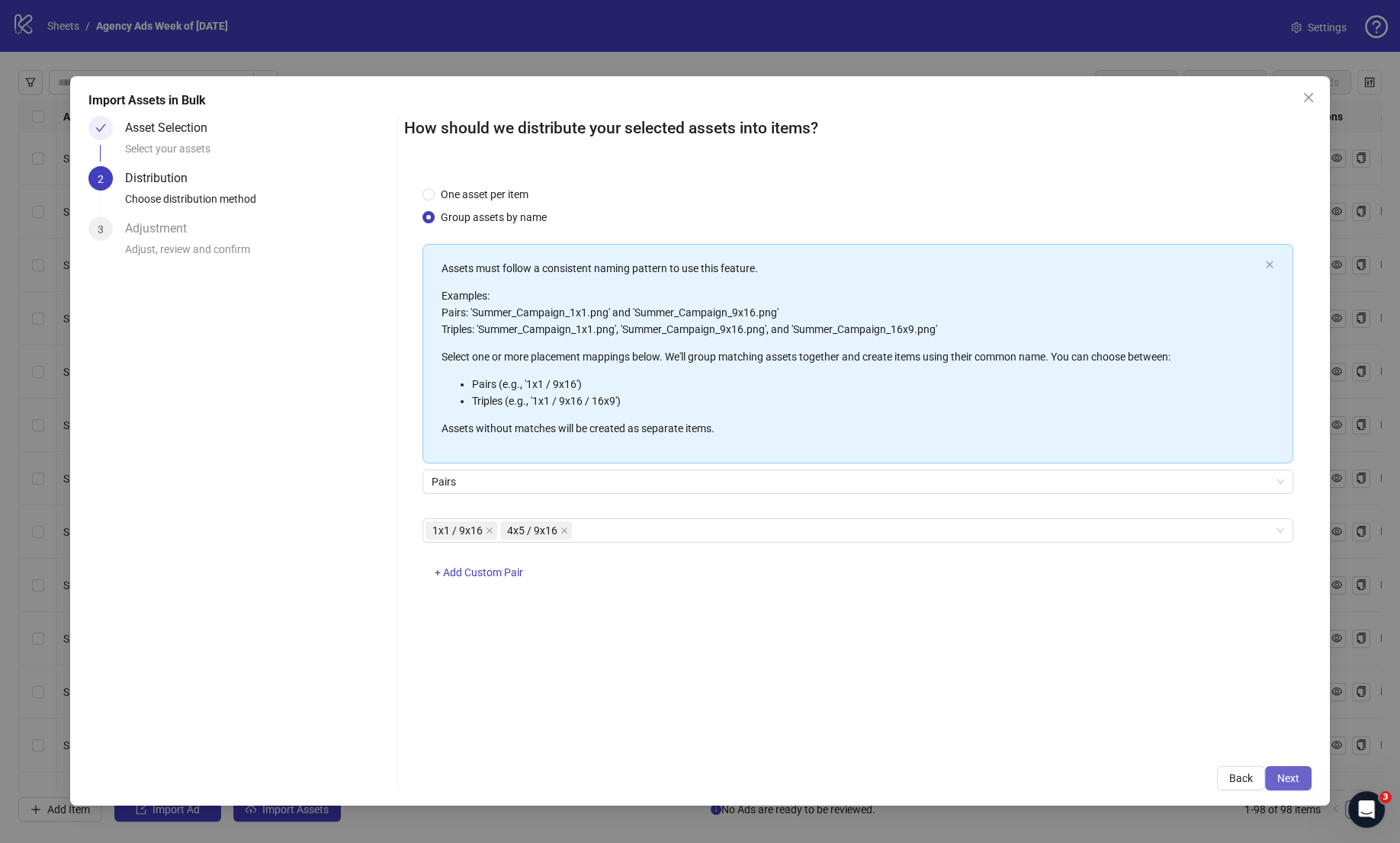
click at [1297, 775] on span "Next" at bounding box center [1288, 778] width 22 height 12
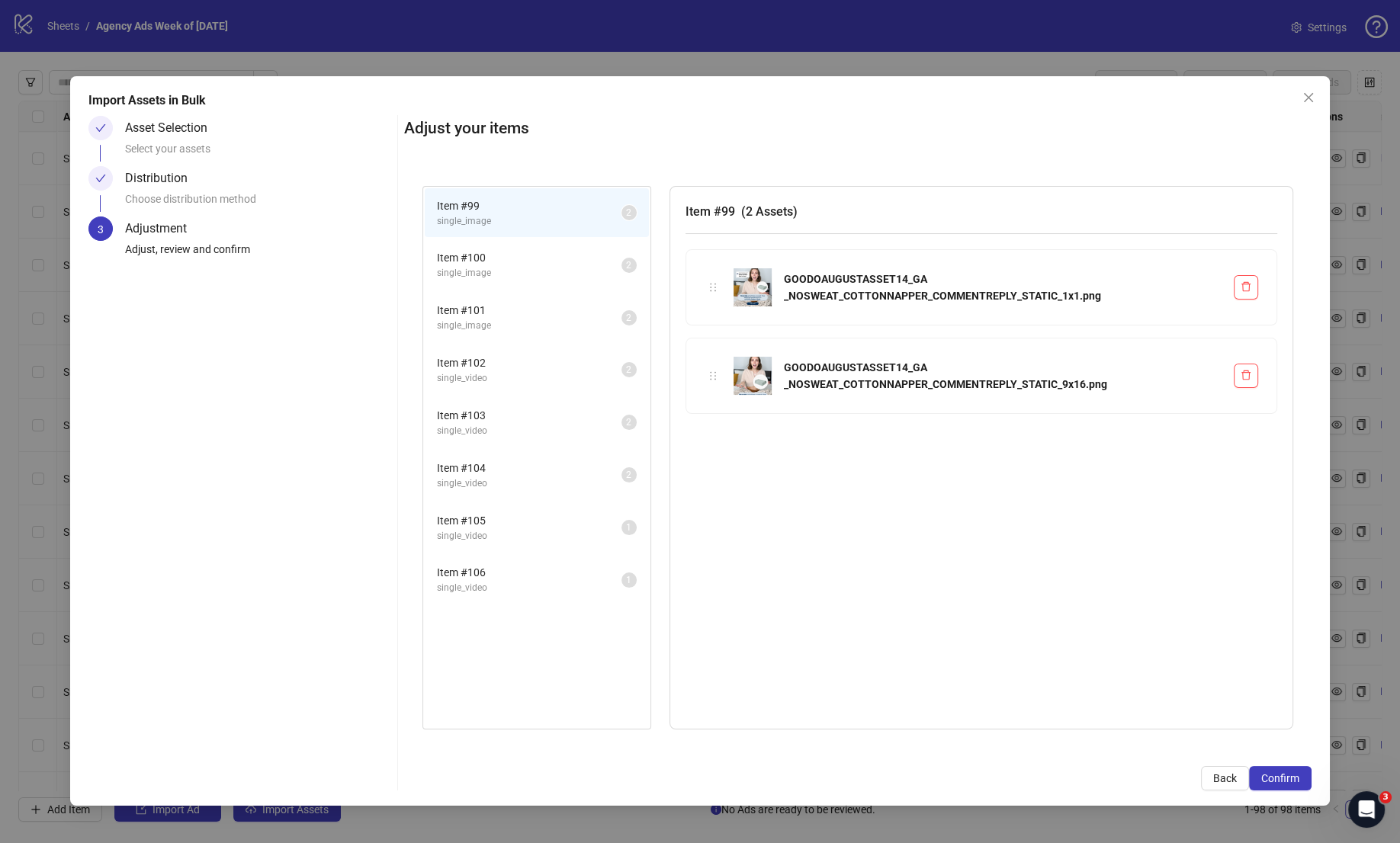
click at [494, 255] on span "Item # 100" at bounding box center [529, 257] width 184 height 17
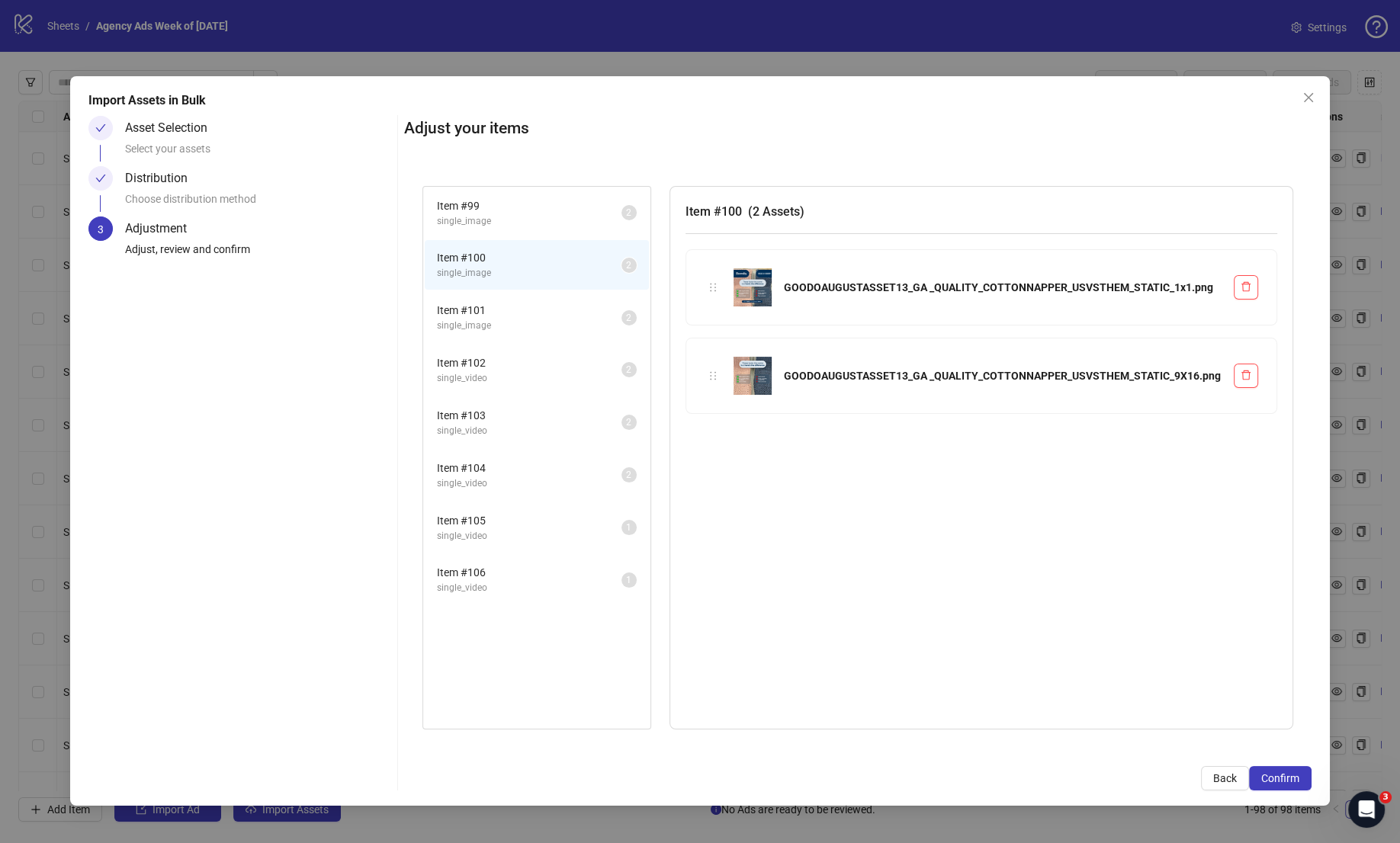
click at [508, 305] on span "Item # 101" at bounding box center [529, 309] width 184 height 17
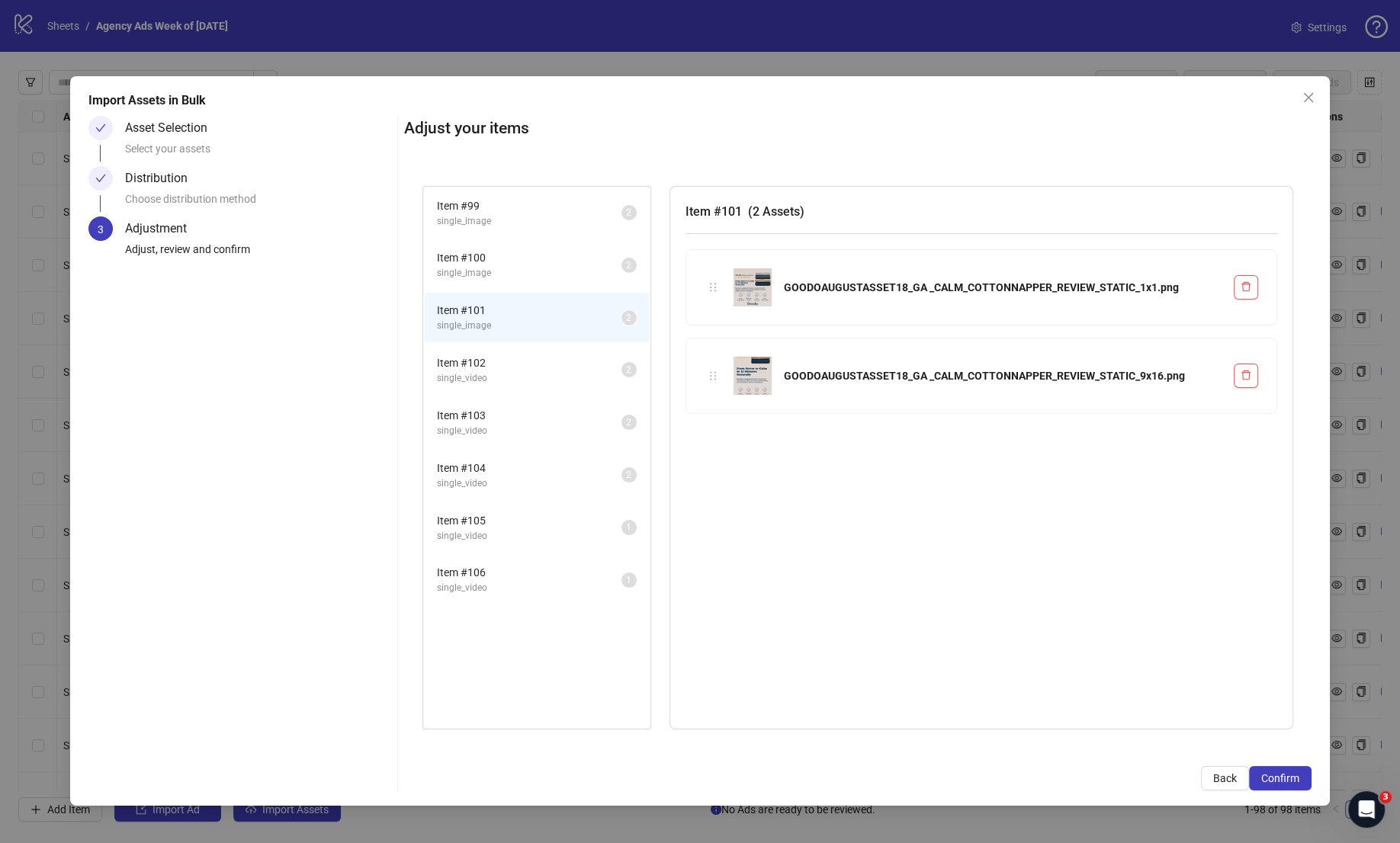
click at [512, 365] on span "Item # 102" at bounding box center [529, 362] width 184 height 17
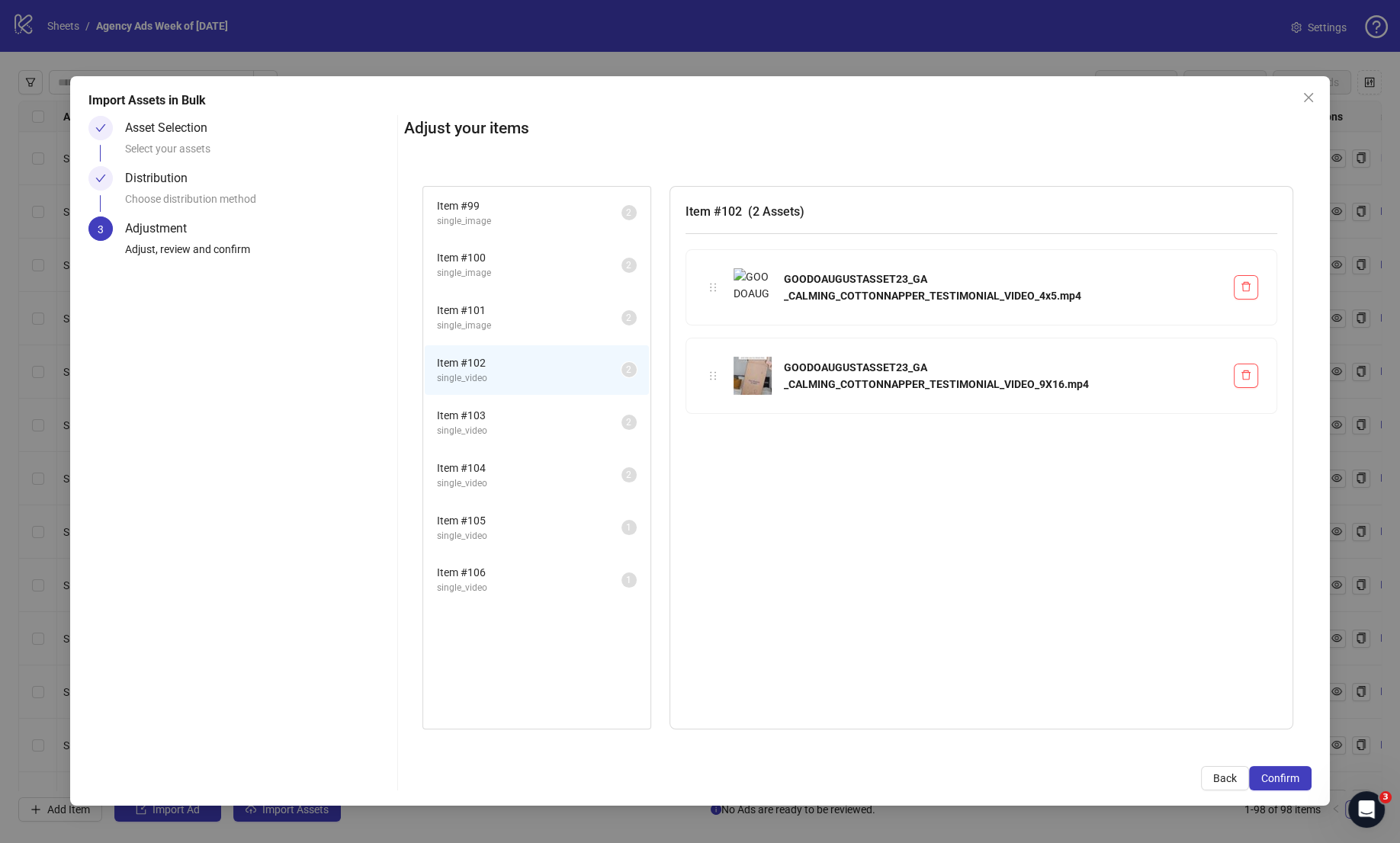
click at [508, 410] on span "Item # 103" at bounding box center [529, 414] width 184 height 17
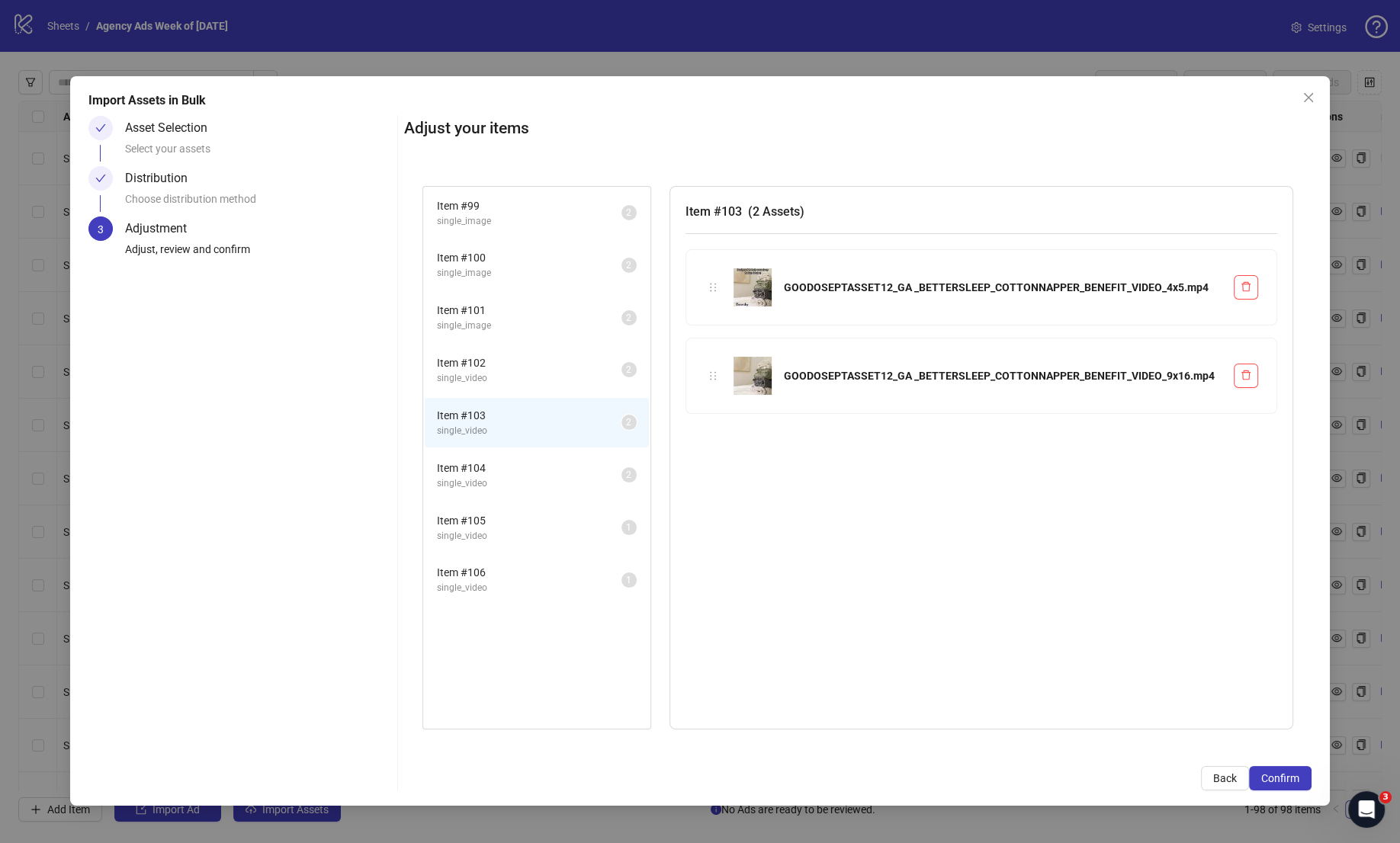
click at [501, 459] on span "Item # 104" at bounding box center [529, 467] width 184 height 17
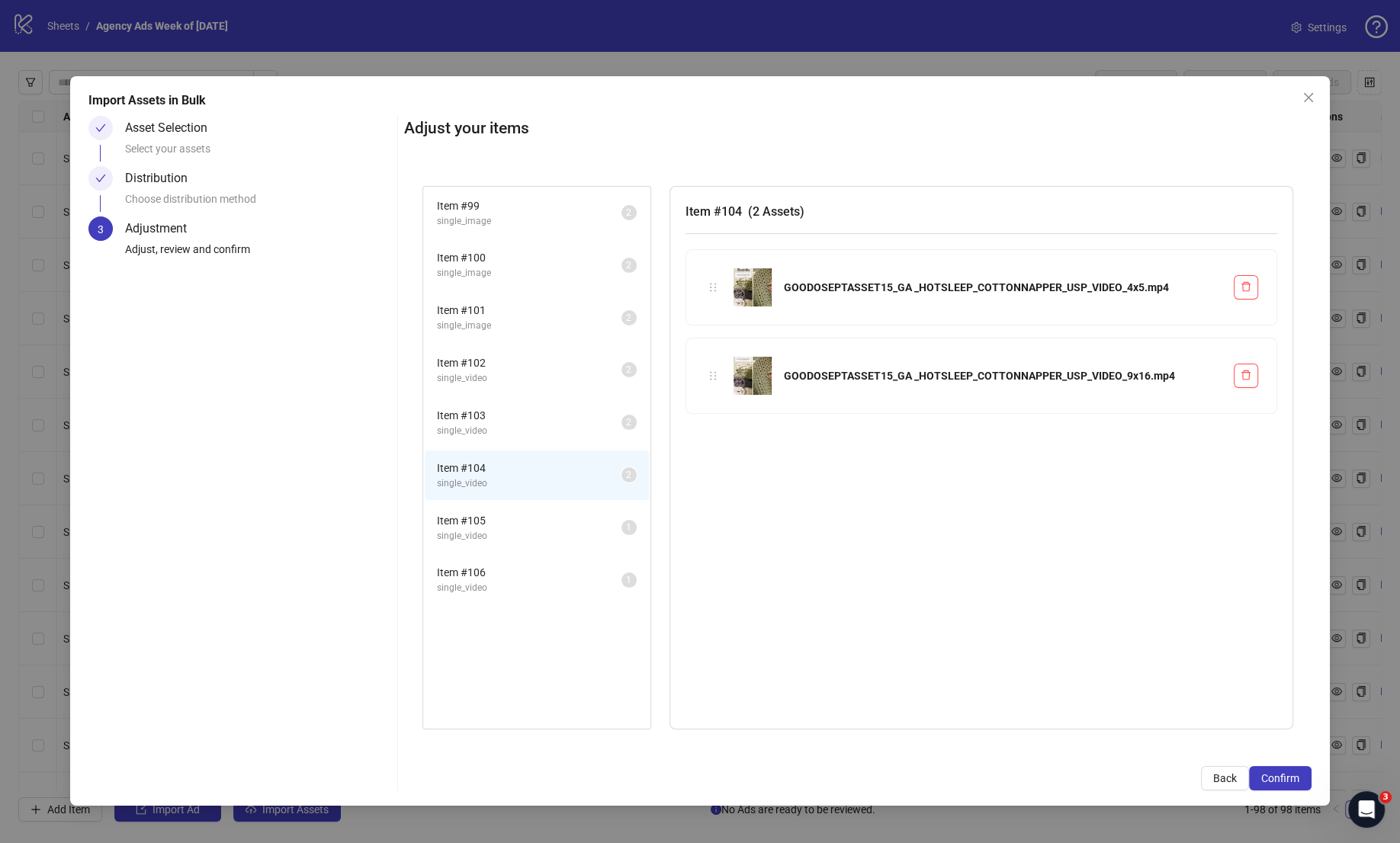
click at [488, 512] on span "Item # 105" at bounding box center [529, 520] width 184 height 17
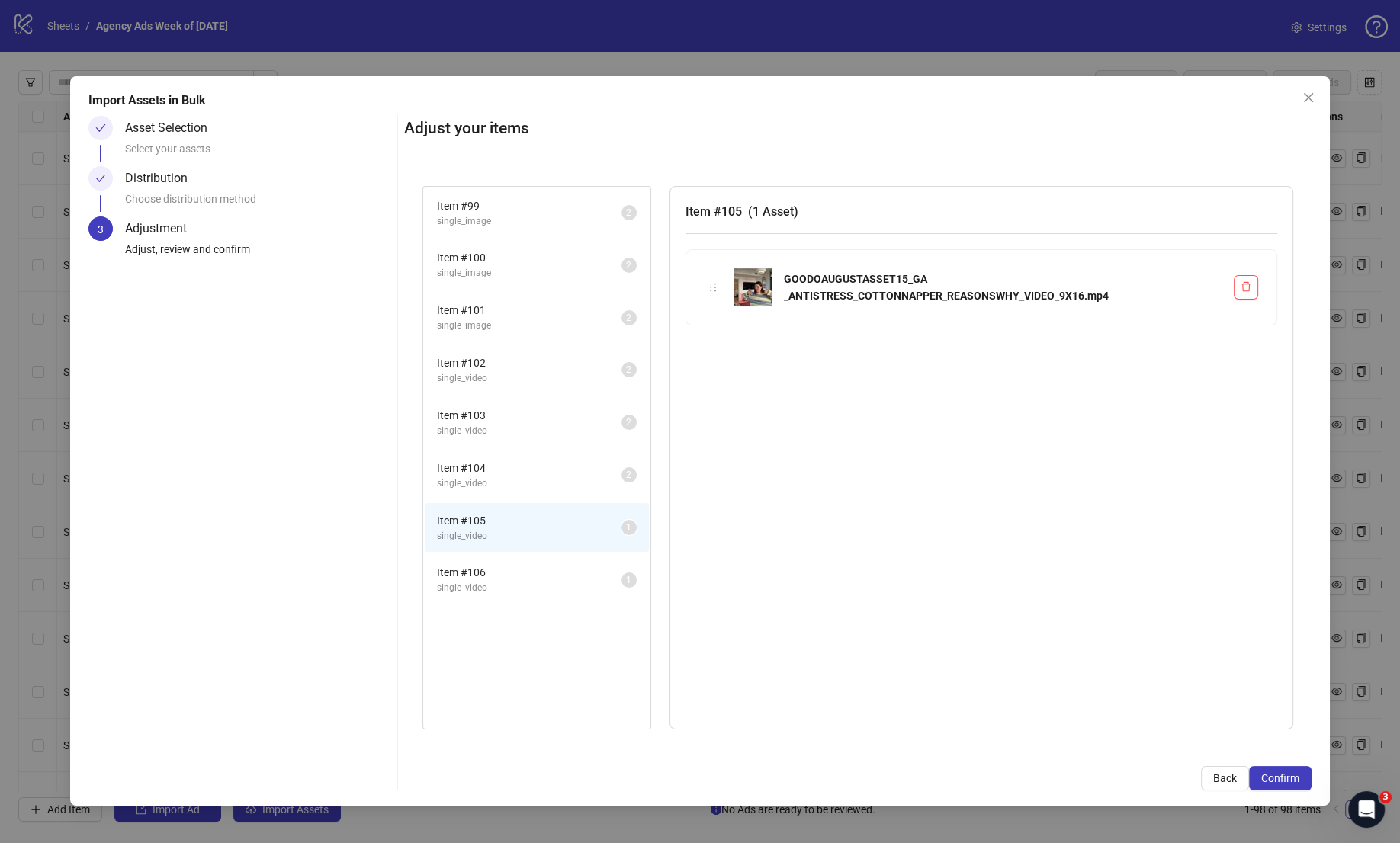
click at [488, 564] on span "Item # 106" at bounding box center [529, 572] width 184 height 17
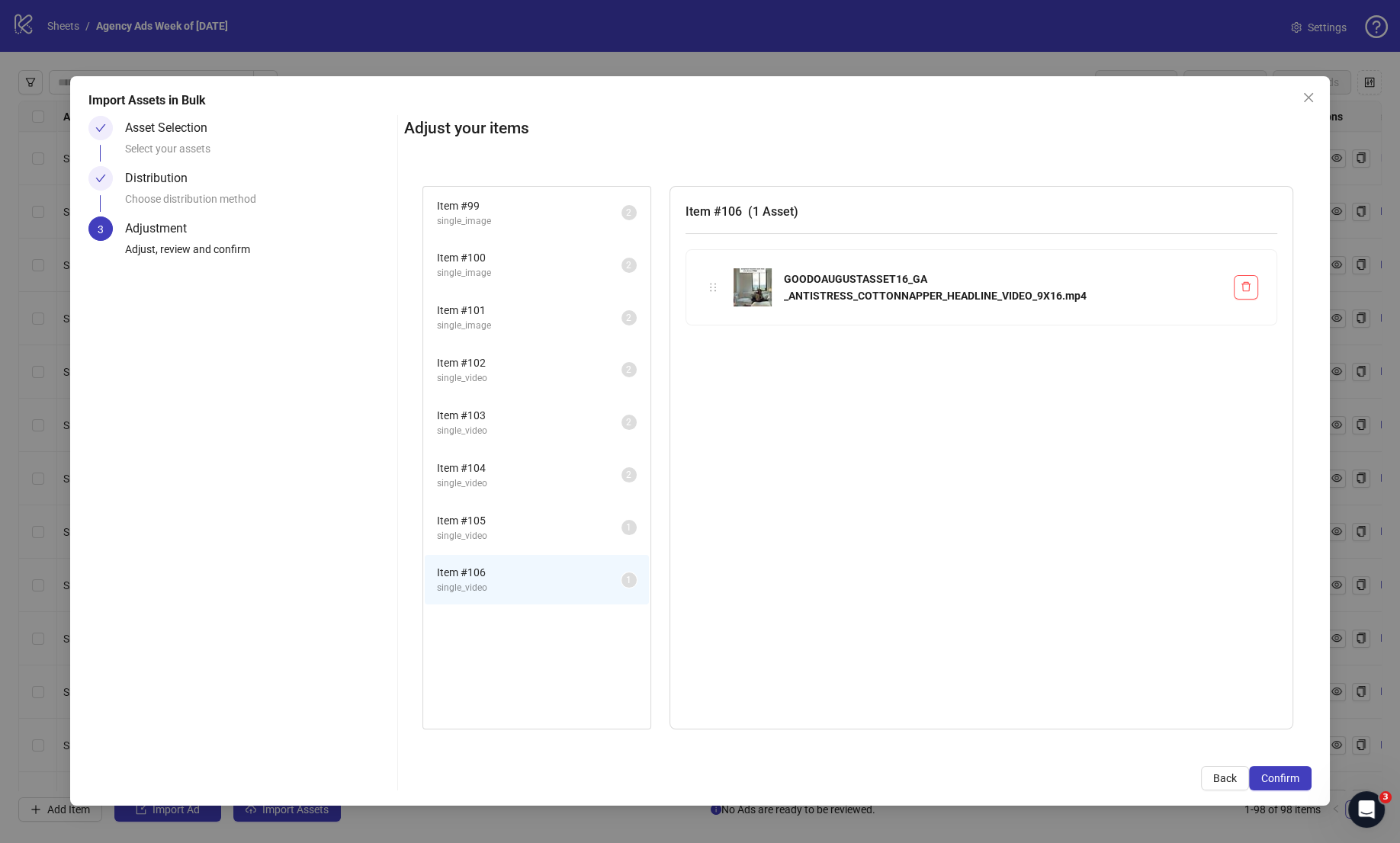
click at [499, 213] on span "Item # 99" at bounding box center [529, 205] width 184 height 17
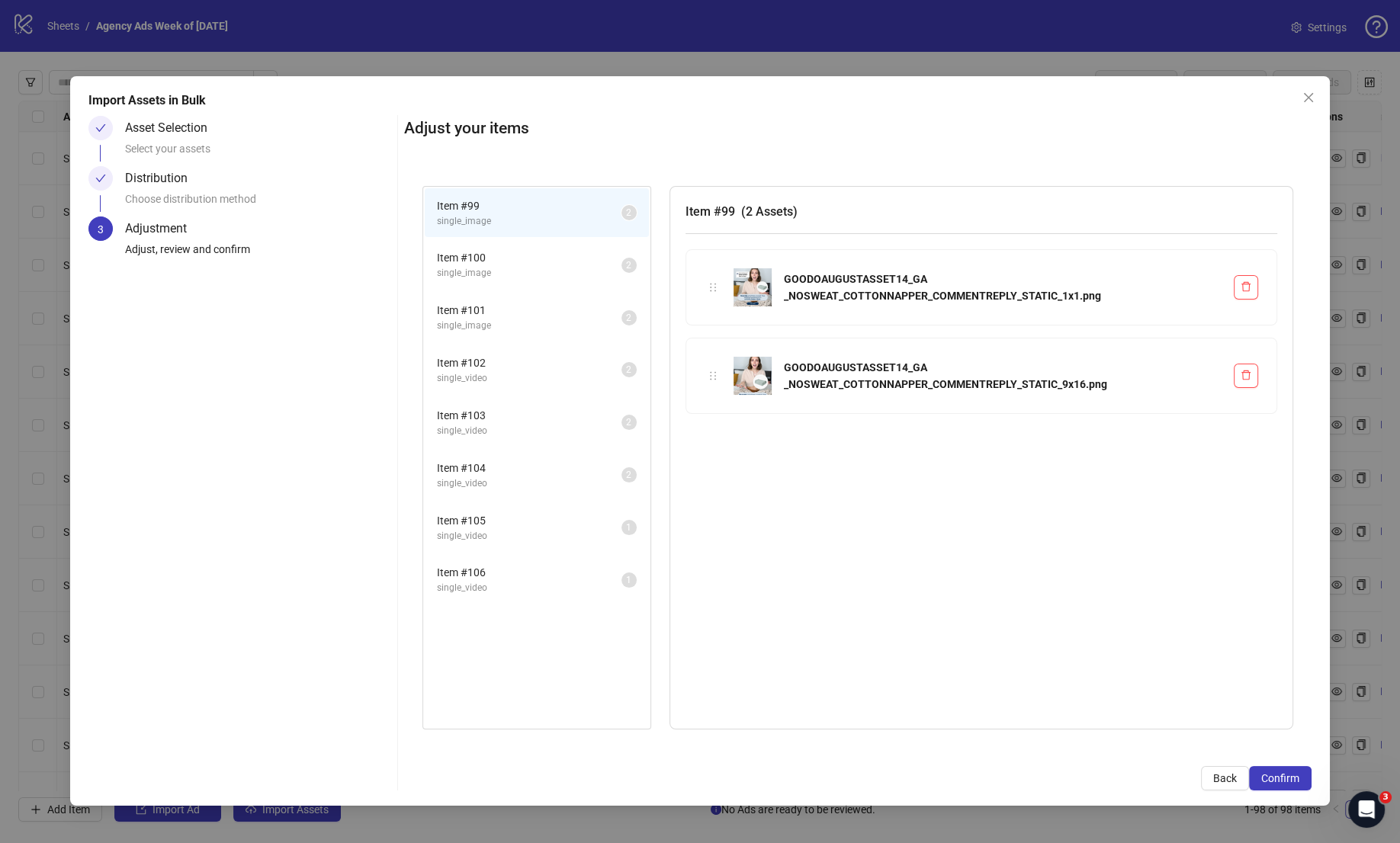
click at [489, 256] on span "Item # 100" at bounding box center [529, 257] width 184 height 17
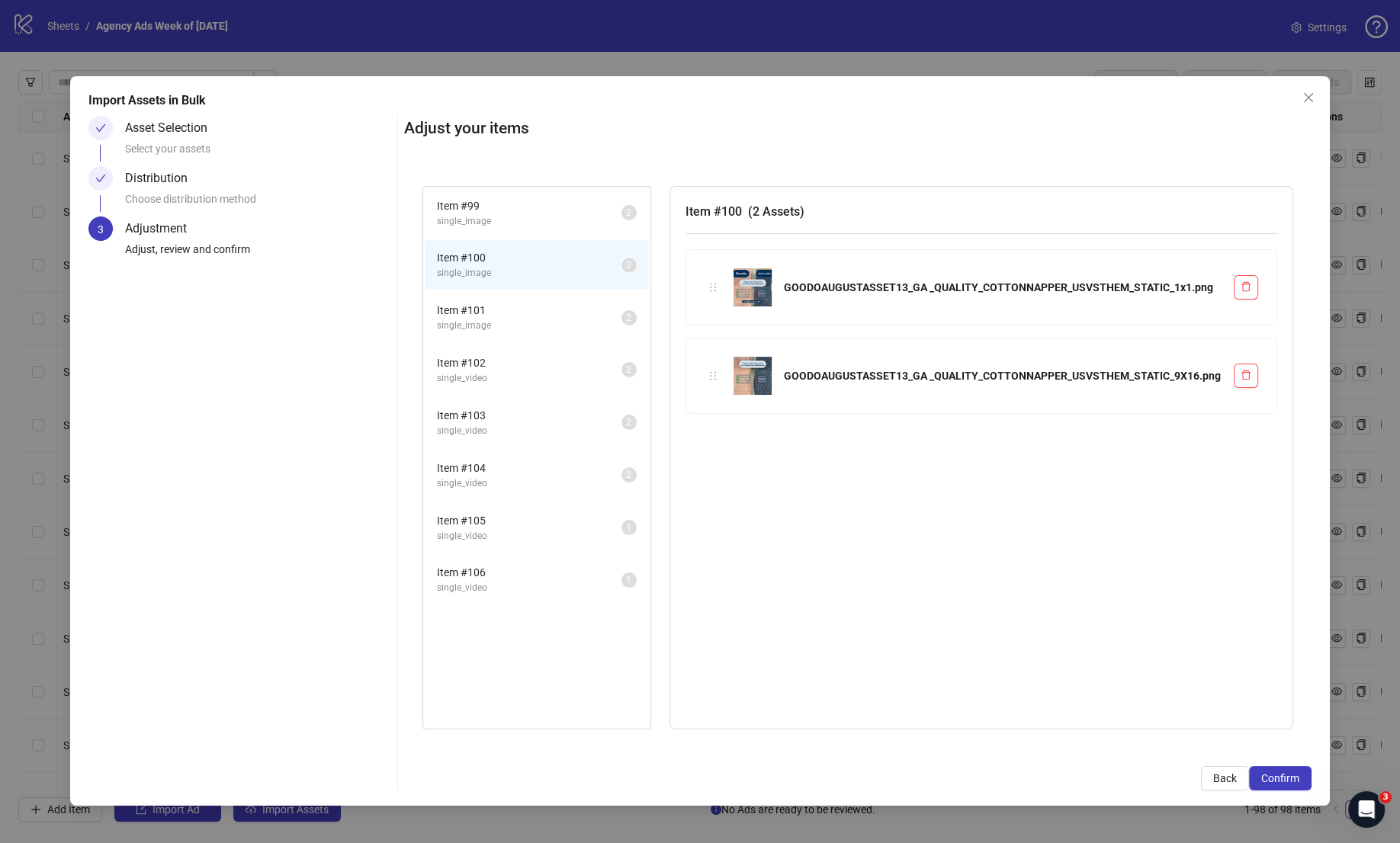
click at [512, 314] on span "Item # 101" at bounding box center [529, 309] width 184 height 17
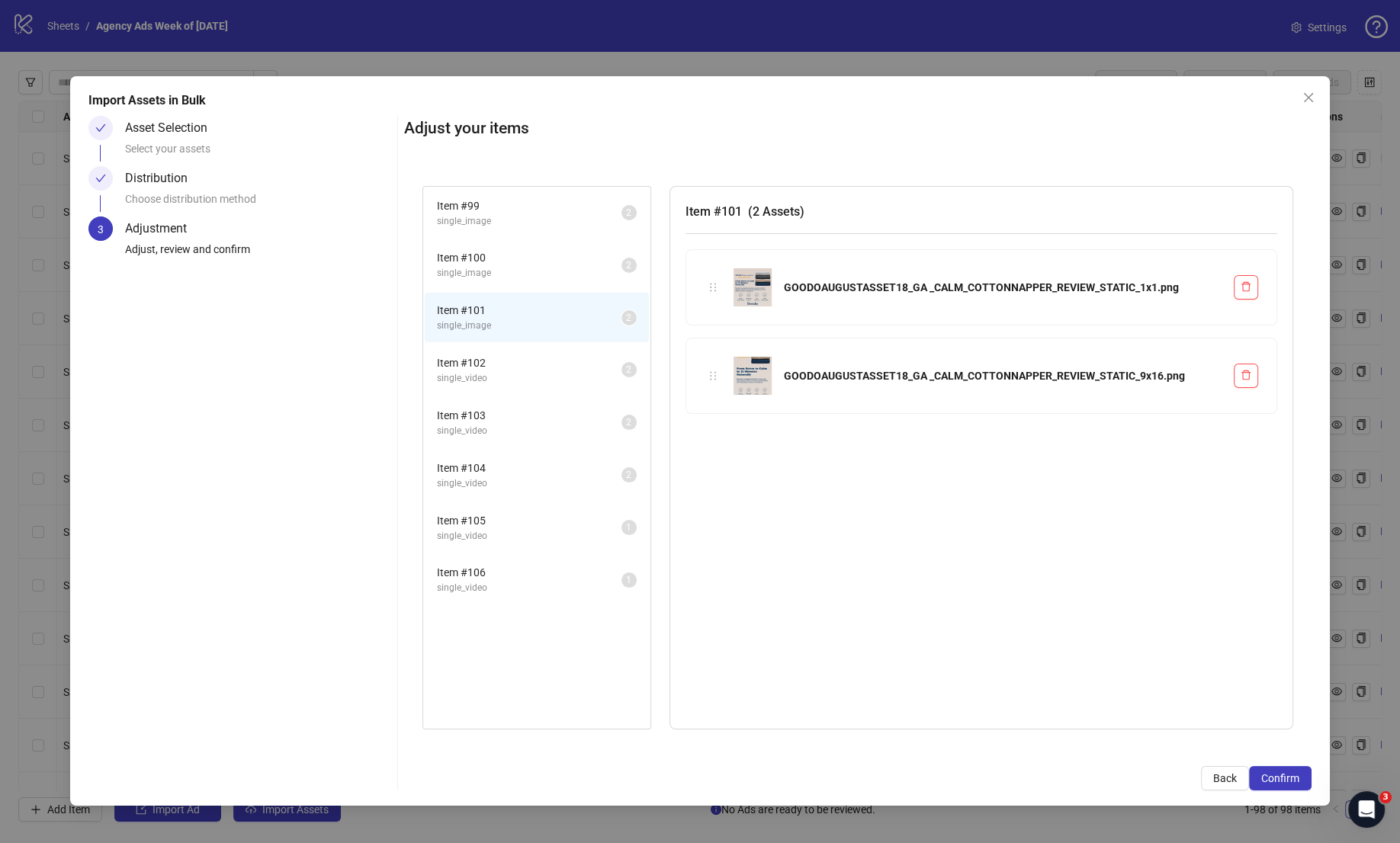
click at [519, 375] on span "single_video" at bounding box center [529, 379] width 184 height 15
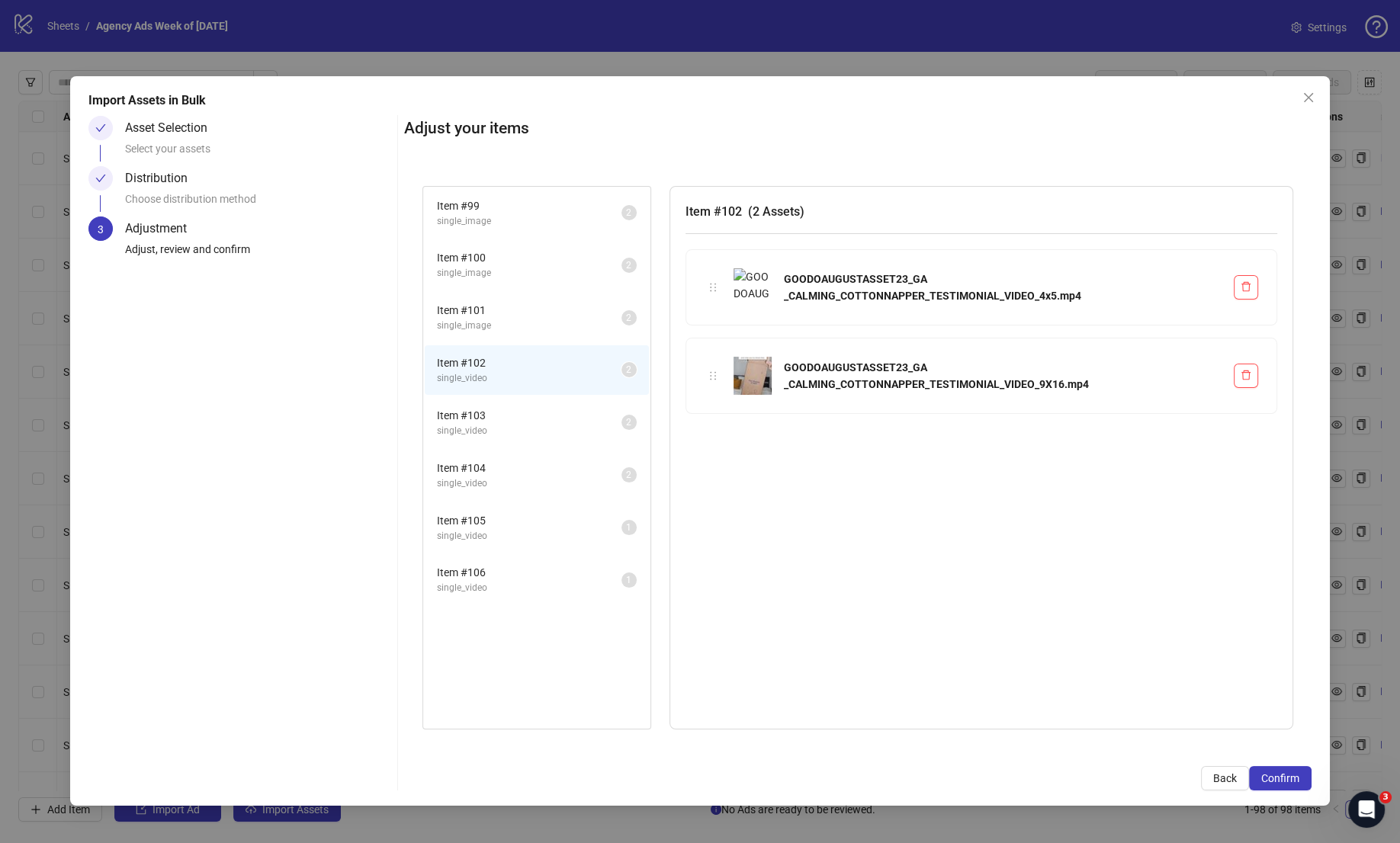
click at [528, 424] on span "single_video" at bounding box center [529, 431] width 184 height 15
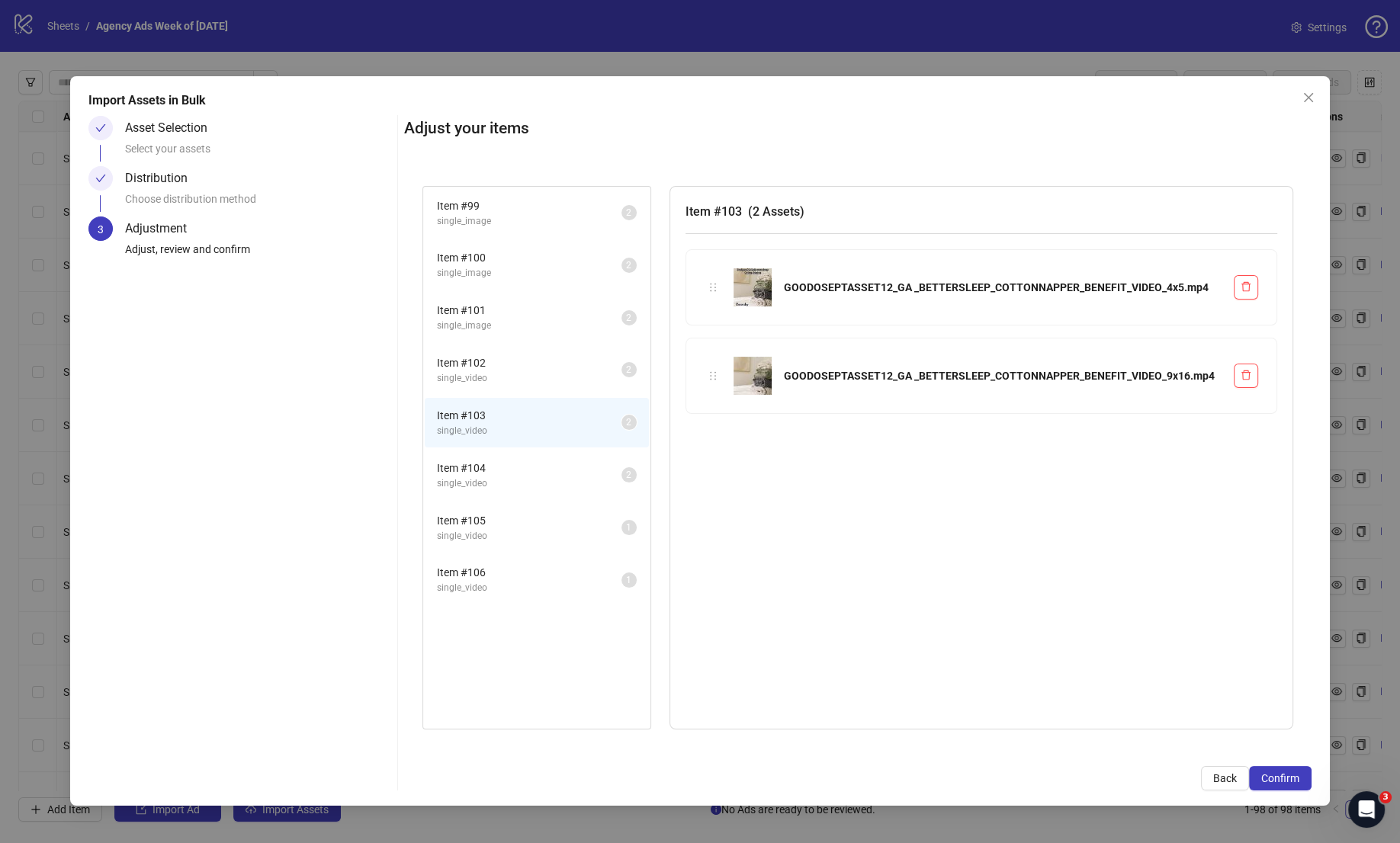
drag, startPoint x: 532, startPoint y: 464, endPoint x: 538, endPoint y: 480, distance: 17.1
click at [533, 464] on span "Item # 104" at bounding box center [529, 467] width 184 height 17
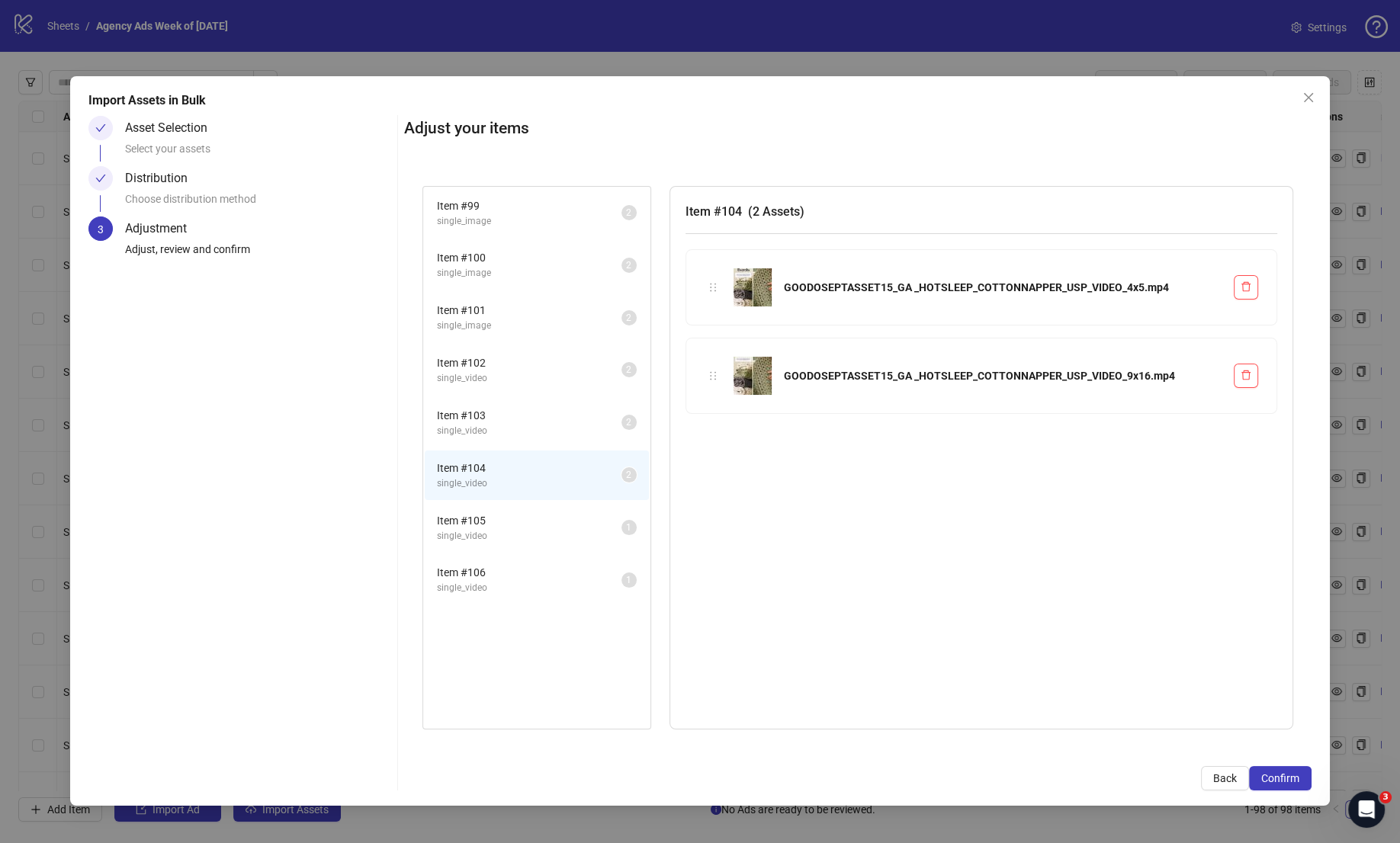
click at [541, 503] on li "Item # 105 single_video 1" at bounding box center [537, 528] width 224 height 50
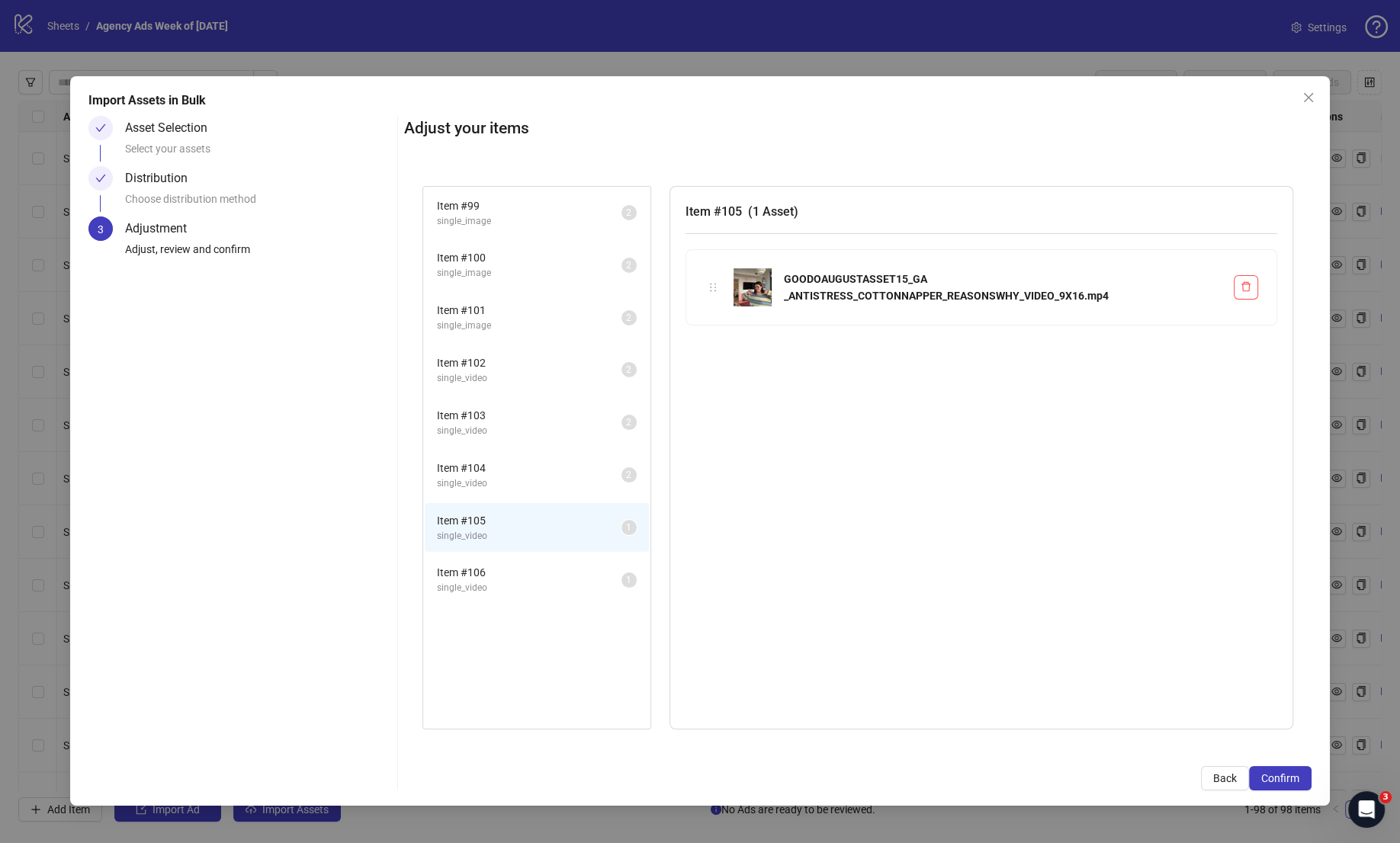
click at [542, 567] on span "Item # 106" at bounding box center [529, 572] width 184 height 17
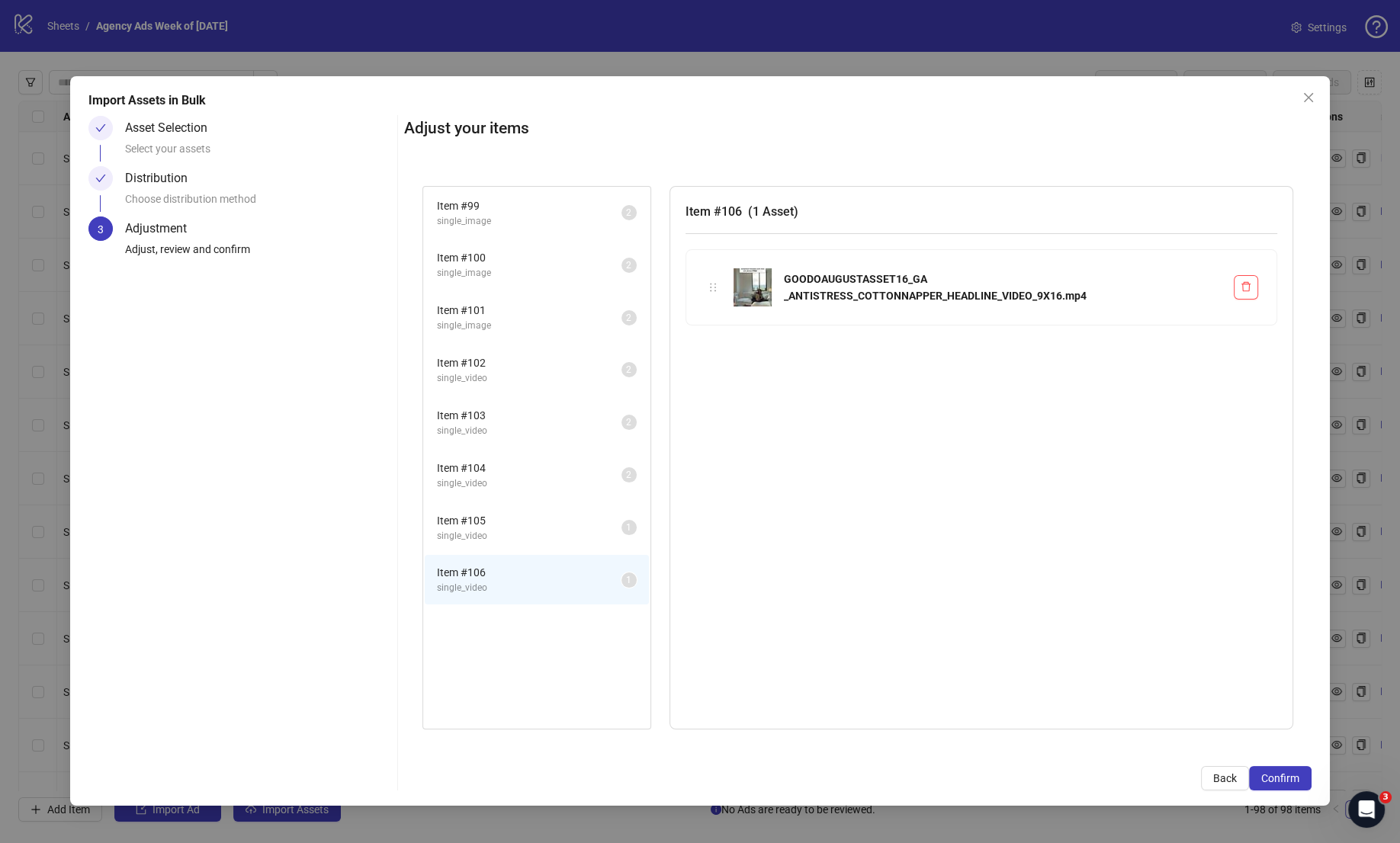
click at [521, 217] on span "single_image" at bounding box center [529, 221] width 184 height 15
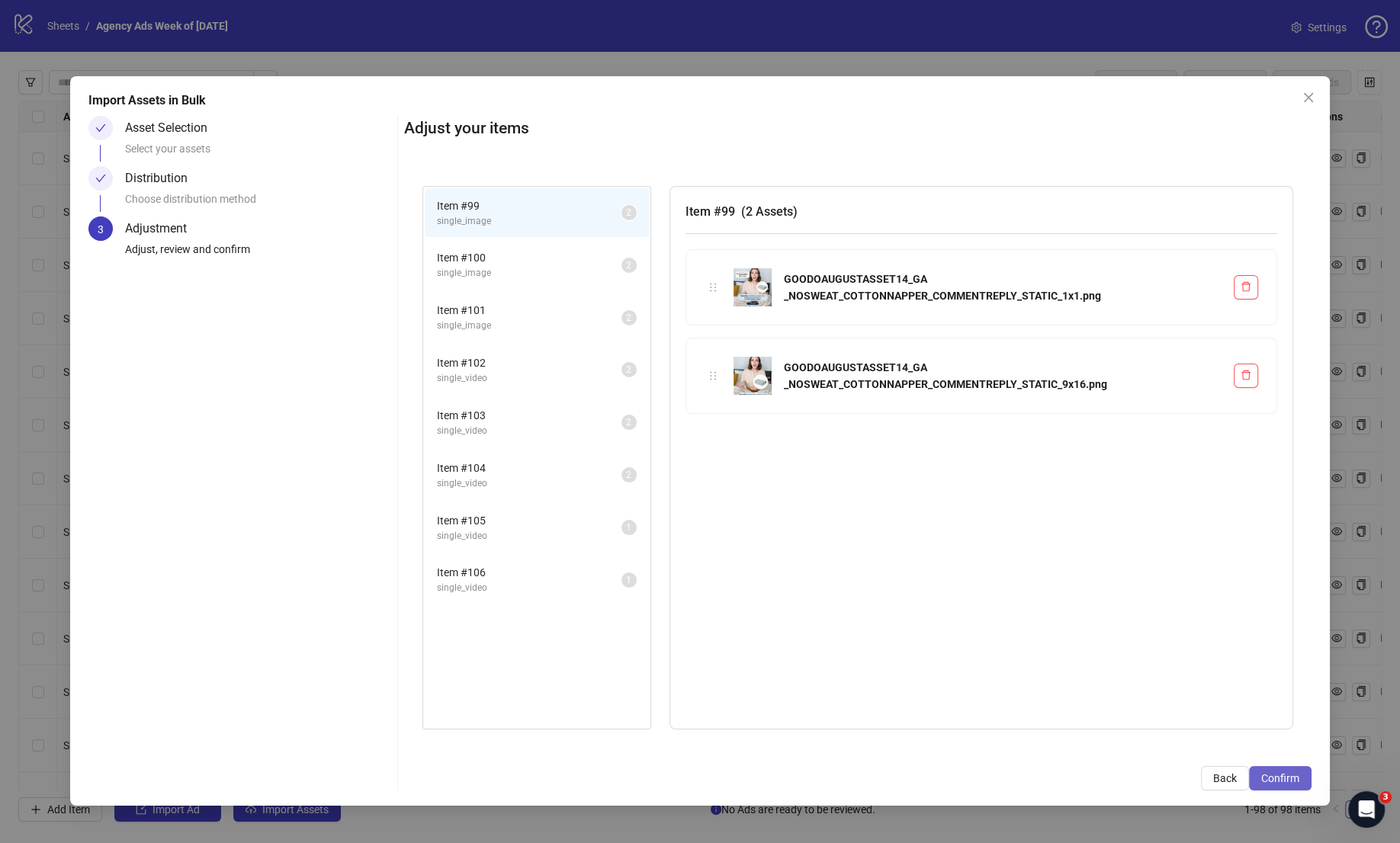
click at [1291, 778] on span "Confirm" at bounding box center [1279, 778] width 38 height 12
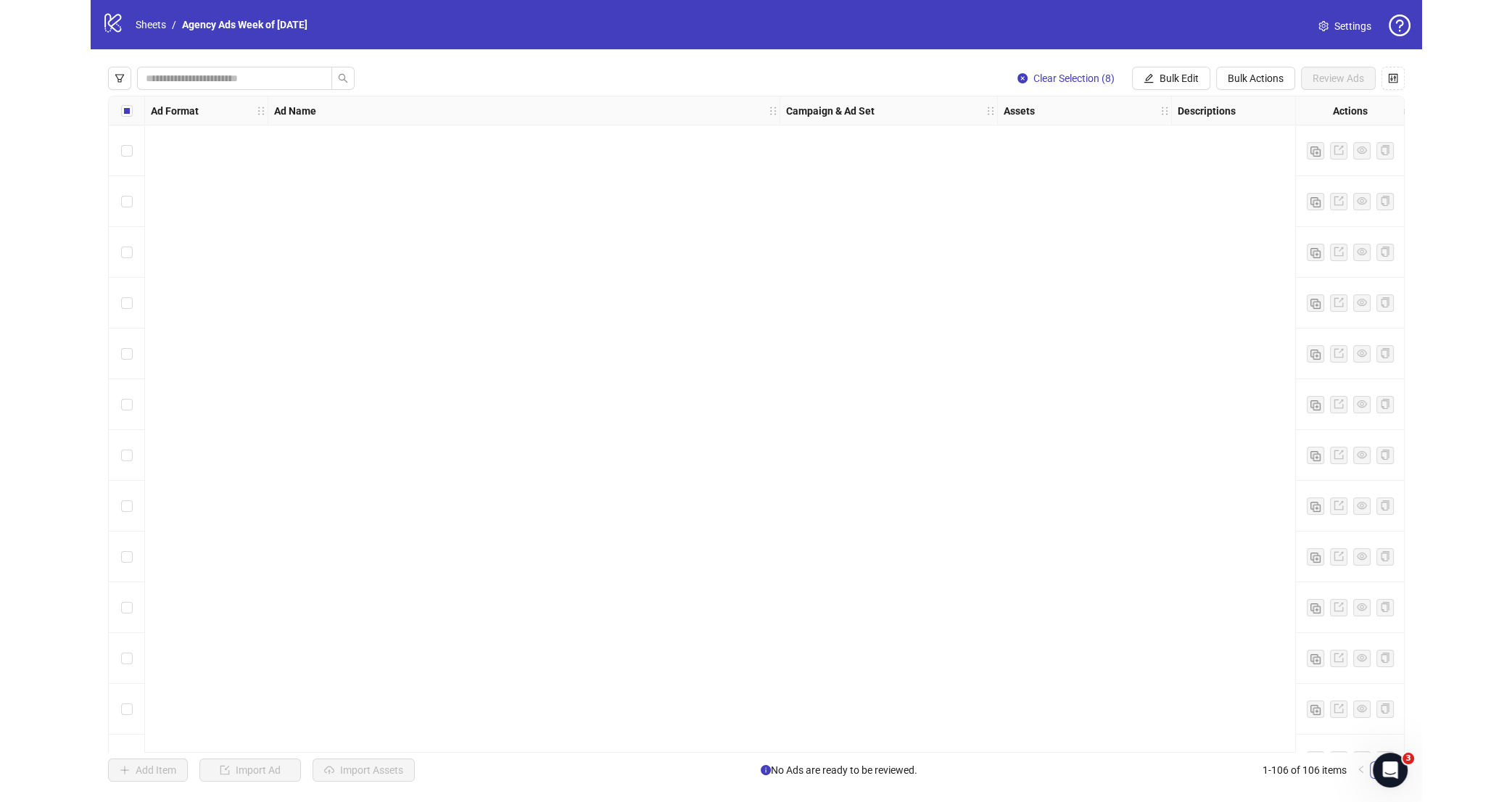
scroll to position [4754, 0]
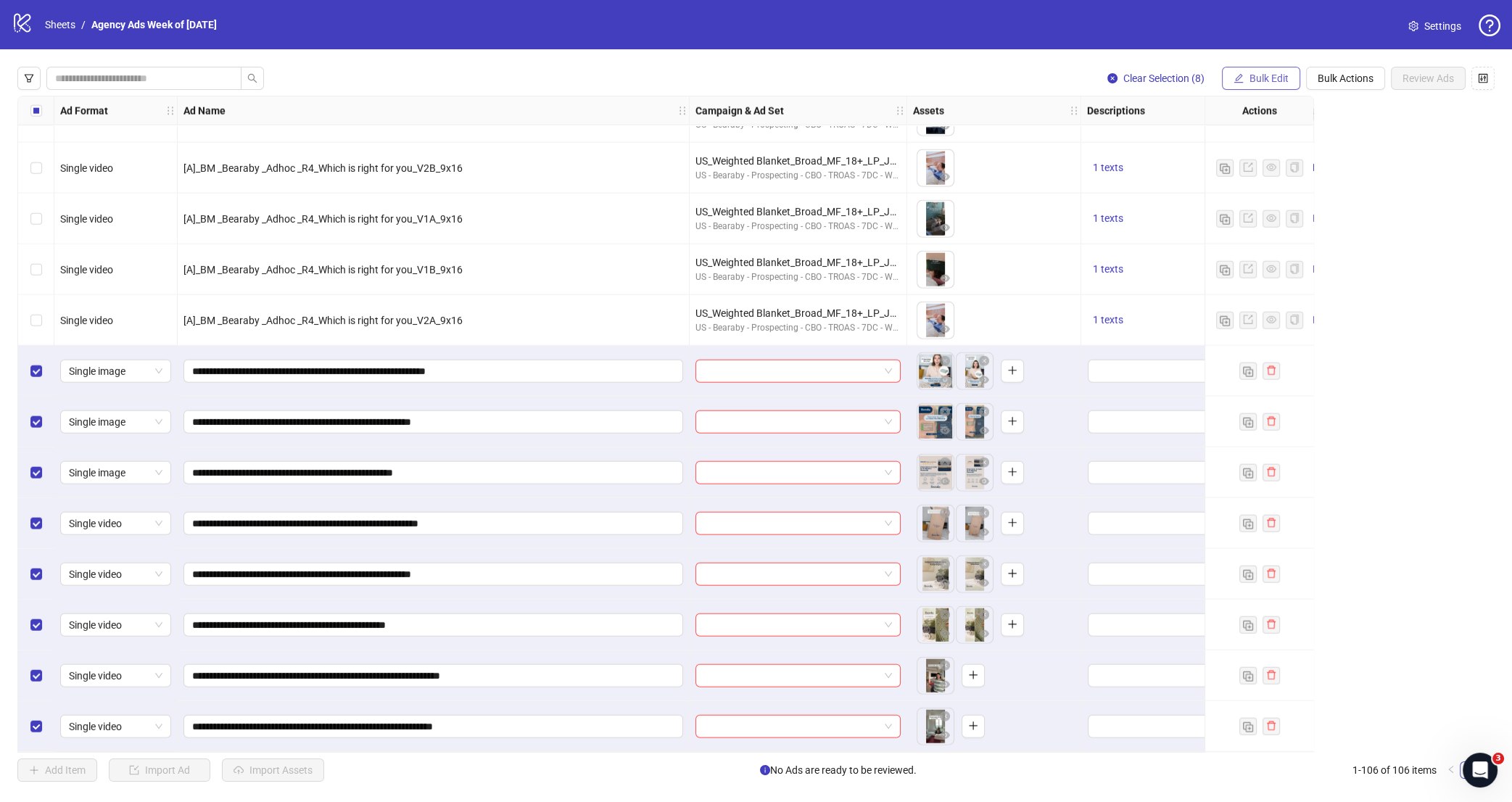
click at [1091, 81] on div "Clear Selection (8) Bulk Edit Bulk Actions Review Ads" at bounding box center [756, 78] width 1477 height 23
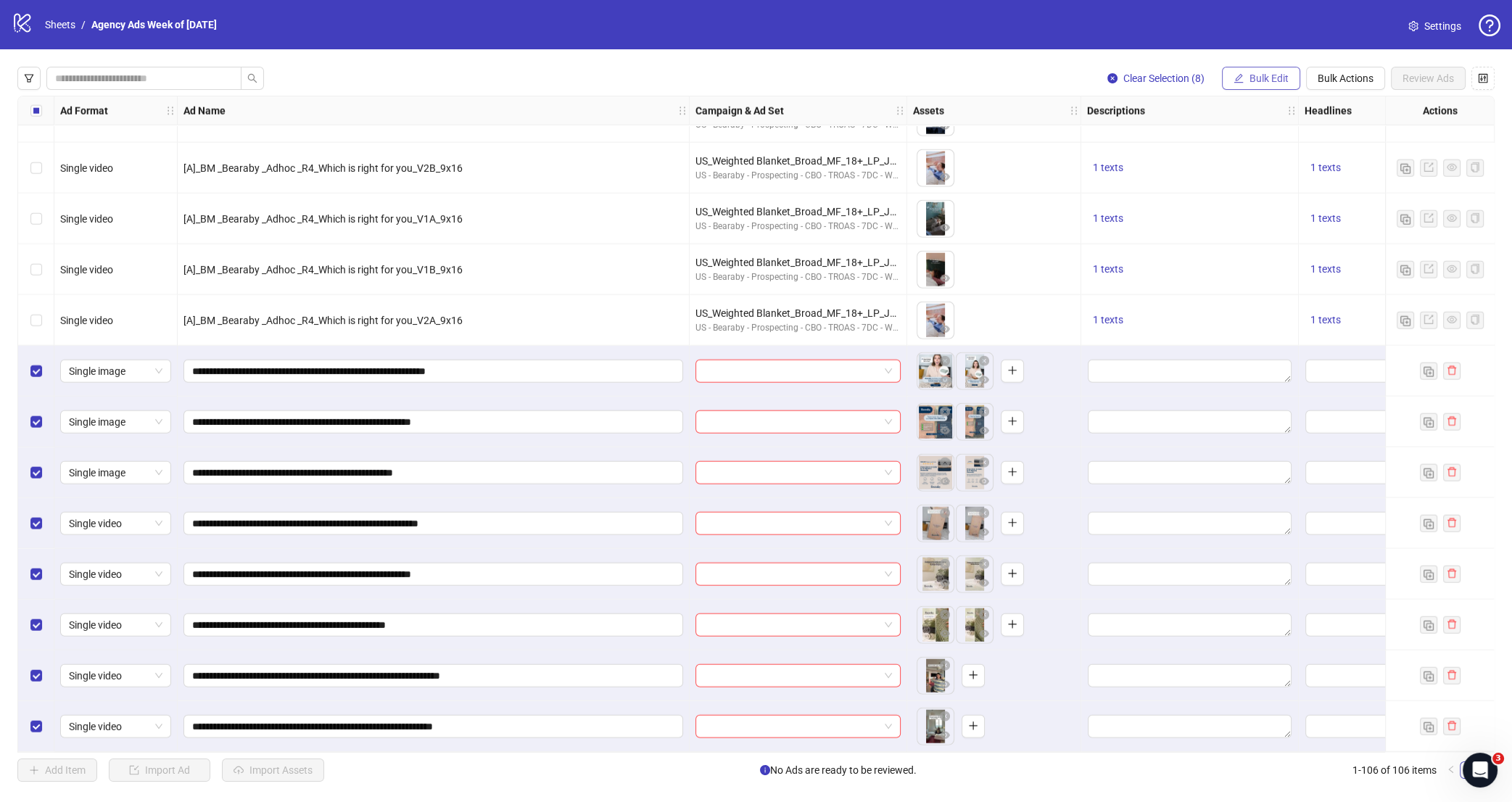
click at [1276, 69] on button "Bulk Edit" at bounding box center [1261, 78] width 78 height 23
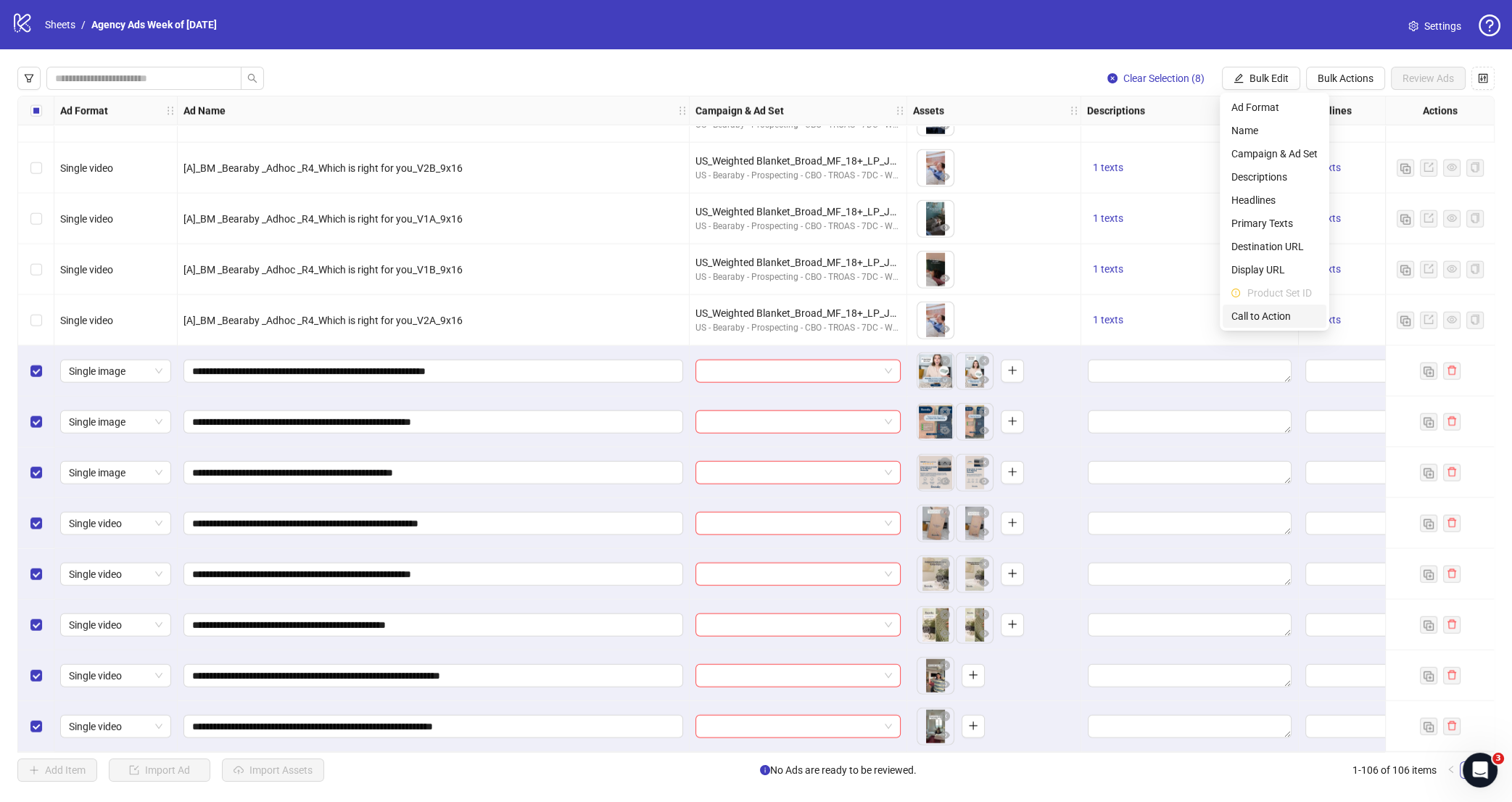
click at [1283, 322] on span "Call to Action" at bounding box center [1274, 316] width 86 height 16
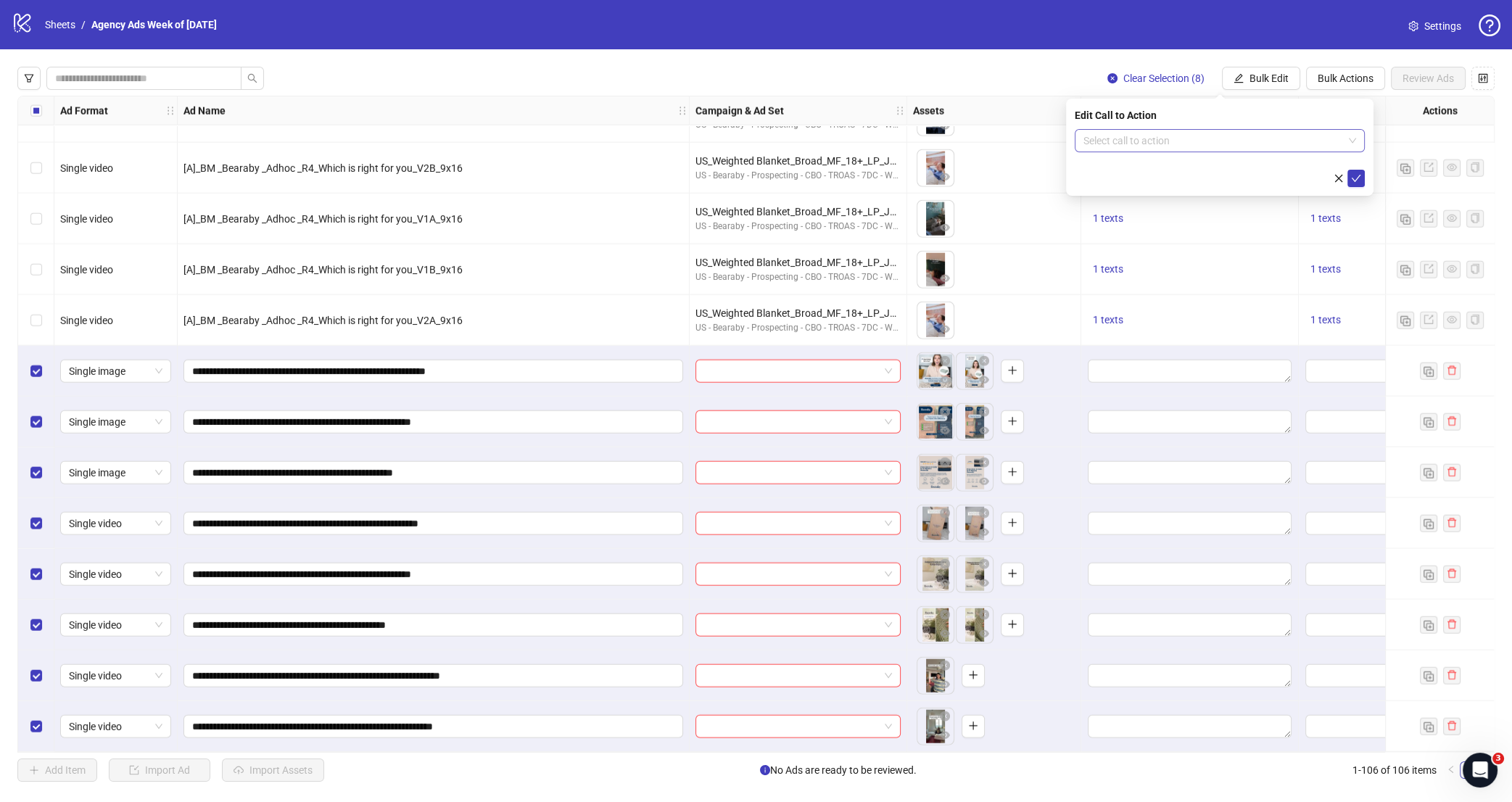
click at [1153, 148] on input "search" at bounding box center [1213, 141] width 259 height 22
click at [1176, 220] on div "Shop now" at bounding box center [1220, 216] width 267 height 16
click at [1331, 182] on icon "check" at bounding box center [1356, 178] width 10 height 10
click at [1257, 73] on span "Bulk Edit" at bounding box center [1268, 78] width 39 height 12
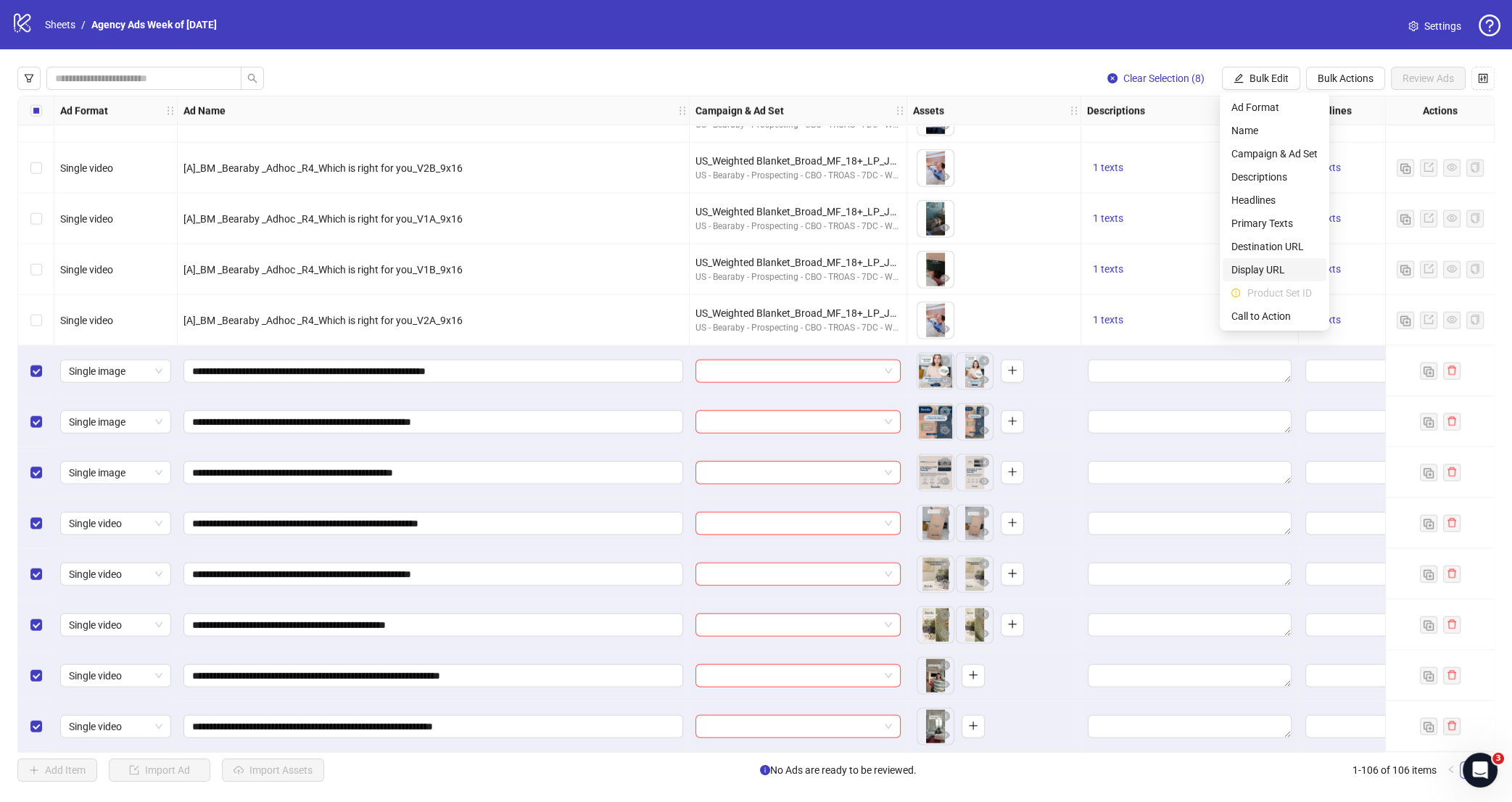
click at [1277, 263] on span "Display URL" at bounding box center [1274, 269] width 86 height 16
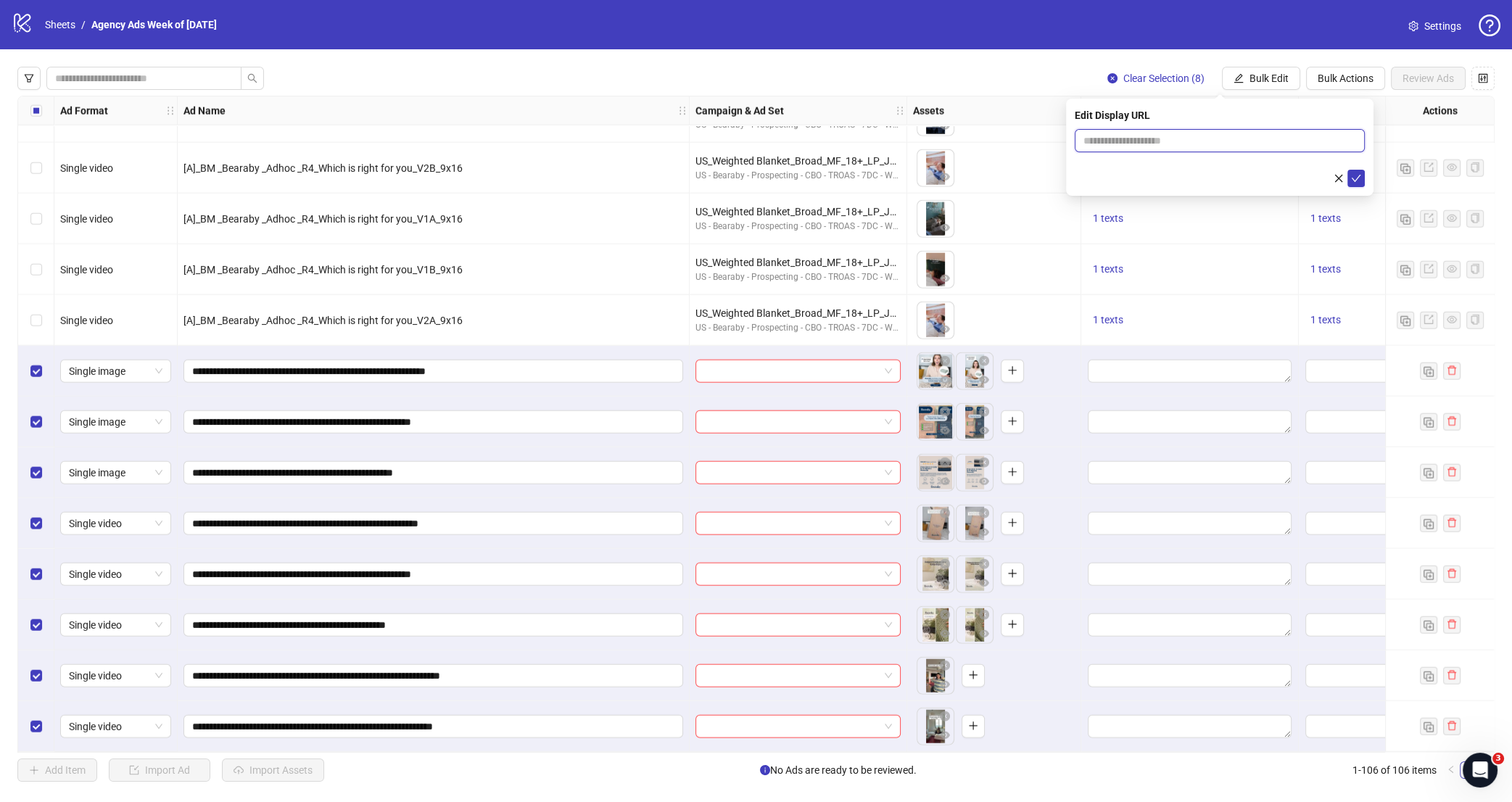
click at [1227, 140] on input "text" at bounding box center [1220, 141] width 290 height 23
type input "**********"
click at [1331, 181] on icon "check" at bounding box center [1356, 178] width 10 height 10
click at [1235, 85] on button "Bulk Edit" at bounding box center [1261, 78] width 78 height 23
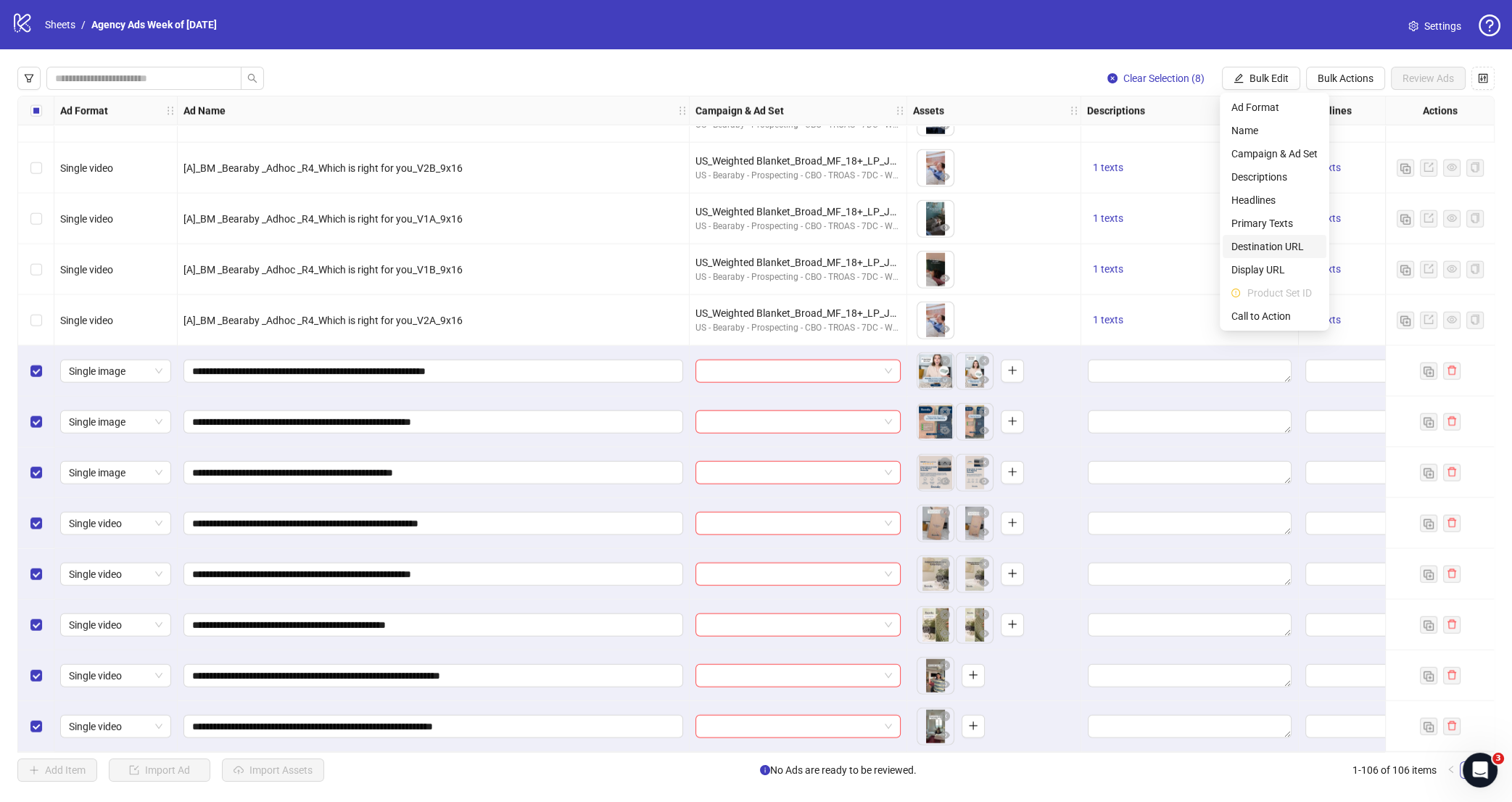
click at [1283, 246] on span "Destination URL" at bounding box center [1274, 246] width 86 height 16
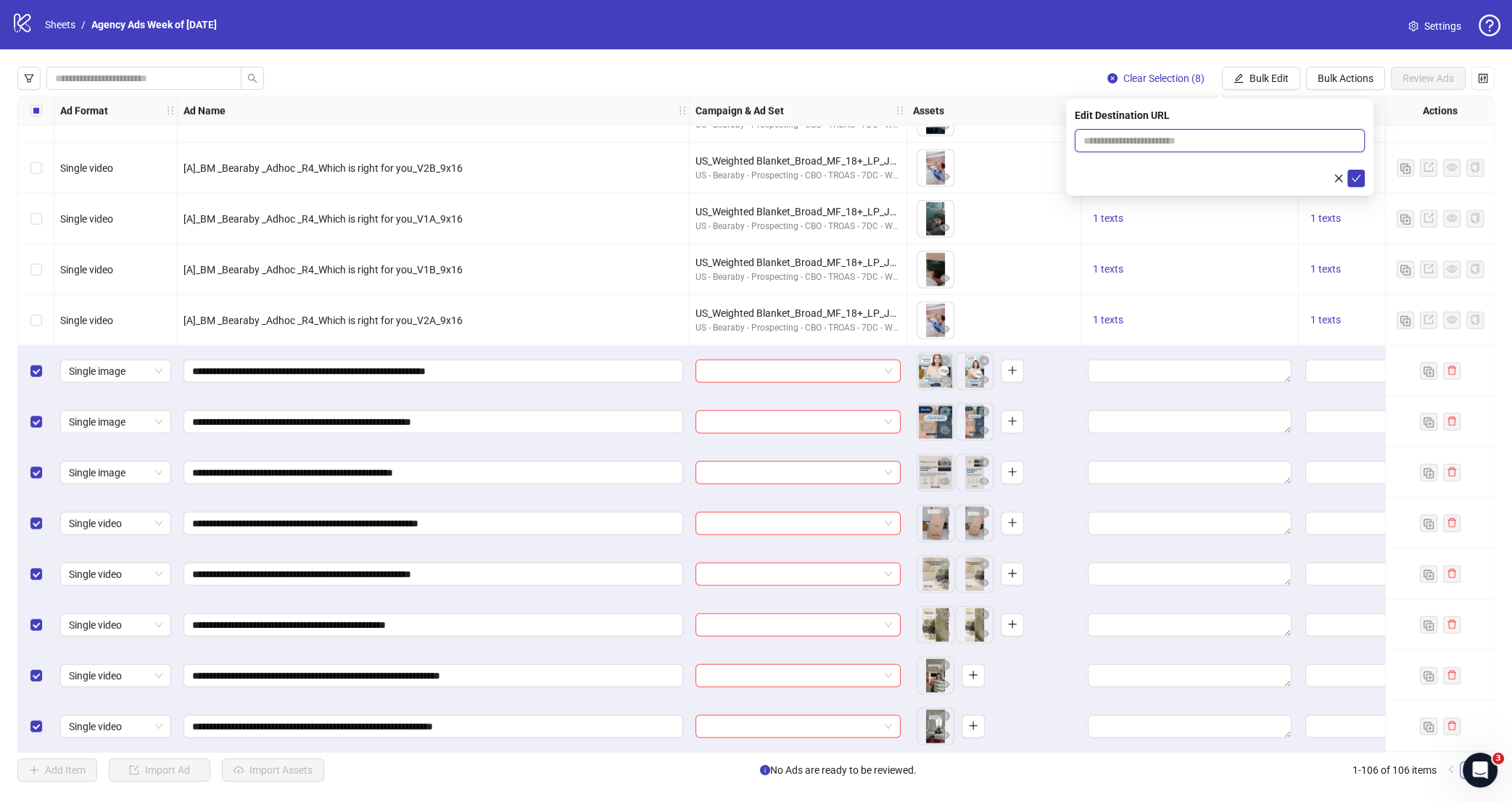
click at [1255, 146] on input "text" at bounding box center [1213, 140] width 261 height 16
click at [1331, 148] on input "**********" at bounding box center [1213, 140] width 261 height 16
type input "**********"
click at [1331, 181] on icon "check" at bounding box center [1356, 178] width 9 height 8
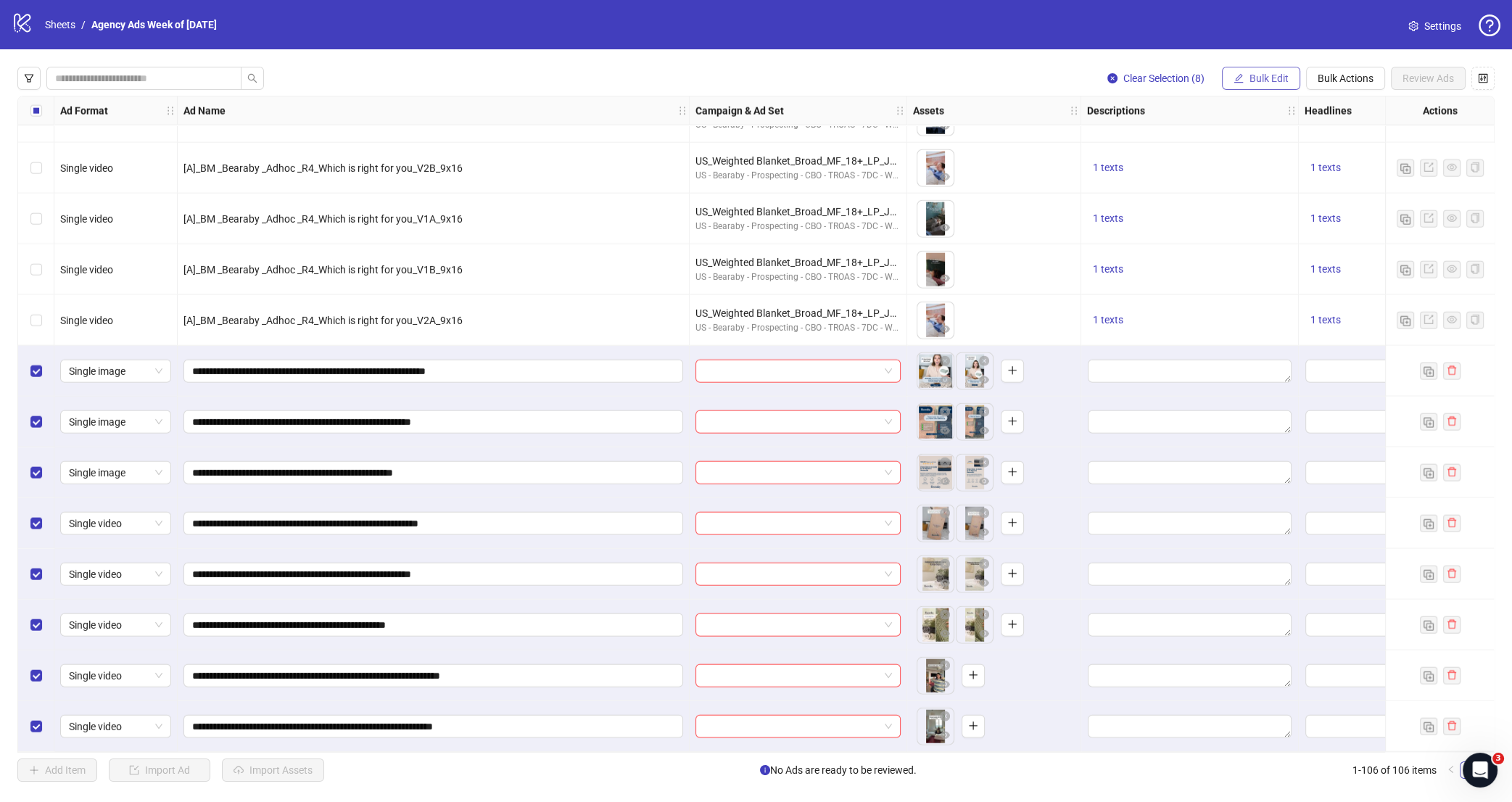
click at [1286, 75] on span "Bulk Edit" at bounding box center [1268, 78] width 39 height 12
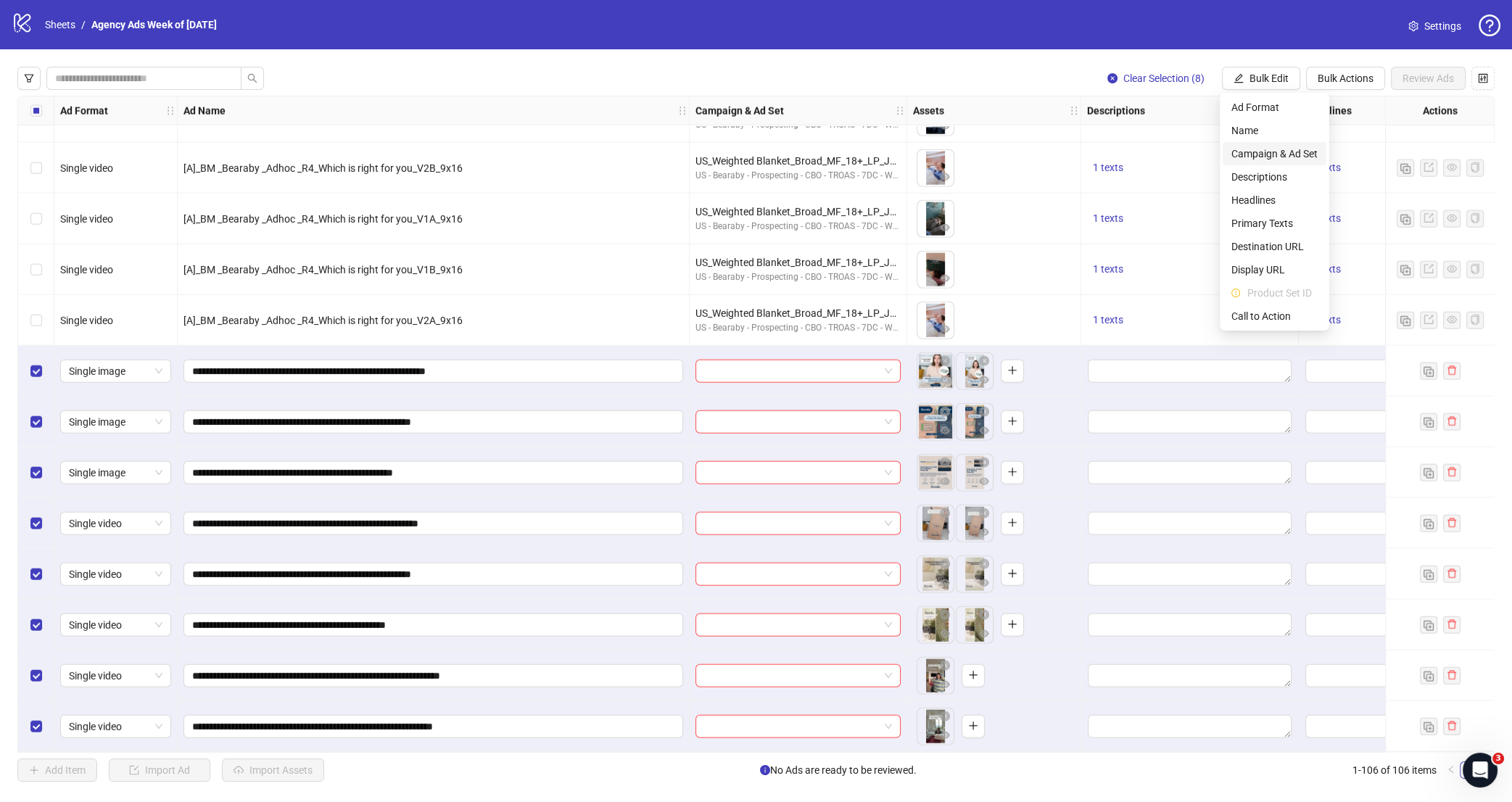
click at [1286, 158] on span "Campaign & Ad Set" at bounding box center [1274, 153] width 86 height 16
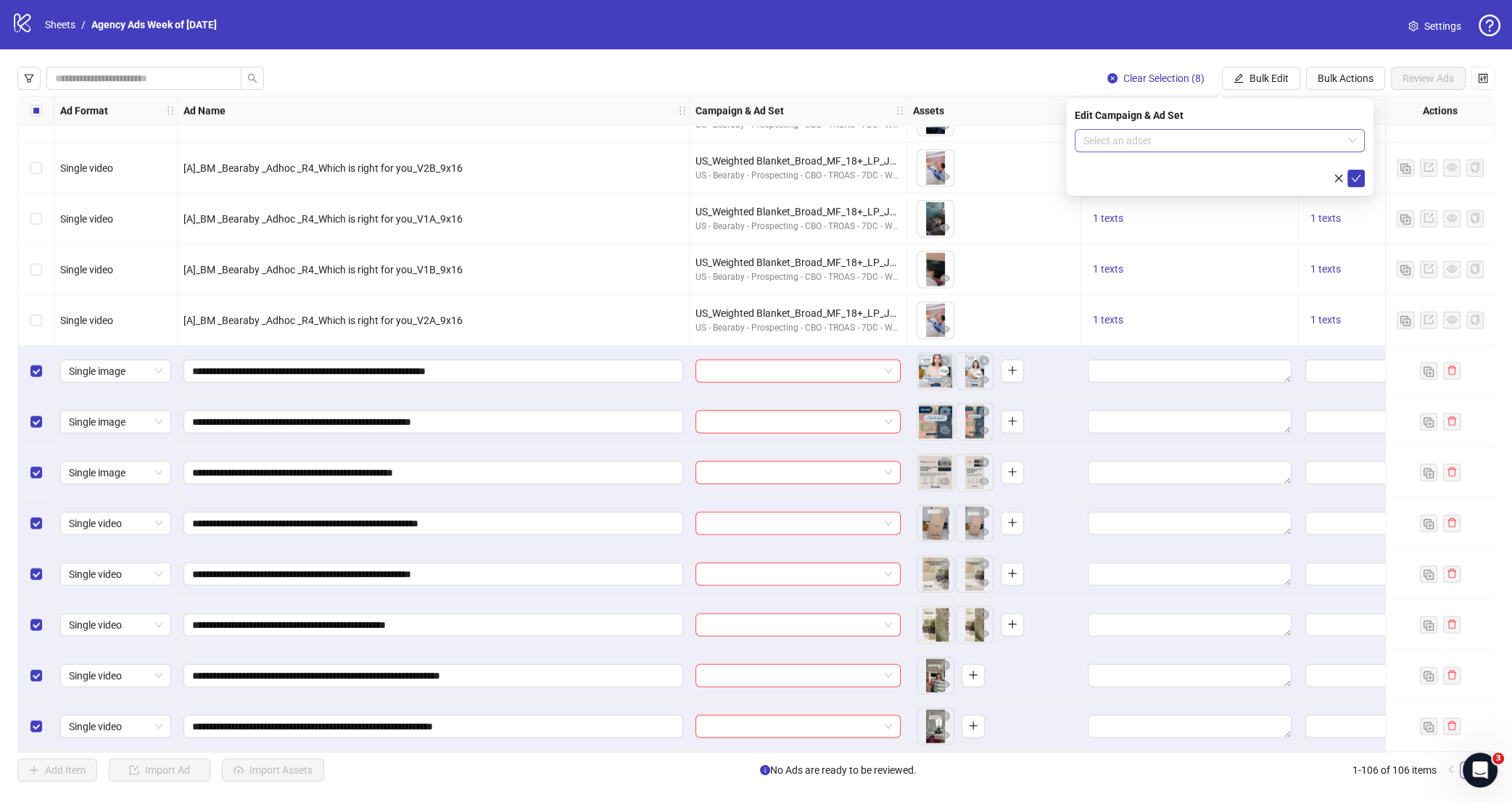
click at [1203, 137] on input "search" at bounding box center [1213, 141] width 259 height 22
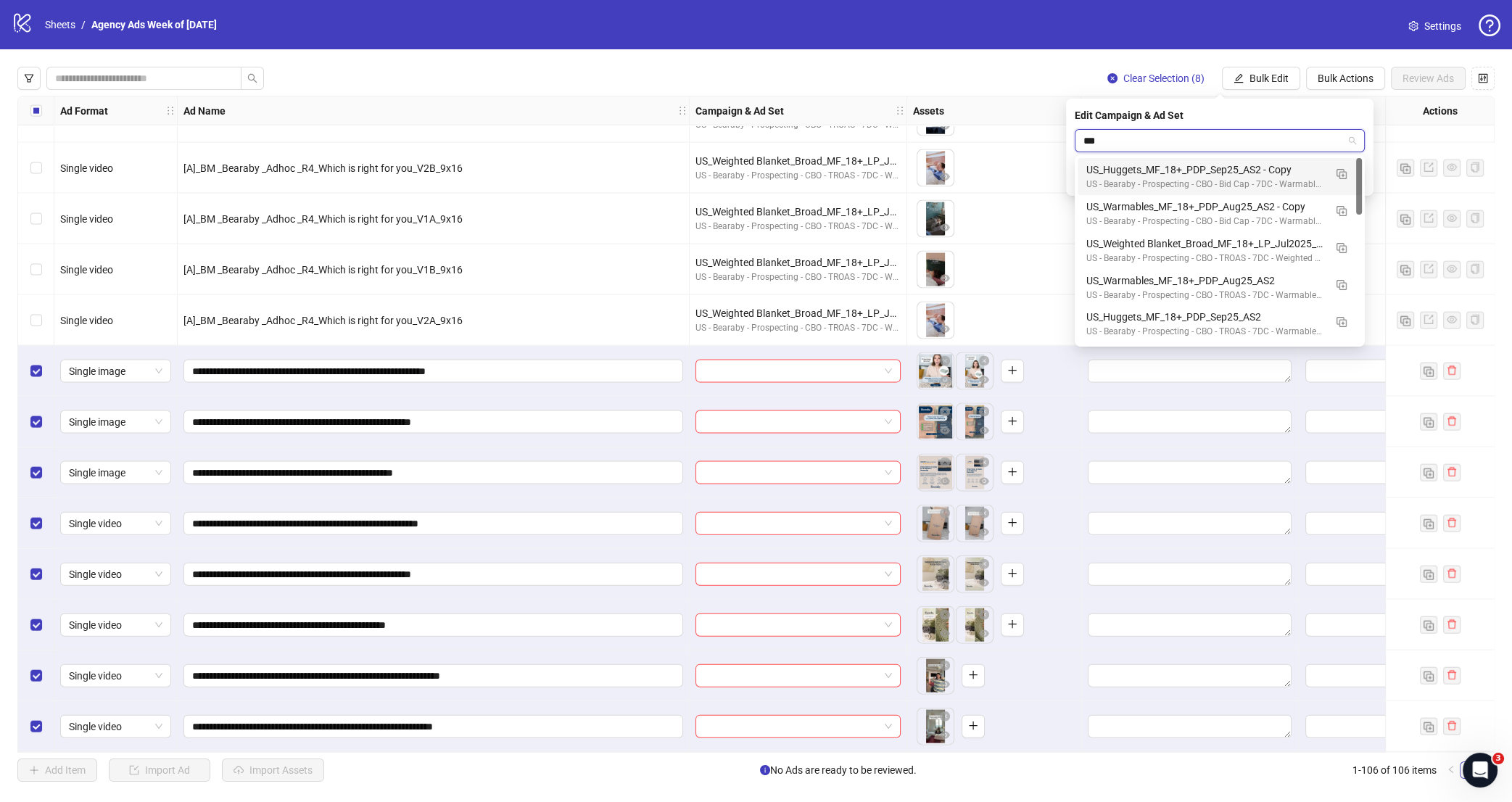
type input "****"
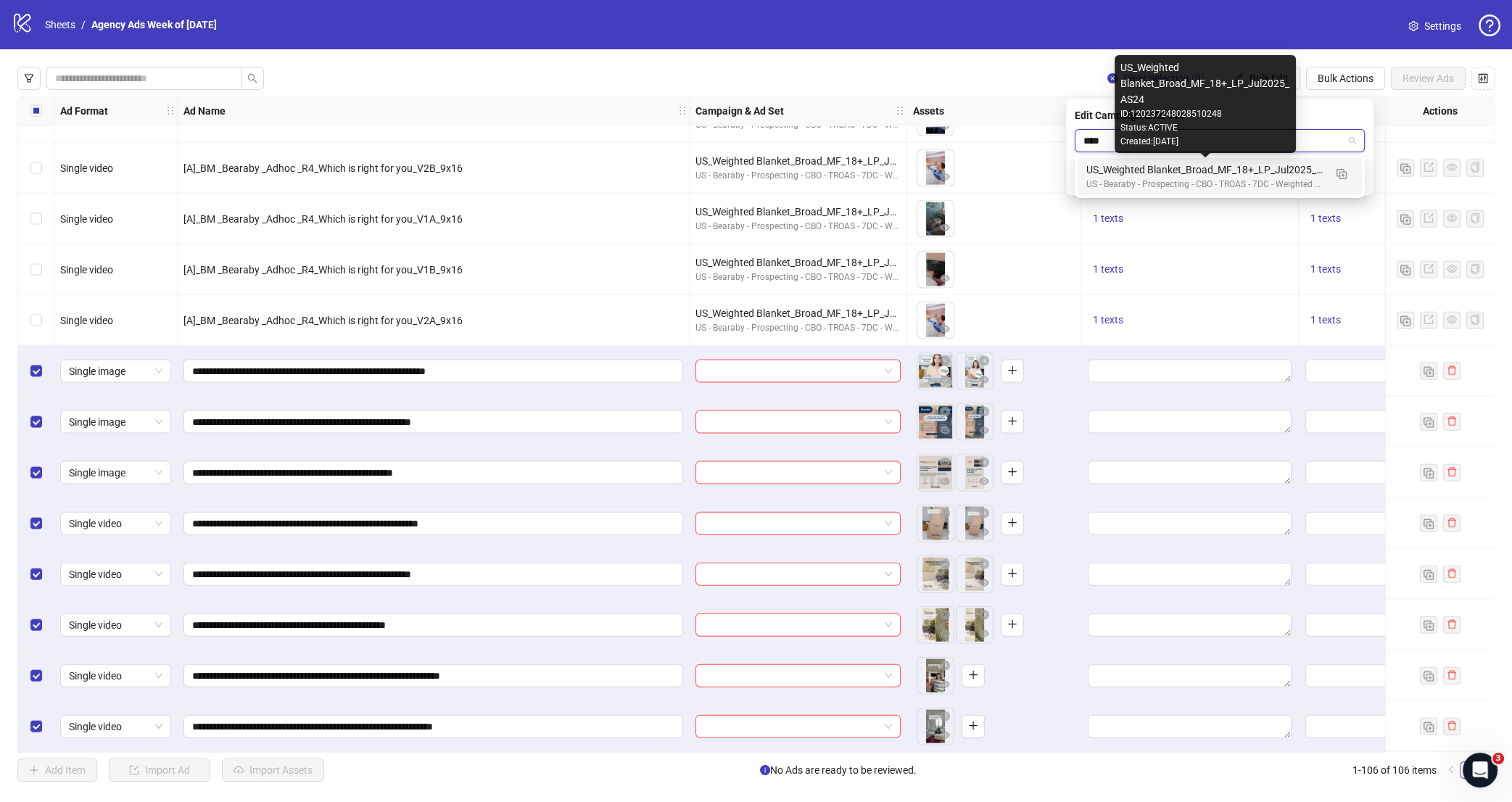
click at [1258, 173] on div "US_Weighted Blanket_Broad_MF_18+_LP_Jul2025_AS24" at bounding box center [1205, 169] width 238 height 16
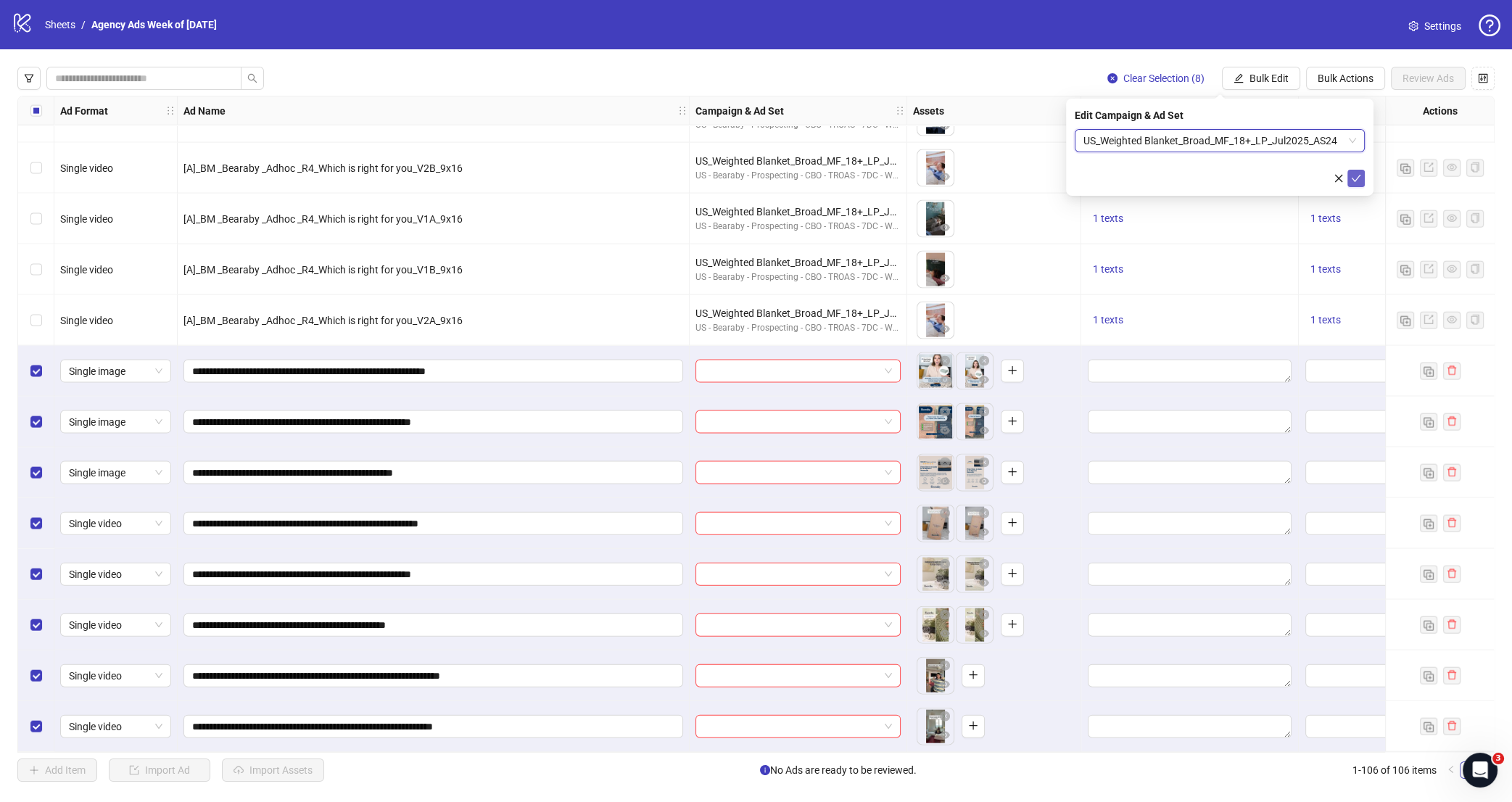
click at [1331, 175] on icon "check" at bounding box center [1356, 178] width 10 height 10
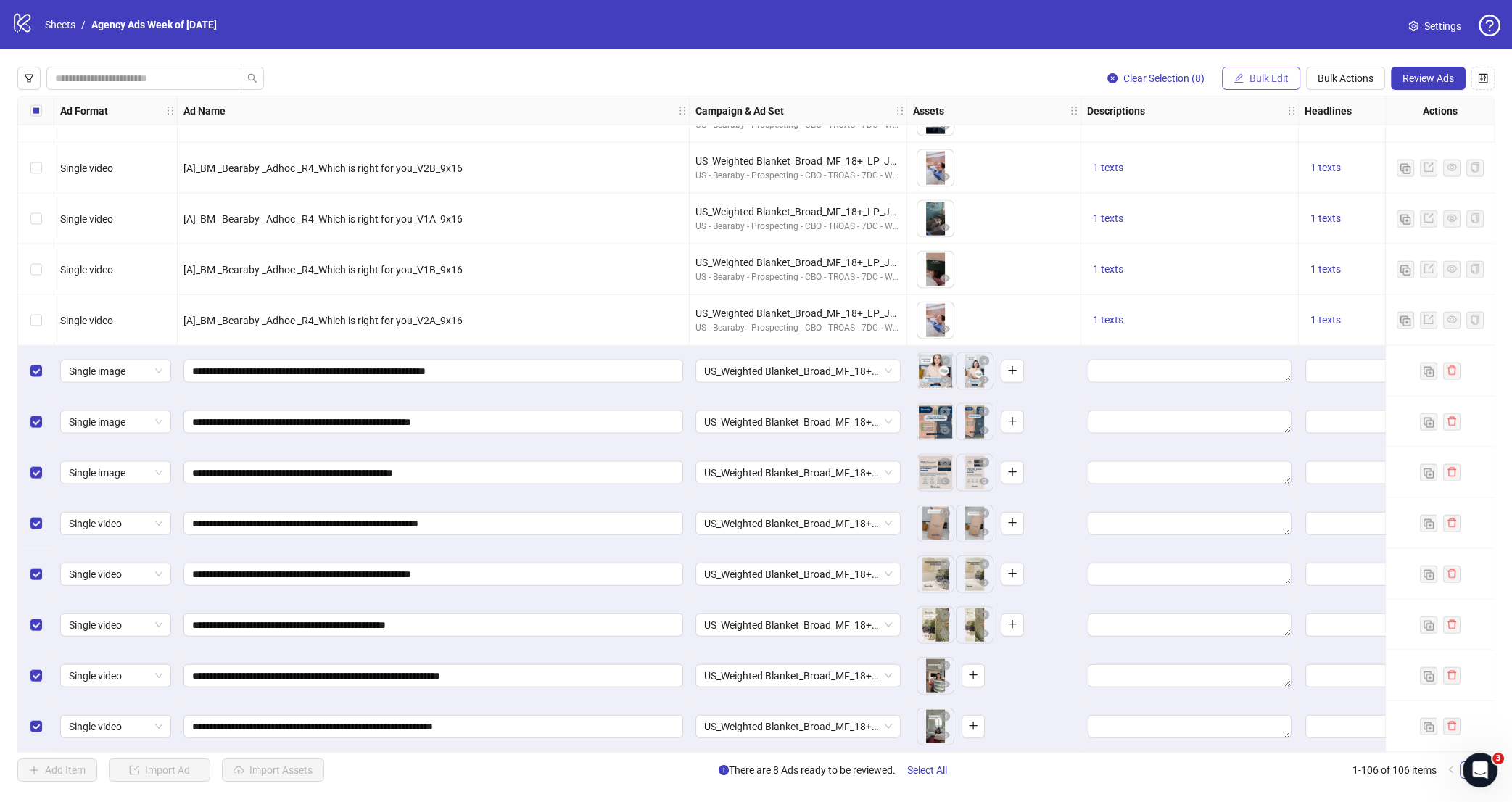
click at [1257, 81] on span "Bulk Edit" at bounding box center [1268, 78] width 39 height 12
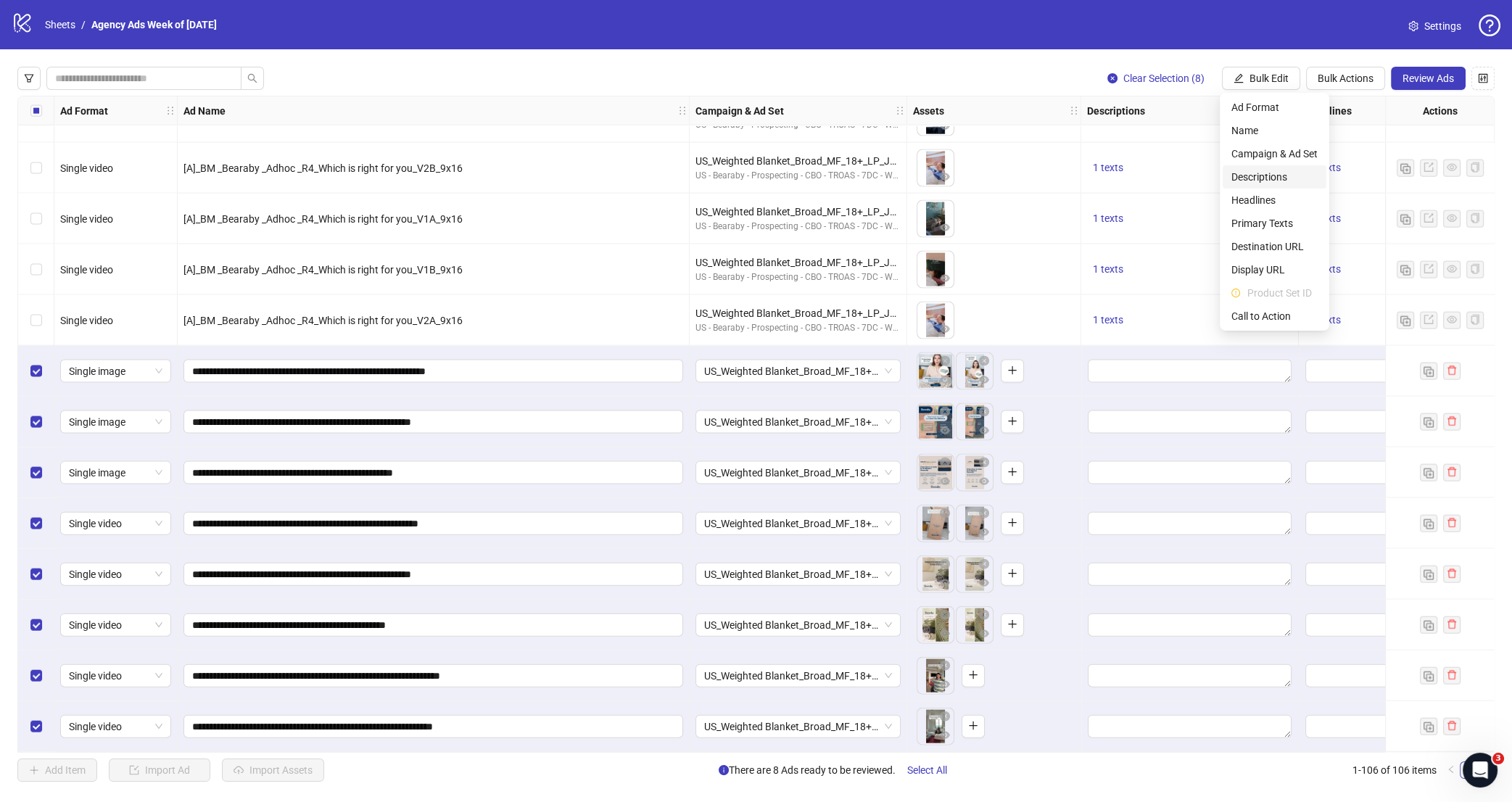
click at [1276, 183] on span "Descriptions" at bounding box center [1274, 177] width 86 height 16
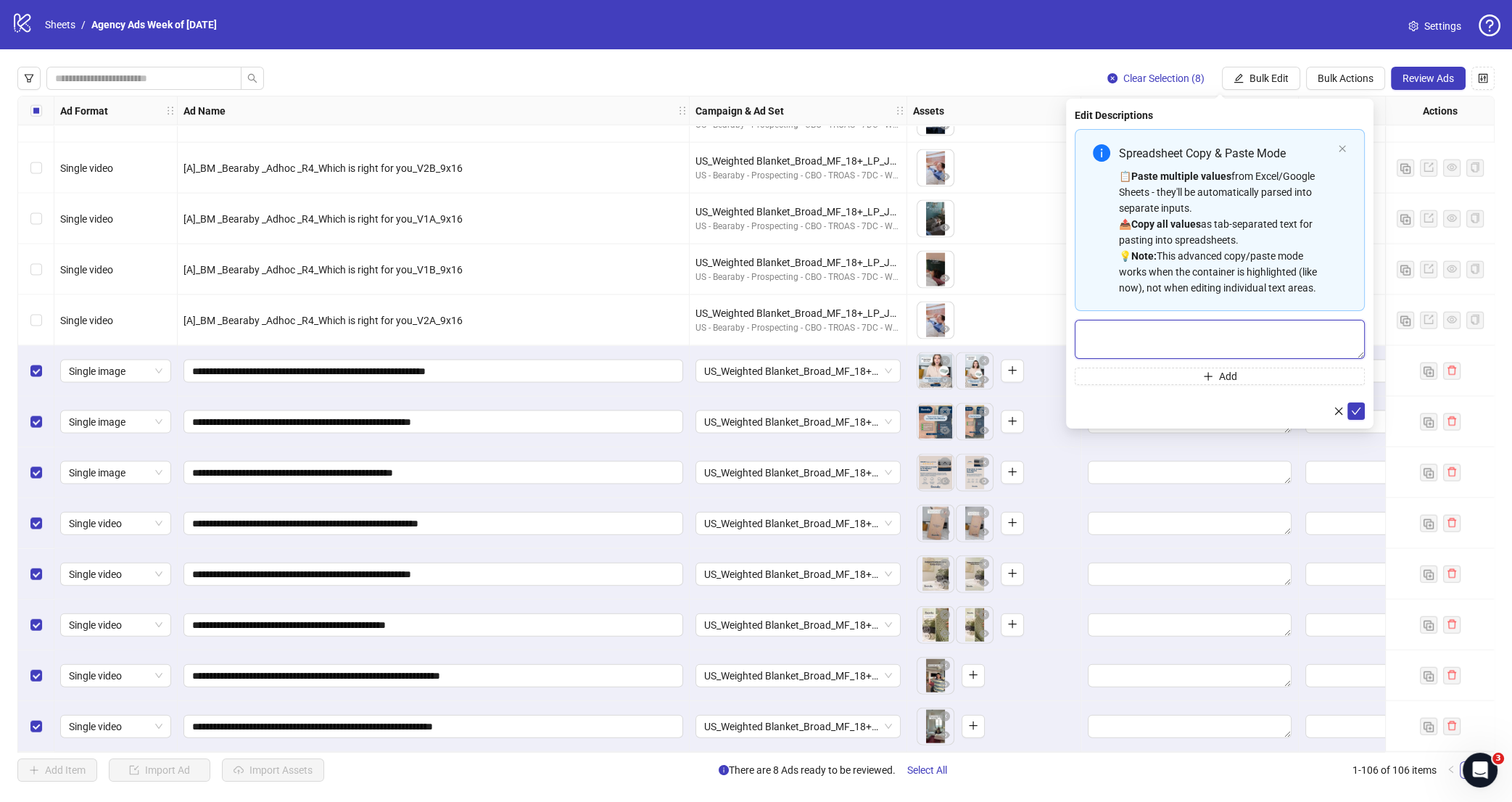
click at [1227, 353] on textarea "Multi-text input container - paste or copy values" at bounding box center [1220, 339] width 290 height 39
paste textarea "**********"
type textarea "**********"
click at [1331, 410] on icon "check" at bounding box center [1356, 411] width 10 height 10
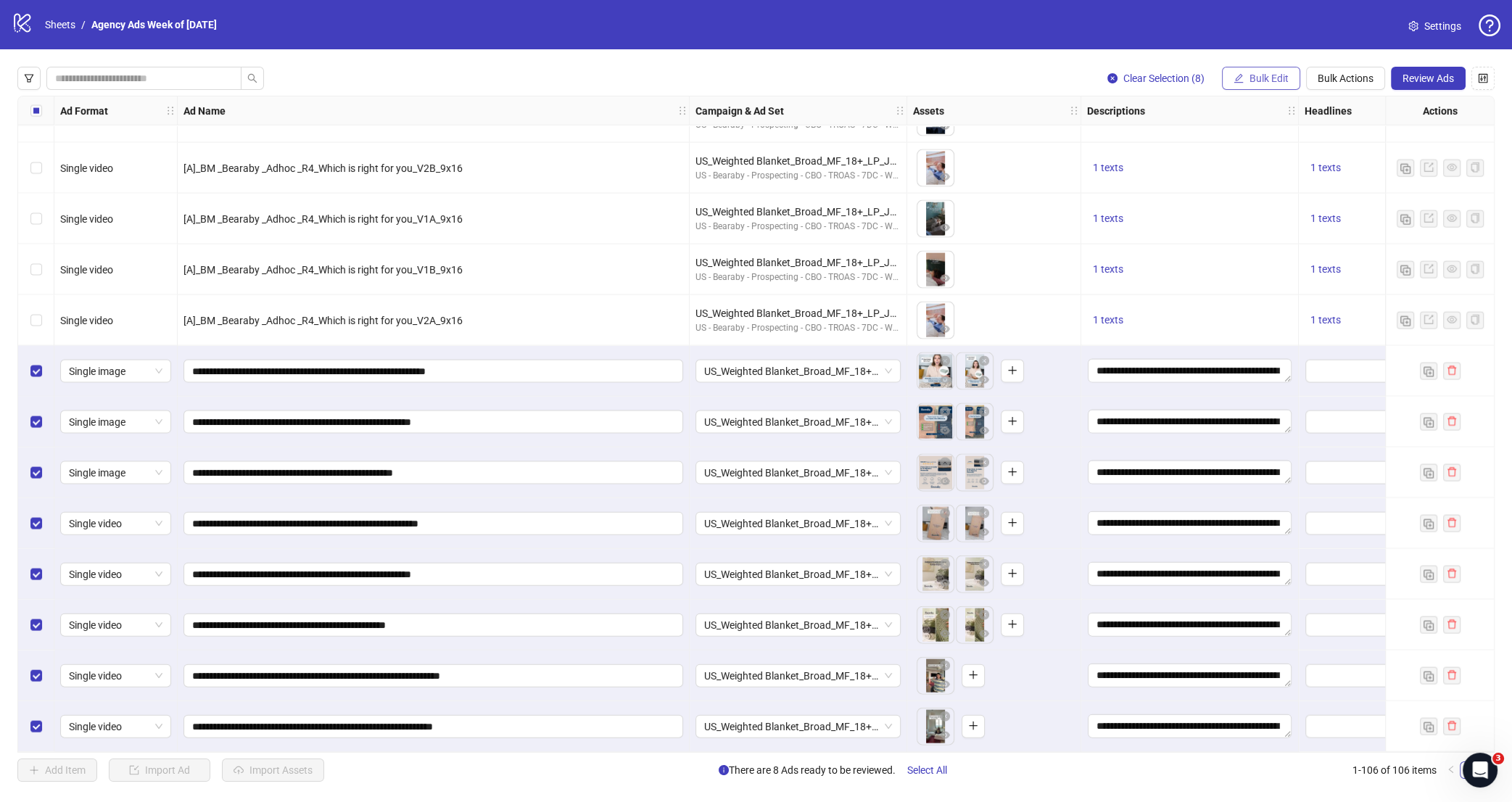
click at [1243, 83] on button "Bulk Edit" at bounding box center [1261, 78] width 78 height 23
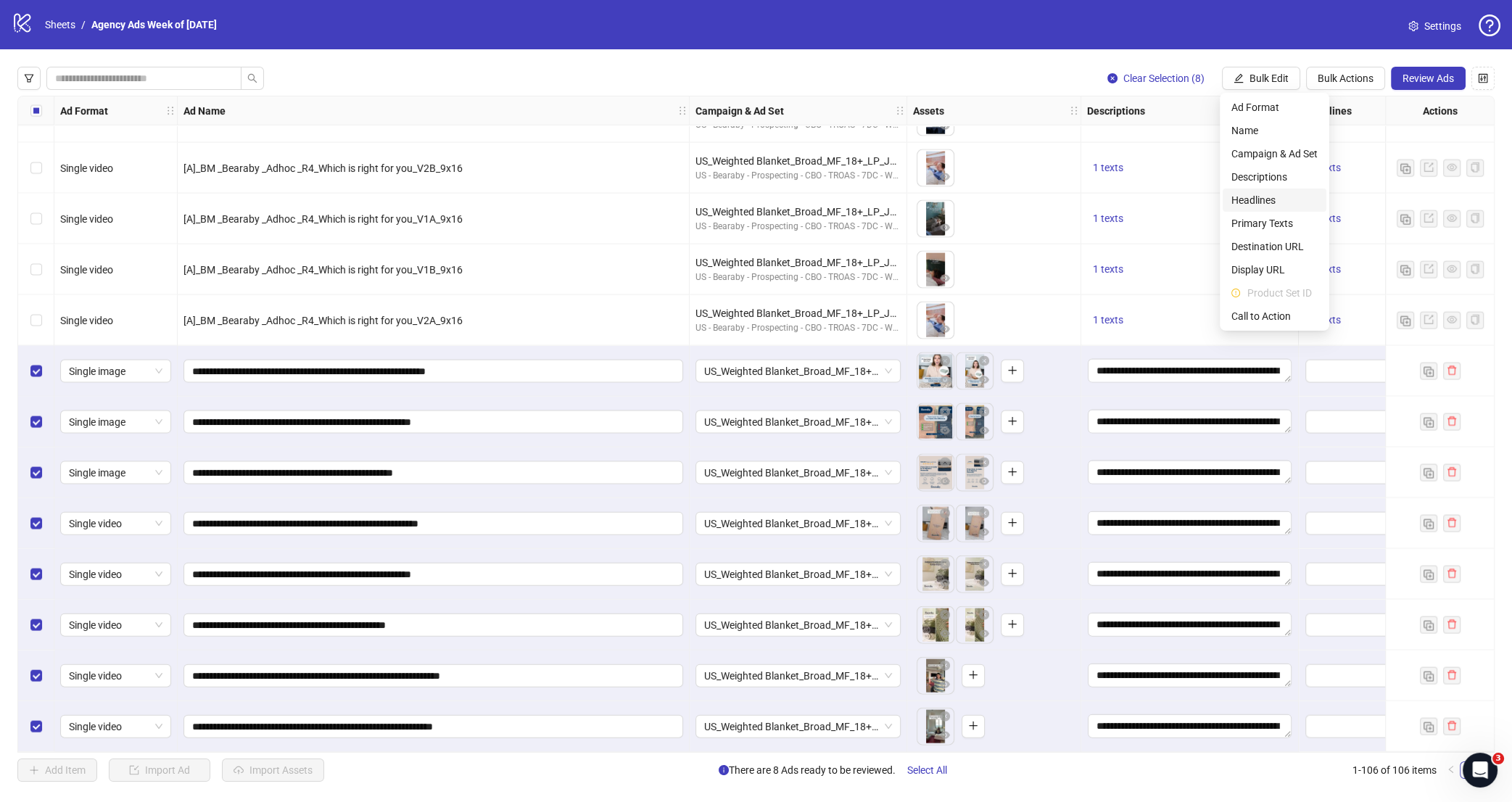
click at [1252, 199] on span "Headlines" at bounding box center [1274, 199] width 86 height 16
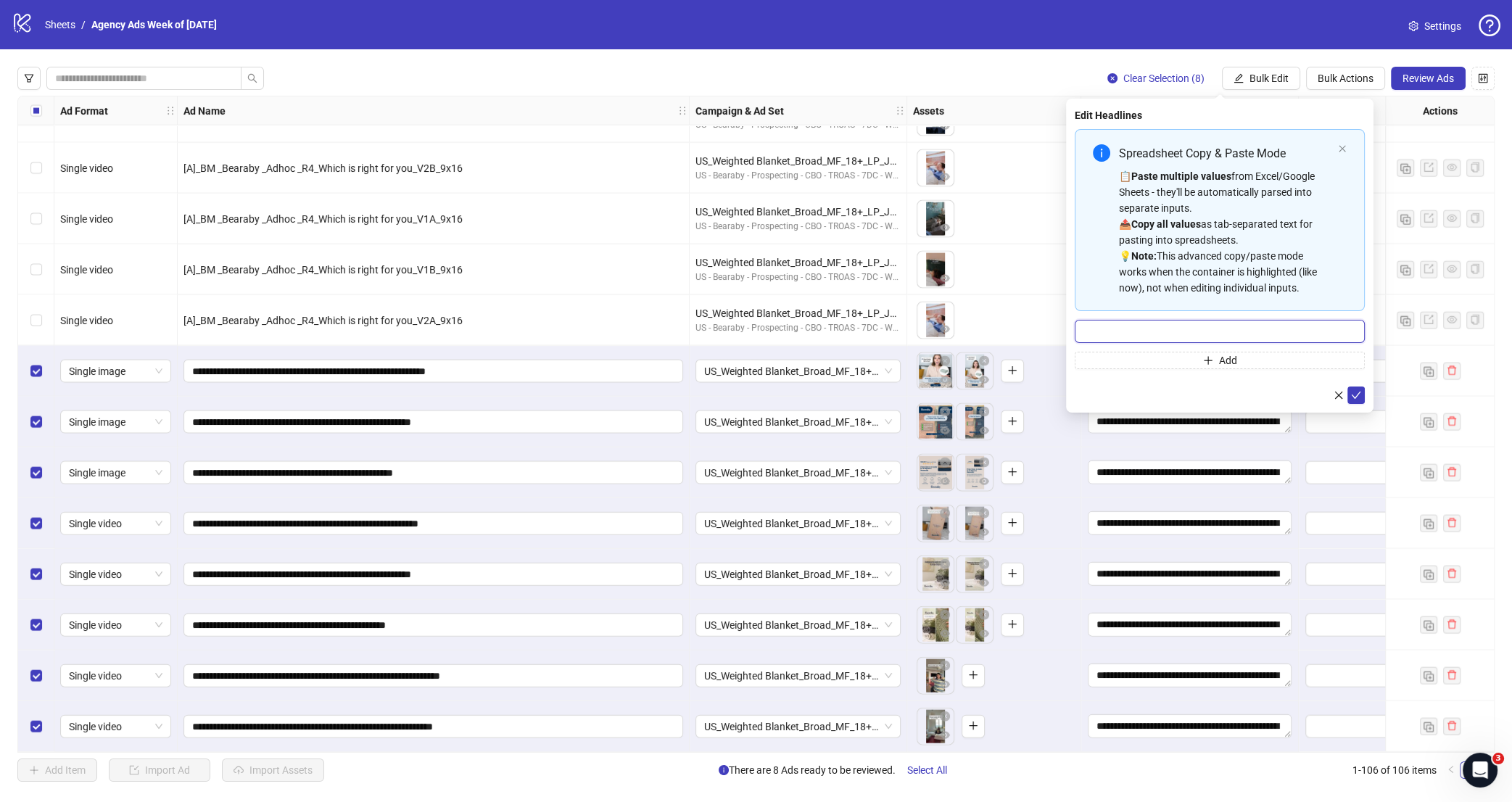
click at [1169, 342] on input "Multi-input container - paste or copy values" at bounding box center [1220, 332] width 290 height 23
paste input "**********"
type input "**********"
click at [1331, 392] on button "submit" at bounding box center [1356, 395] width 18 height 18
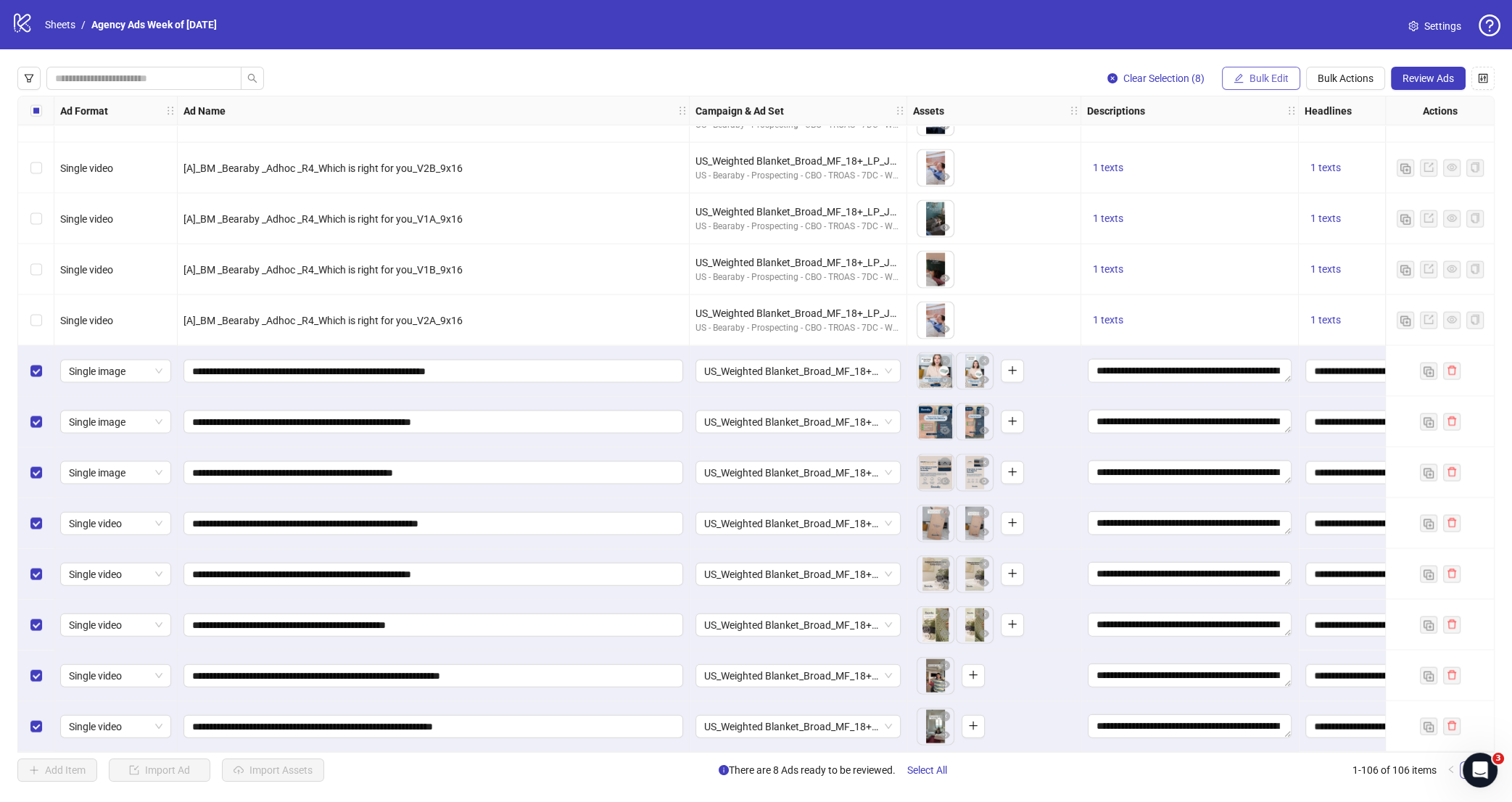
click at [1247, 73] on button "Bulk Edit" at bounding box center [1261, 78] width 78 height 23
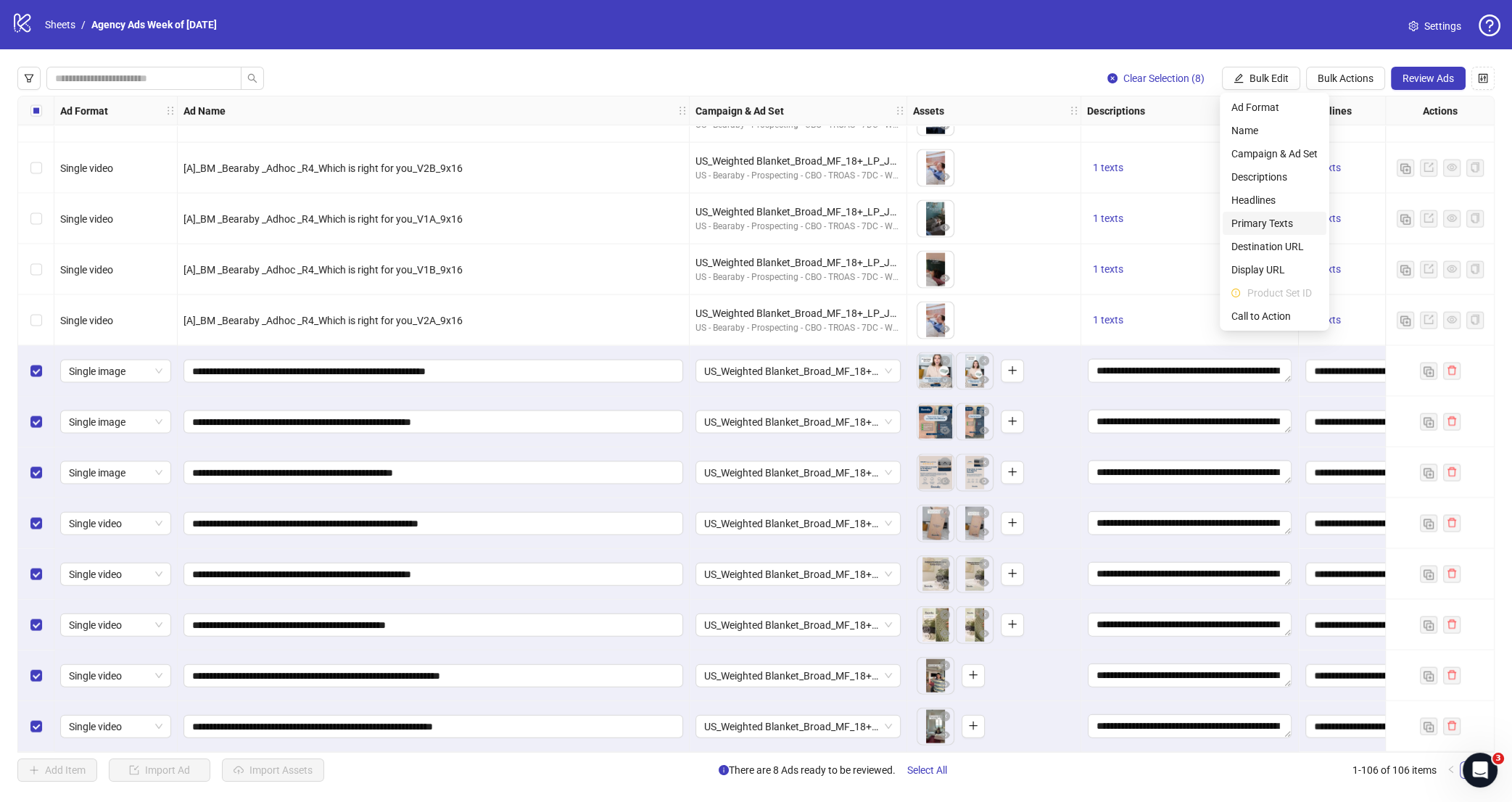
click at [1271, 224] on span "Primary Texts" at bounding box center [1274, 223] width 86 height 16
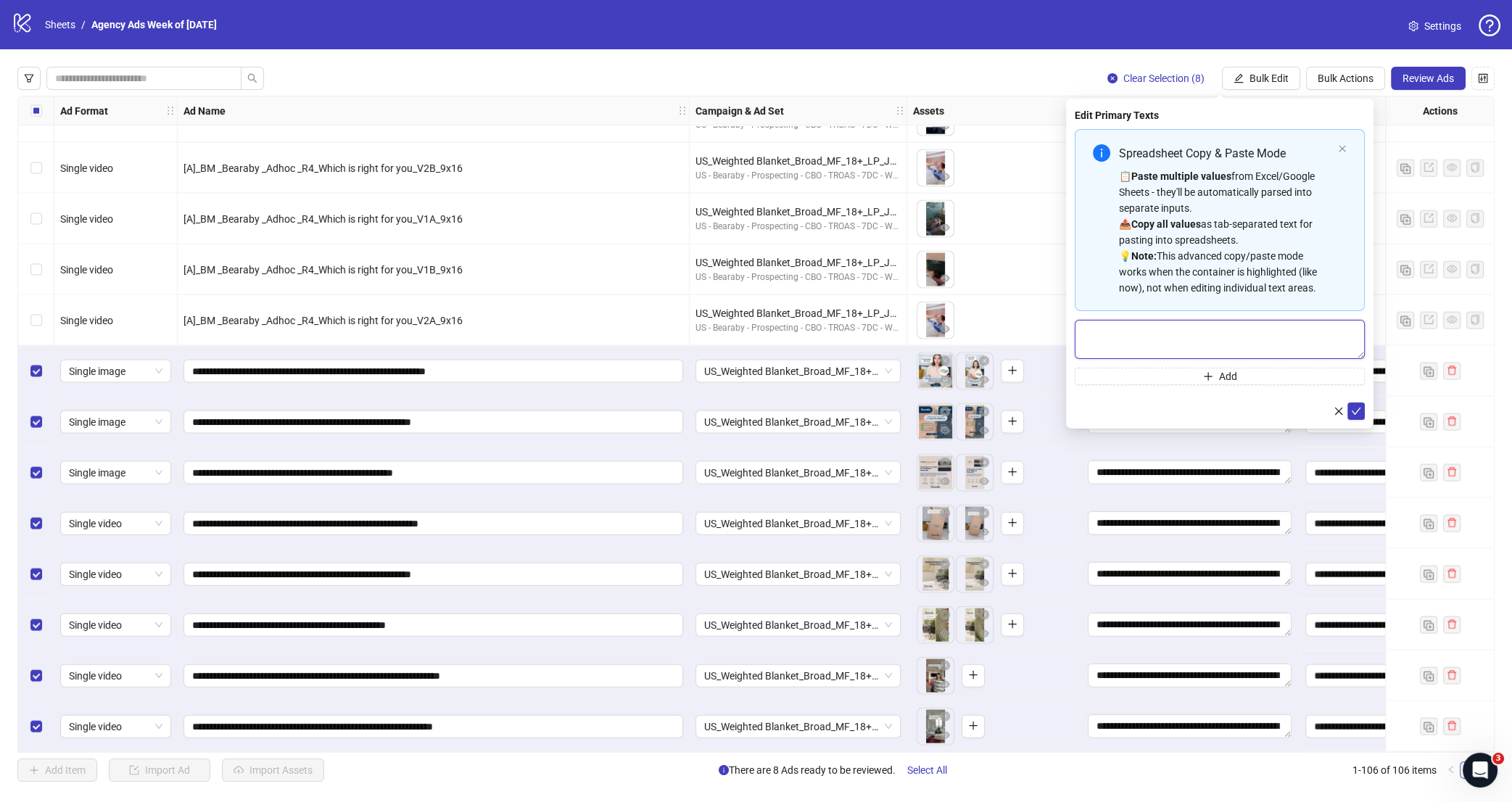
click at [1223, 341] on textarea "Multi-text input container - paste or copy values" at bounding box center [1220, 339] width 290 height 39
paste textarea "**********"
click at [1090, 334] on textarea "**********" at bounding box center [1220, 339] width 290 height 39
type textarea "**********"
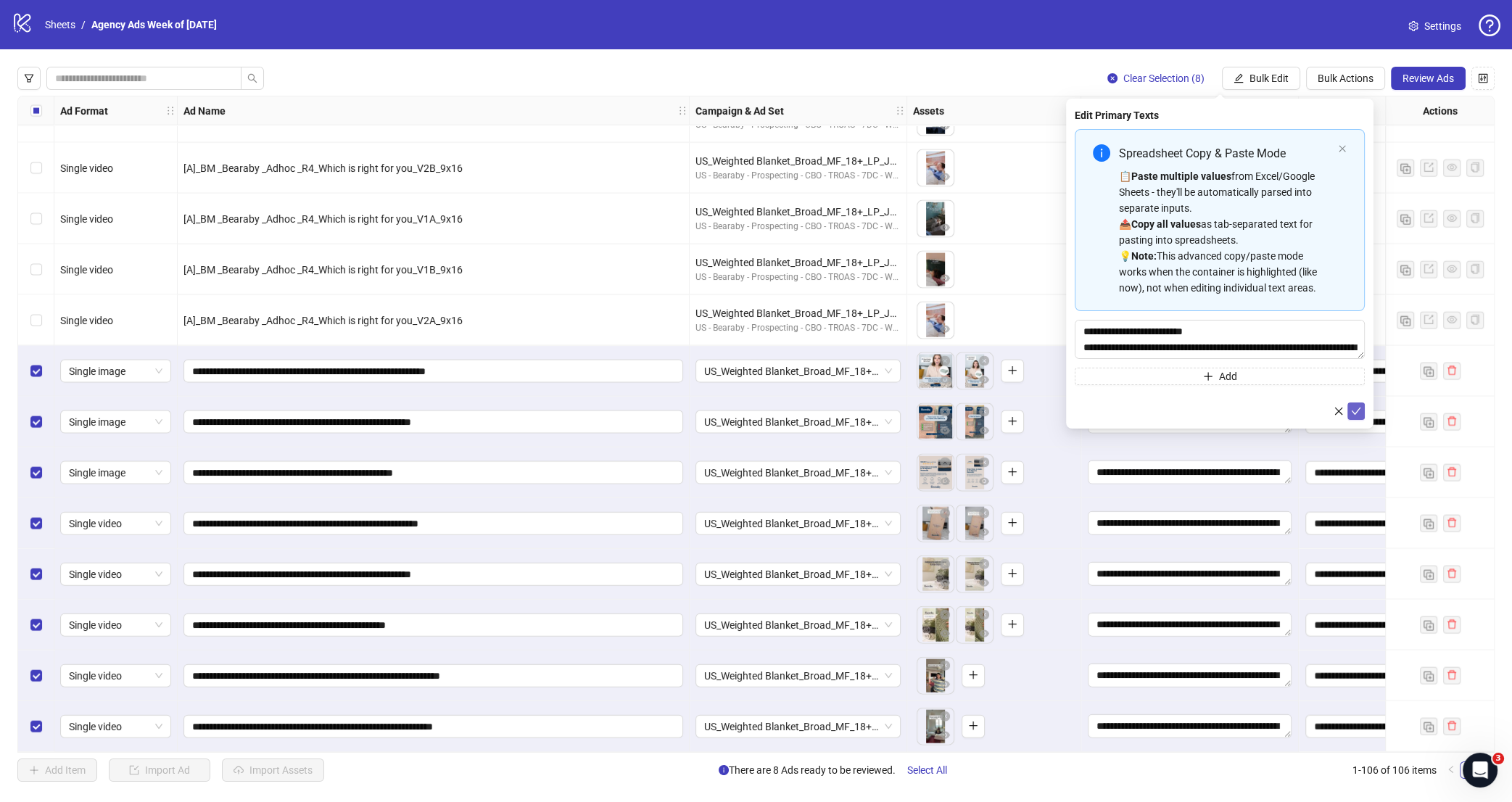
click at [1331, 414] on button "submit" at bounding box center [1356, 411] width 18 height 18
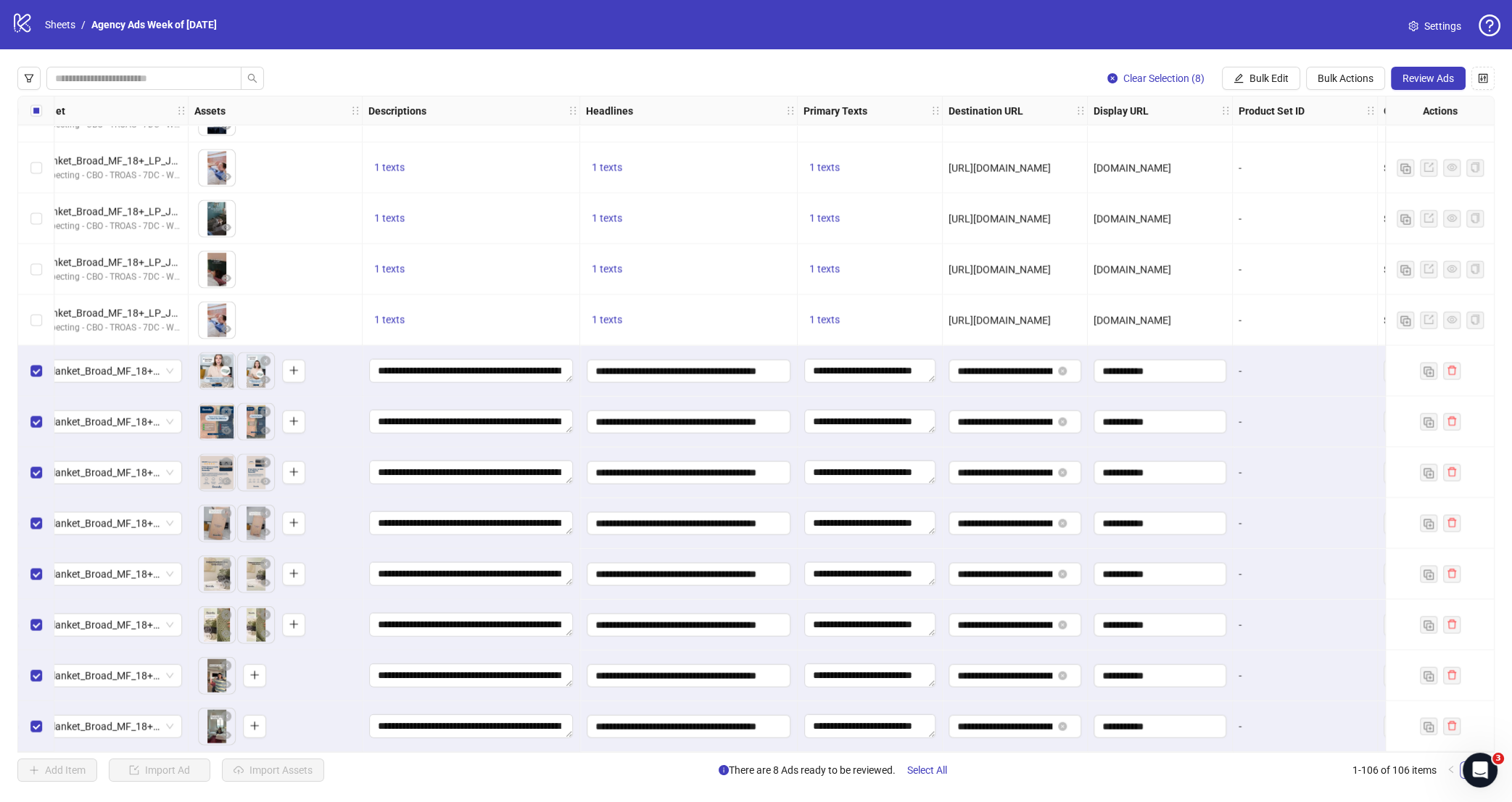
scroll to position [4754, 14]
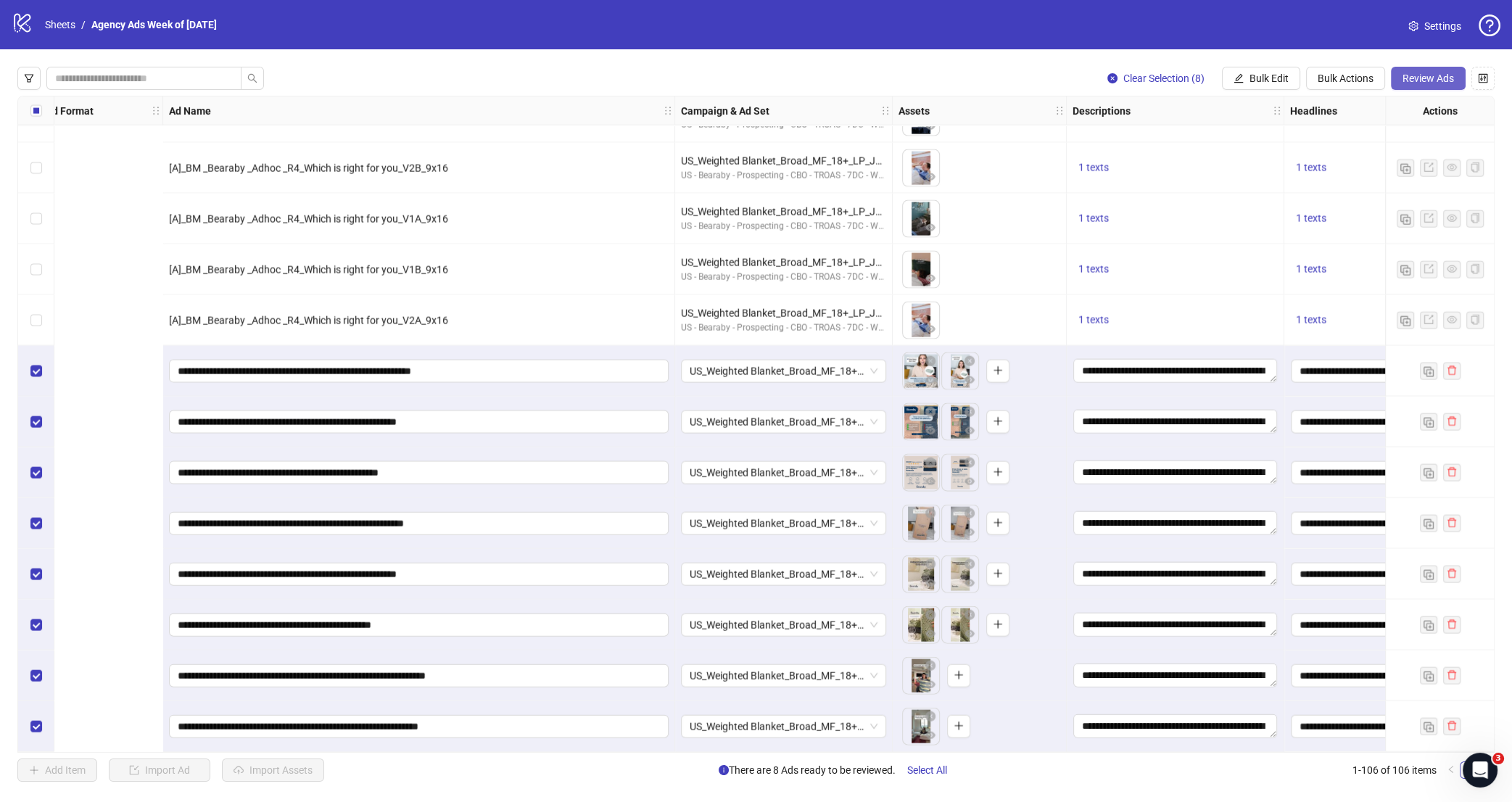
click at [1331, 75] on span "Review Ads" at bounding box center [1429, 78] width 52 height 12
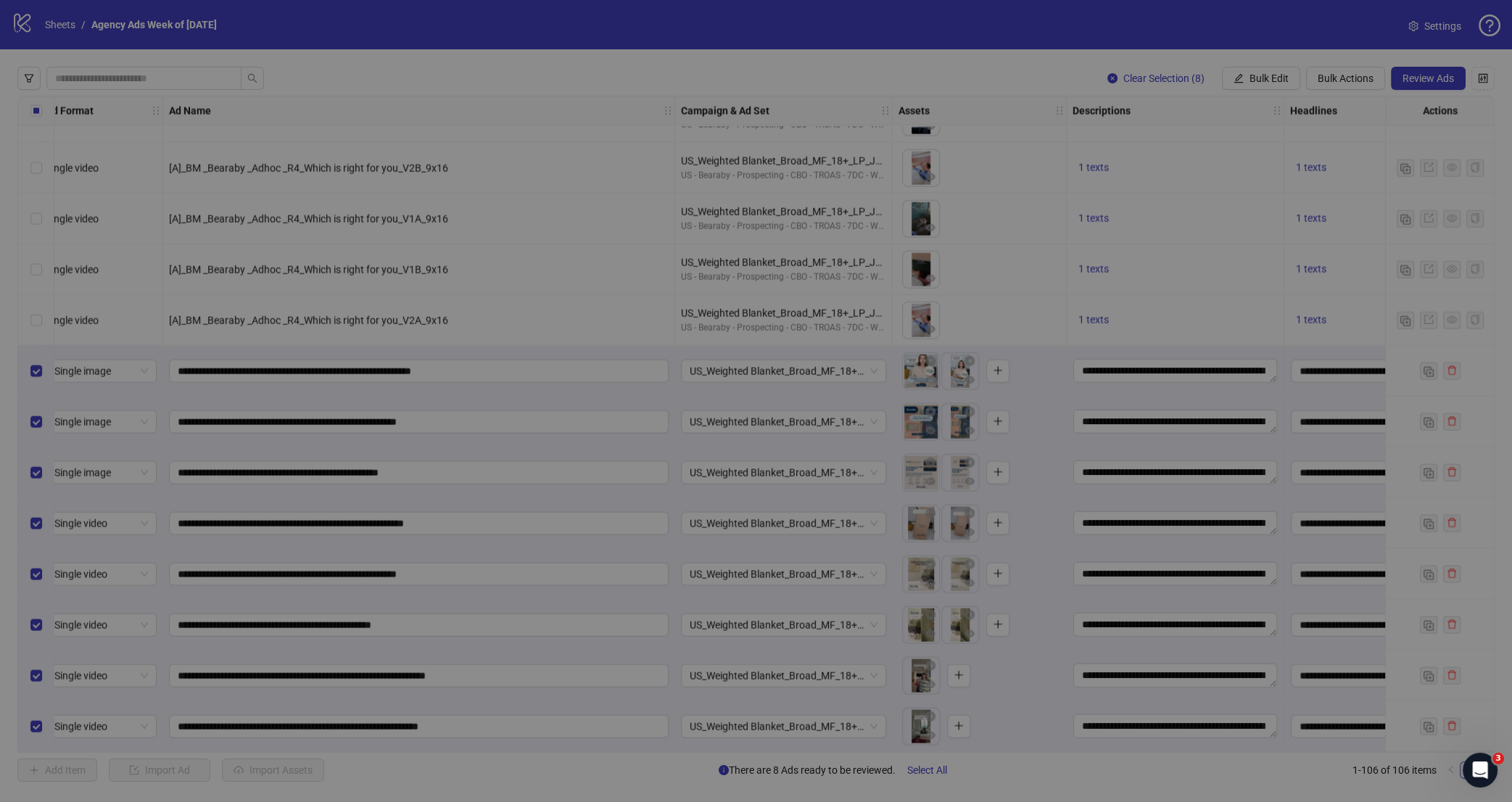
scroll to position [4754, 0]
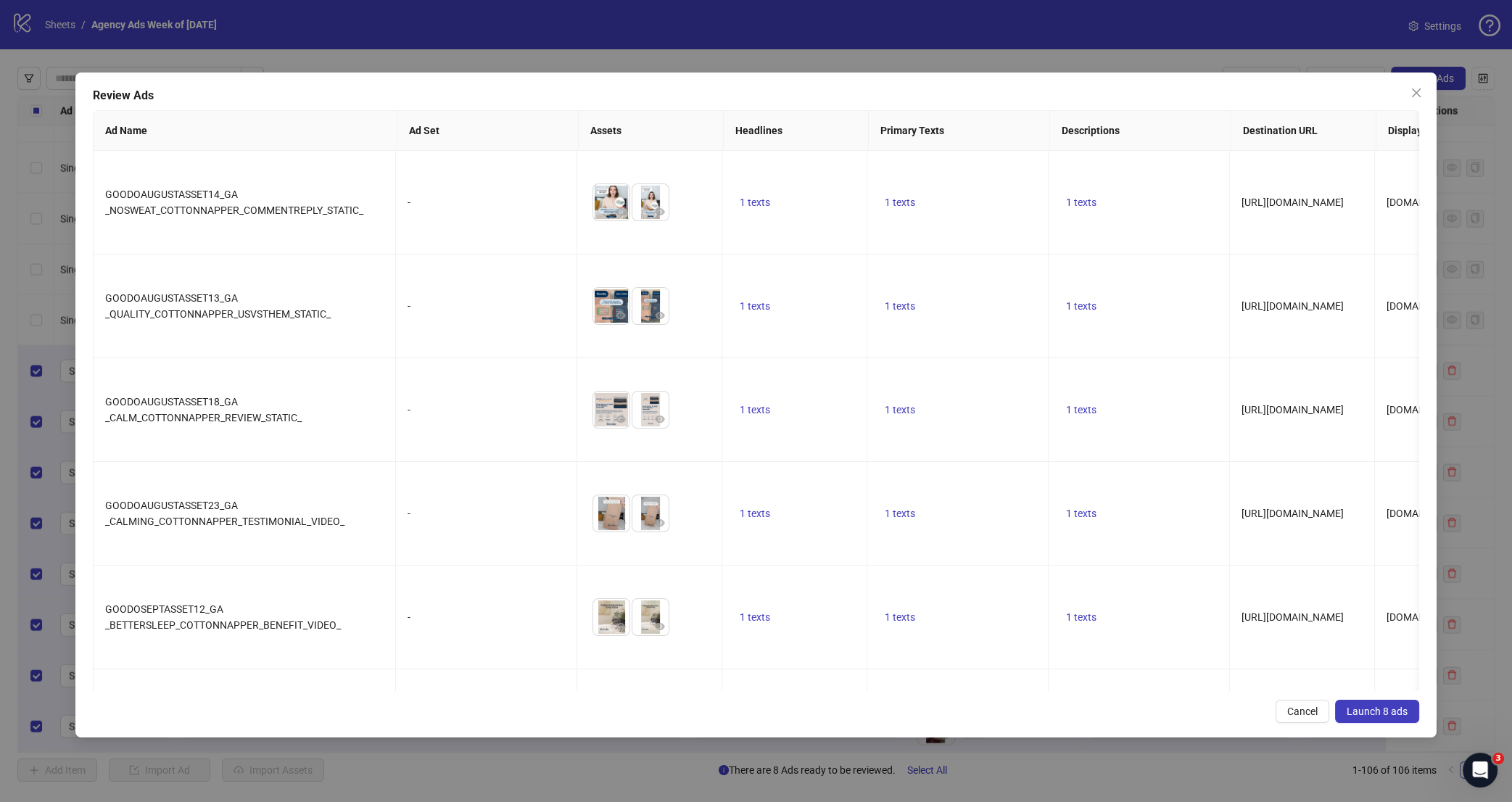
click at [1331, 708] on span "Launch 8 ads" at bounding box center [1377, 711] width 61 height 12
